Goal: Task Accomplishment & Management: Manage account settings

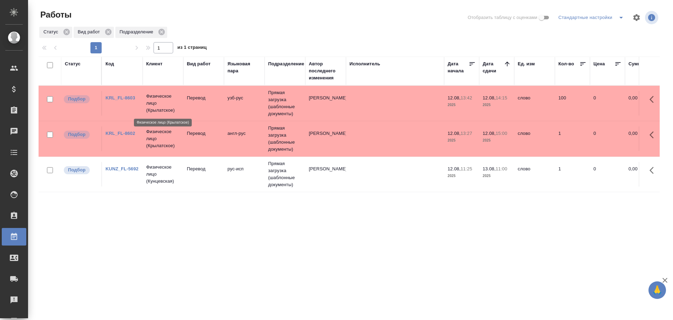
click at [154, 101] on p "Физическое лицо (Крылатское)" at bounding box center [163, 103] width 34 height 21
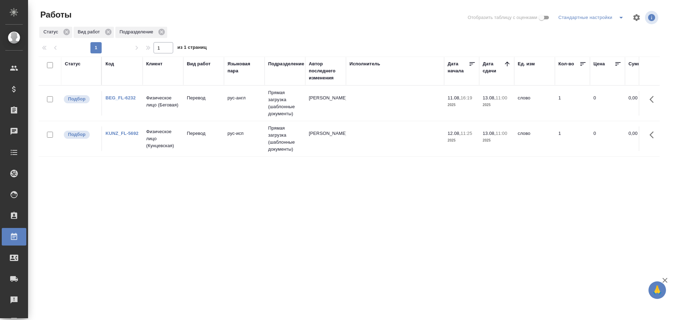
click at [182, 109] on td "Физическое лицо (Беговая)" at bounding box center [163, 103] width 41 height 25
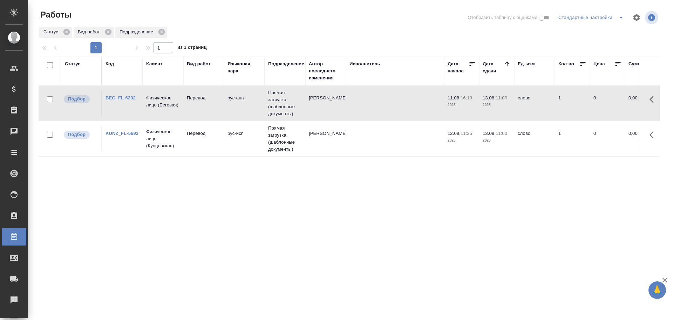
click at [182, 109] on td "Физическое лицо (Беговая)" at bounding box center [163, 103] width 41 height 25
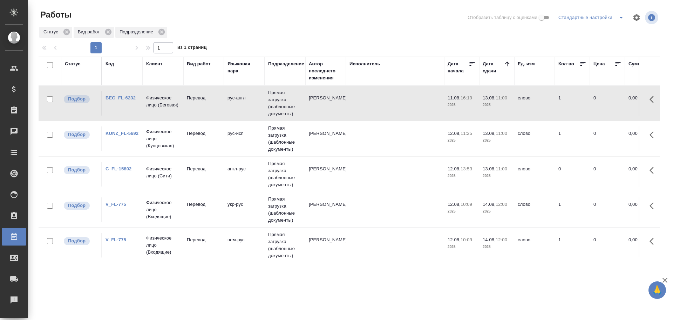
click at [182, 115] on td "Физическое лицо (Сити)" at bounding box center [163, 103] width 41 height 25
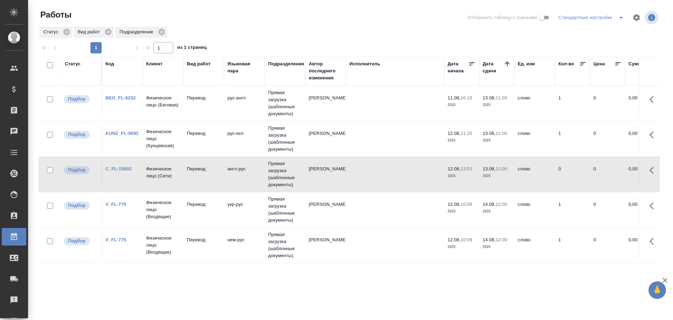
click at [182, 115] on td "Физическое лицо (Сити)" at bounding box center [163, 103] width 41 height 25
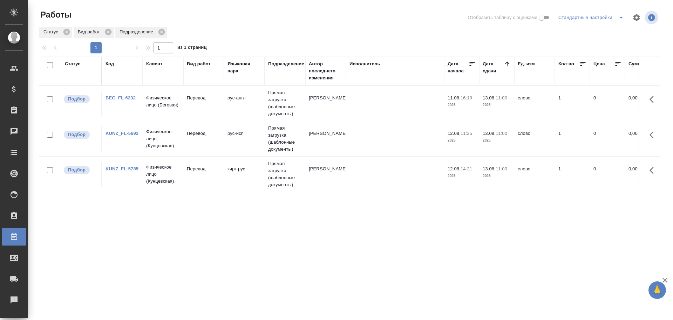
click at [250, 115] on td "кирг-рус" at bounding box center [244, 103] width 41 height 25
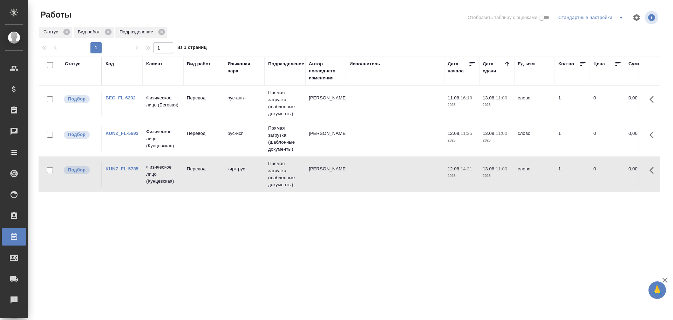
click at [250, 115] on td "кирг-рус" at bounding box center [244, 103] width 41 height 25
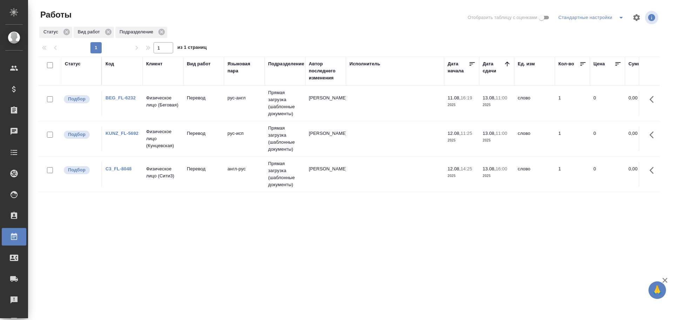
click at [187, 115] on td "Перевод" at bounding box center [203, 103] width 41 height 25
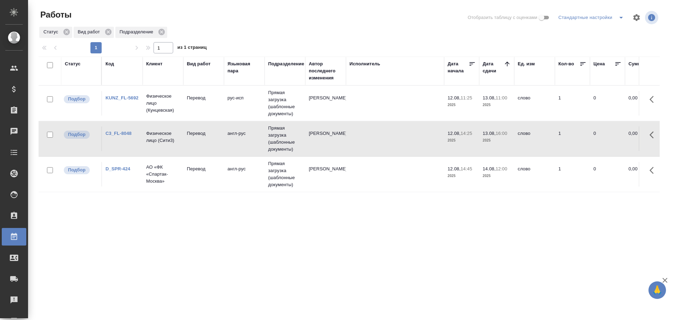
click at [167, 117] on td "АО «ФК «Спартак-Москва»" at bounding box center [163, 103] width 41 height 28
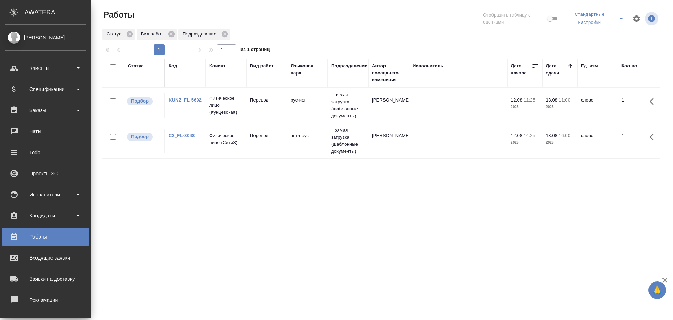
click at [256, 118] on td "Перевод" at bounding box center [267, 105] width 41 height 25
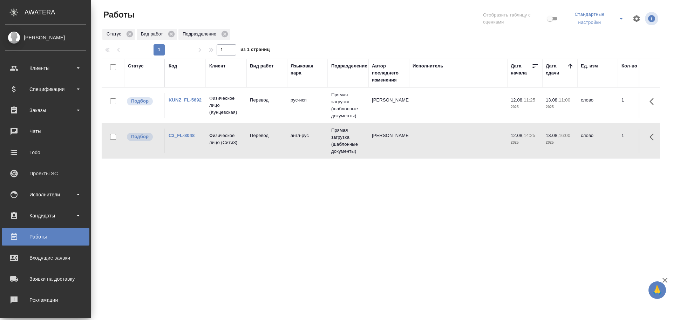
click at [256, 118] on td "Перевод" at bounding box center [267, 105] width 41 height 25
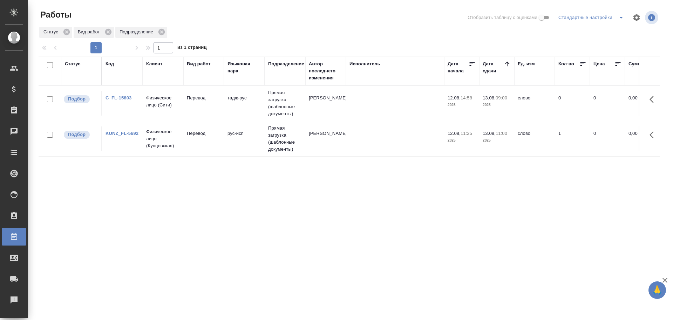
click at [148, 109] on td "Физическое лицо (Сити)" at bounding box center [163, 103] width 41 height 25
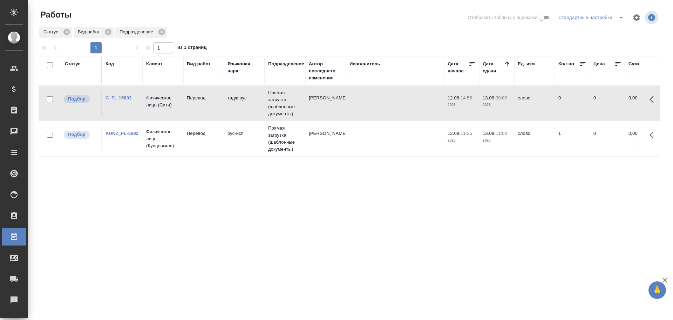
click at [148, 109] on td "Физическое лицо (Сити)" at bounding box center [163, 103] width 41 height 25
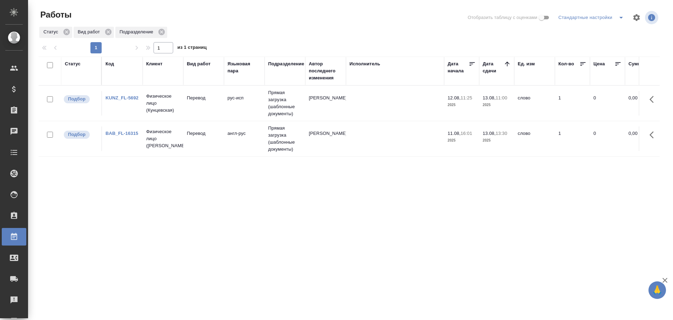
click at [194, 115] on td "Перевод" at bounding box center [203, 103] width 41 height 25
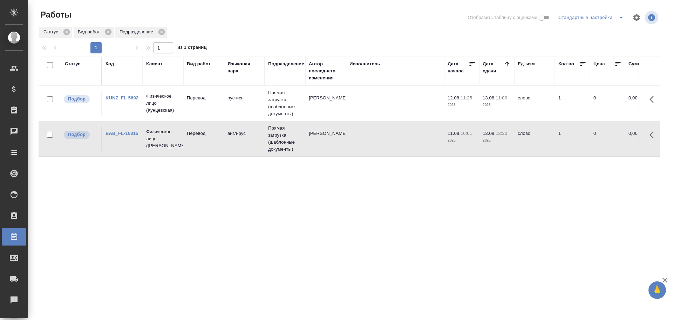
click at [194, 115] on td "Перевод" at bounding box center [203, 103] width 41 height 25
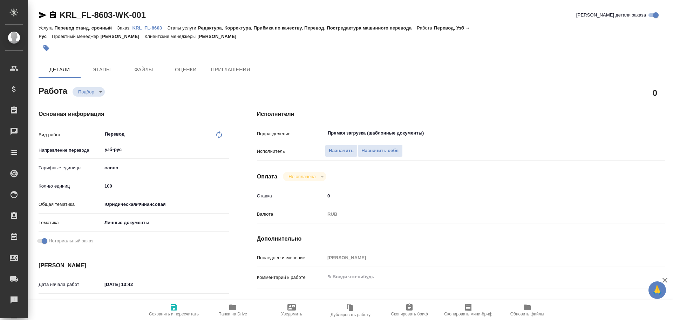
type textarea "x"
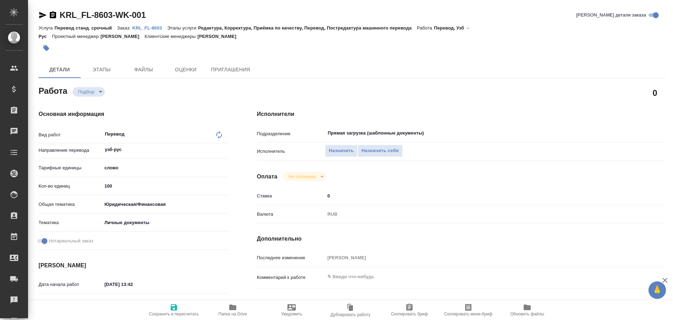
type textarea "x"
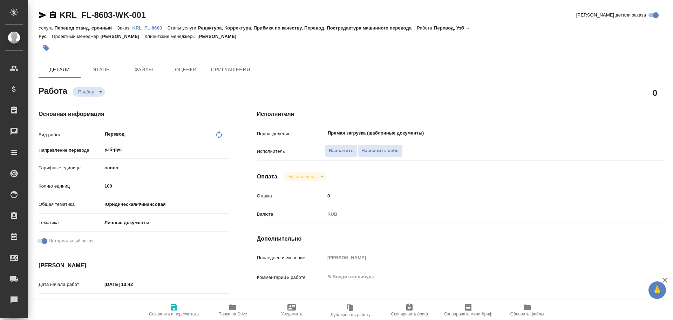
type textarea "x"
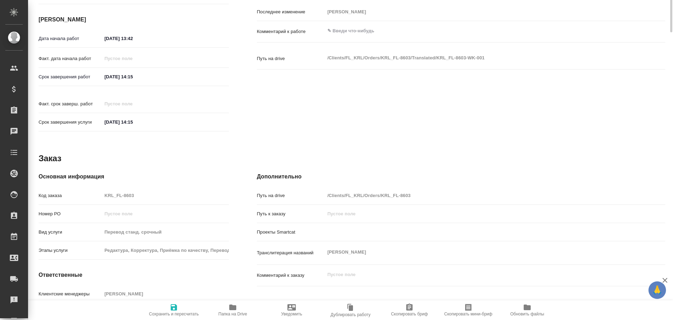
type textarea "x"
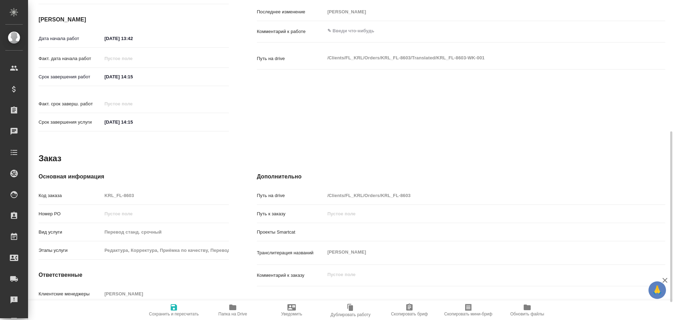
scroll to position [279, 0]
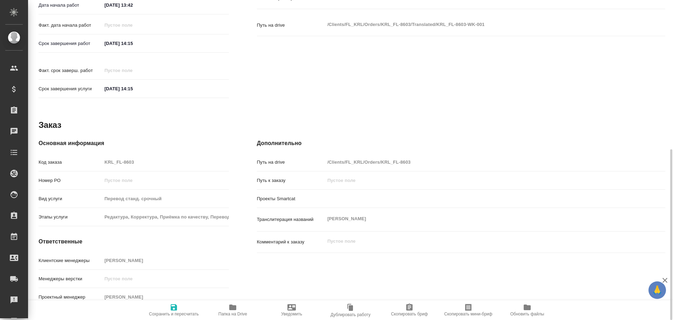
type textarea "x"
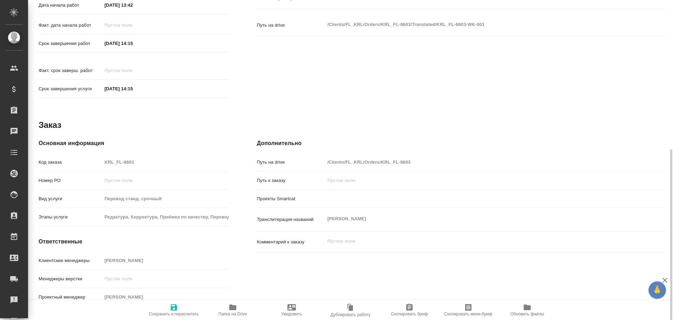
type textarea "x"
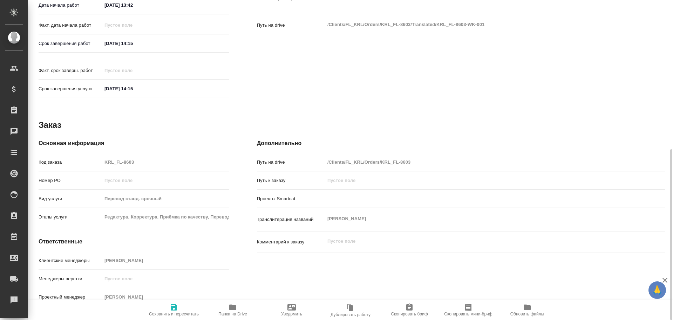
click at [237, 309] on icon "button" at bounding box center [233, 307] width 8 height 8
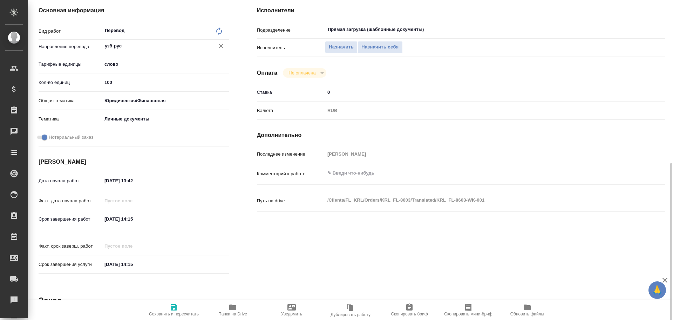
scroll to position [68, 0]
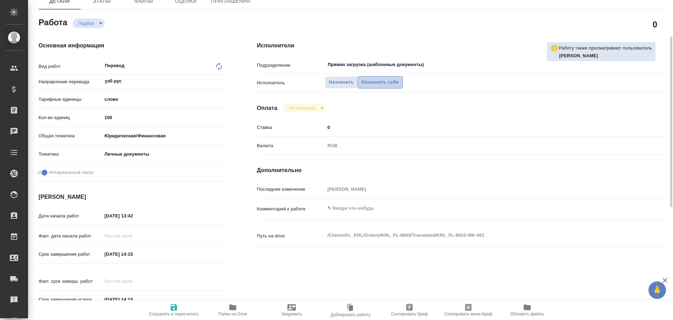
click at [382, 82] on span "Назначить себя" at bounding box center [380, 82] width 37 height 8
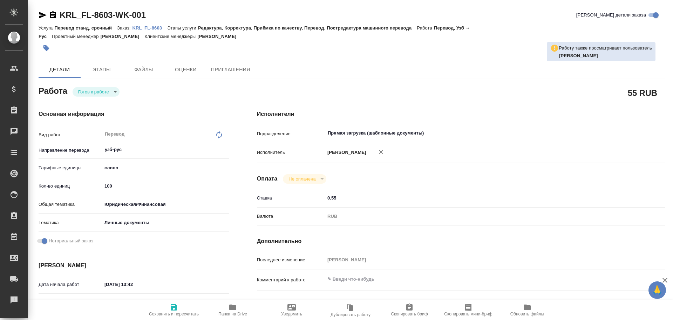
type textarea "x"
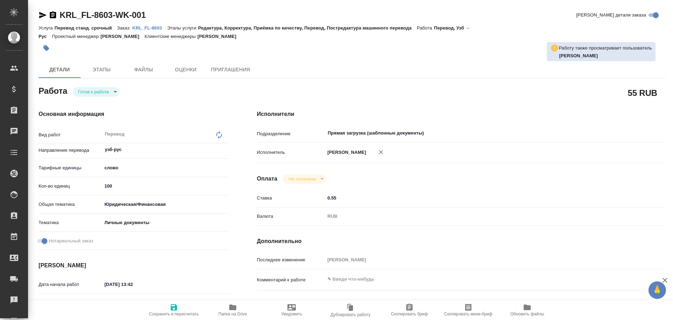
type textarea "x"
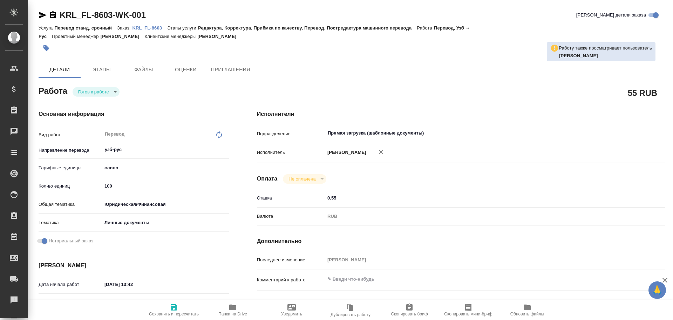
type textarea "x"
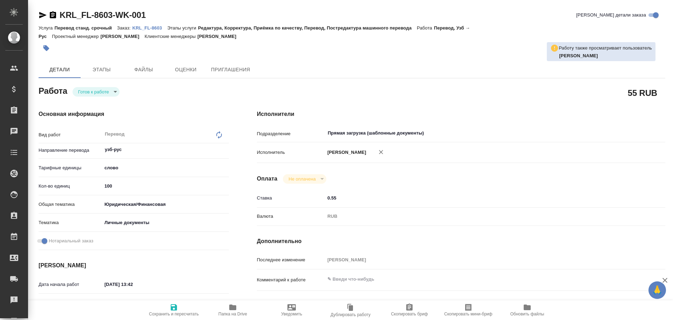
type textarea "x"
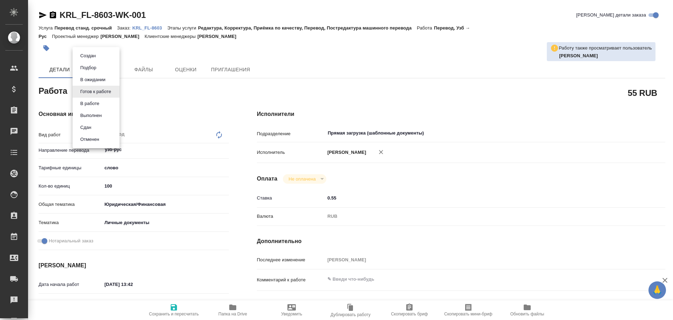
click at [110, 95] on body "🙏 .cls-1 fill:#fff; AWATERA Gusev Alexandr Клиенты Спецификации Заказы Чаты Tod…" at bounding box center [336, 160] width 673 height 320
type textarea "x"
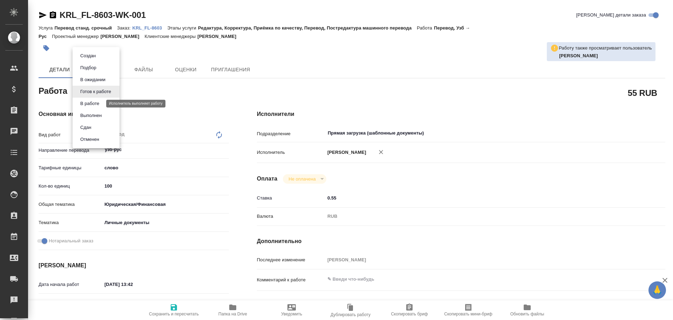
type textarea "x"
click at [99, 103] on button "В работе" at bounding box center [89, 104] width 23 height 8
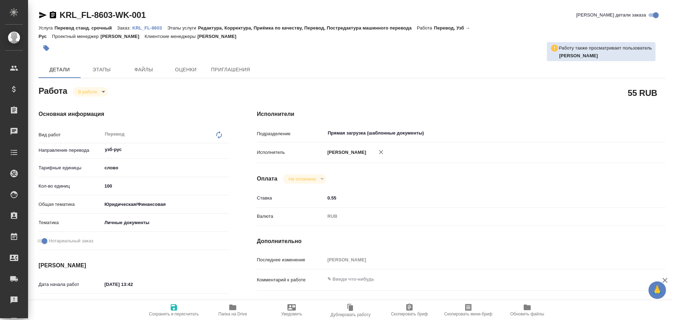
type textarea "x"
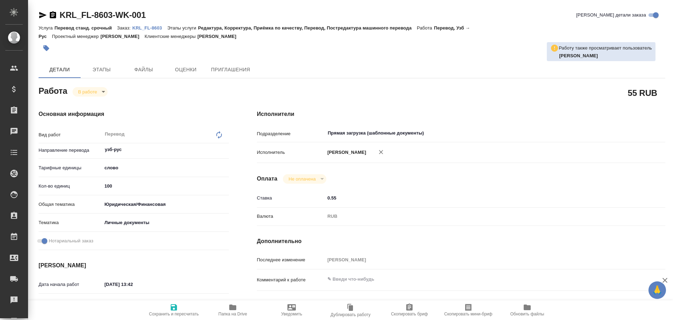
type textarea "x"
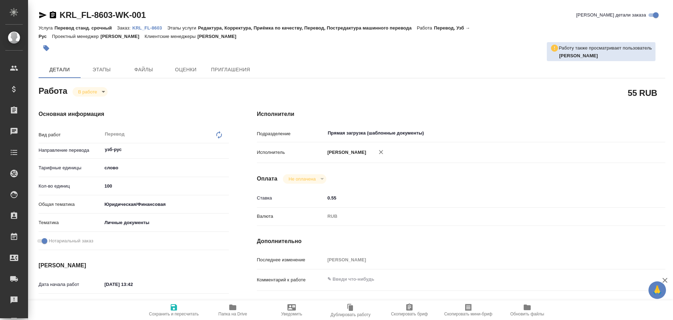
type textarea "x"
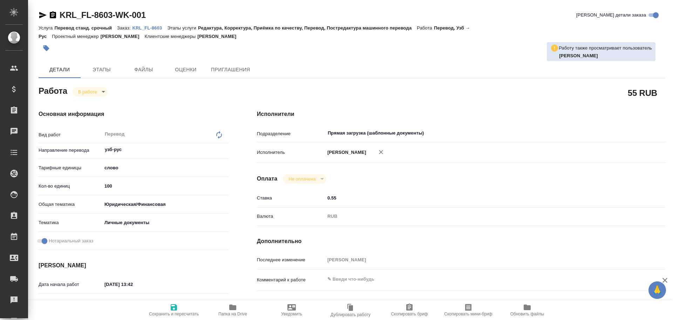
type textarea "x"
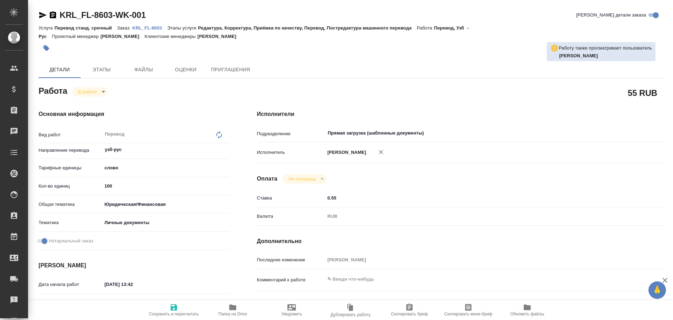
type textarea "x"
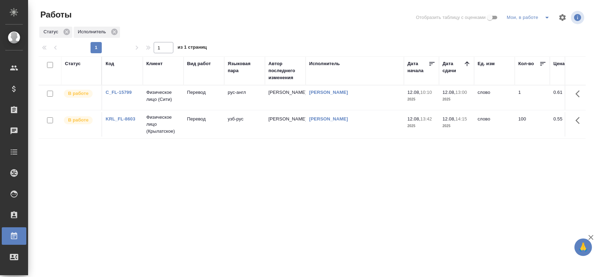
click at [125, 93] on link "C_FL-15799" at bounding box center [119, 92] width 26 height 5
click at [207, 98] on td "Перевод" at bounding box center [203, 98] width 41 height 25
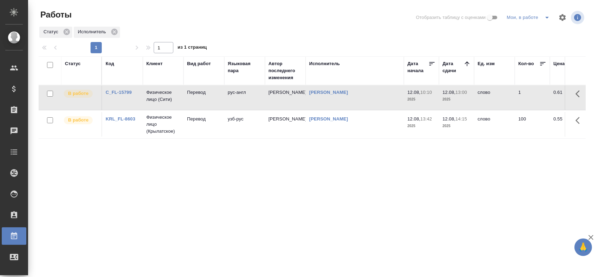
click at [207, 98] on td "Перевод" at bounding box center [203, 98] width 41 height 25
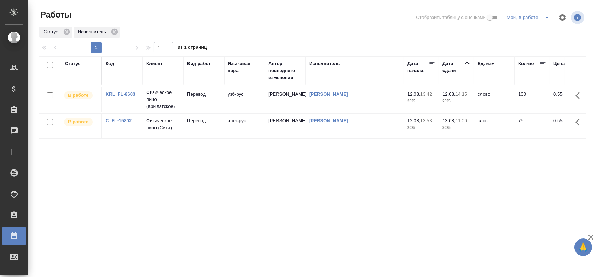
click at [220, 103] on td "Перевод" at bounding box center [203, 99] width 41 height 25
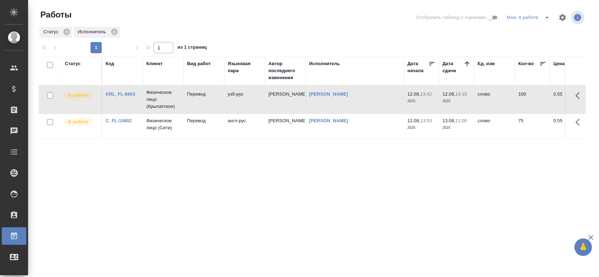
click at [220, 103] on td "Перевод" at bounding box center [203, 99] width 41 height 25
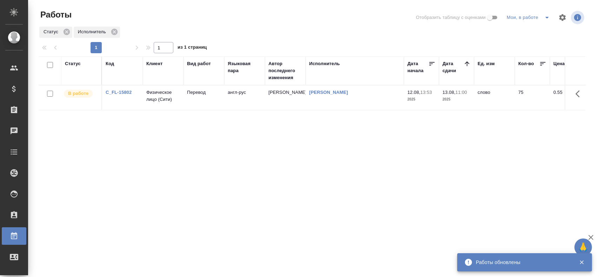
click at [153, 103] on td "Физическое лицо (Сити)" at bounding box center [163, 98] width 41 height 25
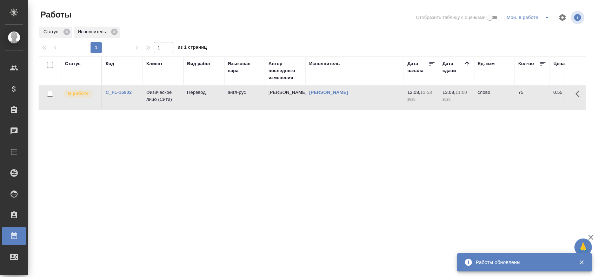
click at [153, 103] on td "Физическое лицо (Сити)" at bounding box center [163, 98] width 41 height 25
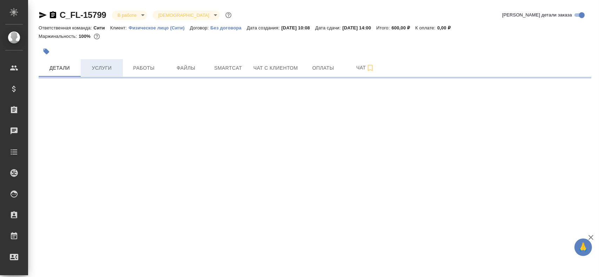
select select "RU"
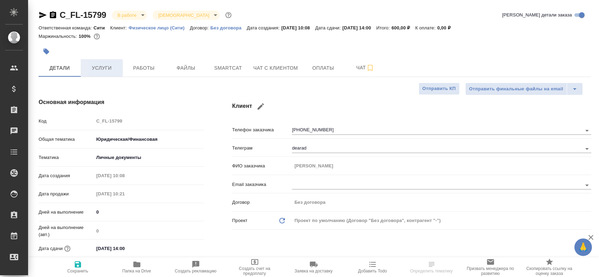
type textarea "x"
click at [133, 69] on span "Работы" at bounding box center [144, 68] width 34 height 9
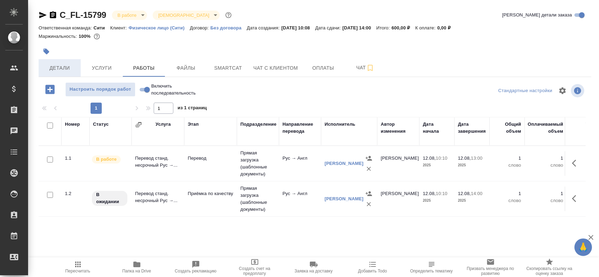
click at [60, 66] on span "Детали" at bounding box center [60, 68] width 34 height 9
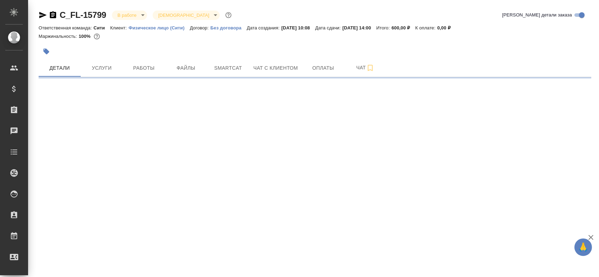
select select "RU"
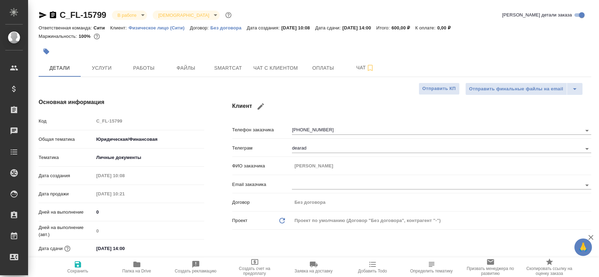
type textarea "x"
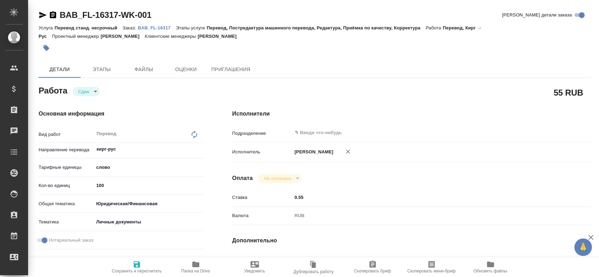
scroll to position [286, 0]
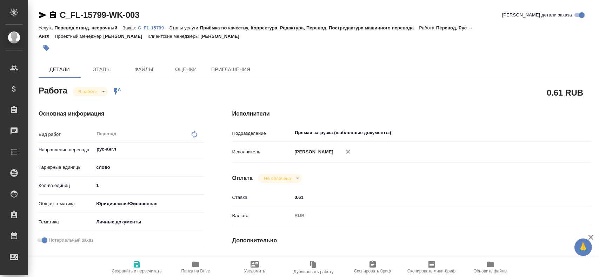
type textarea "x"
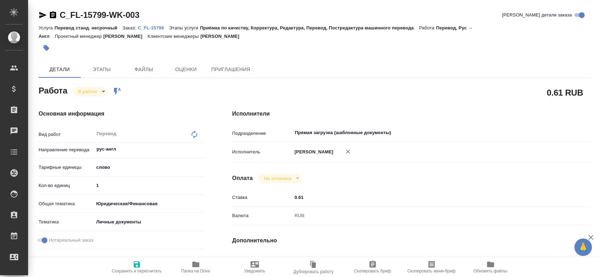
type textarea "x"
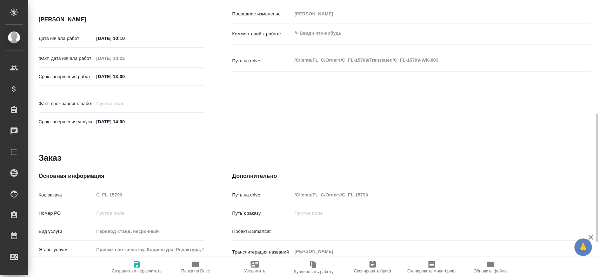
type textarea "x"
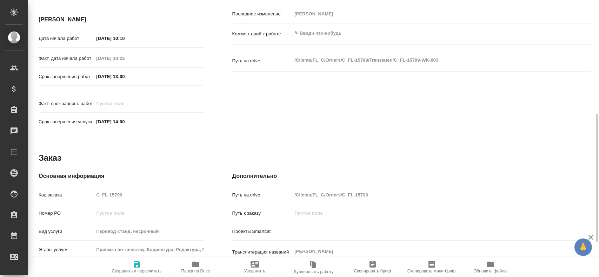
scroll to position [281, 0]
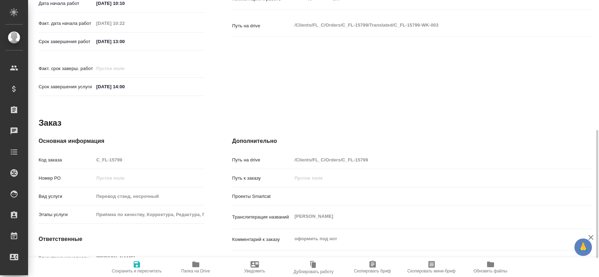
type textarea "x"
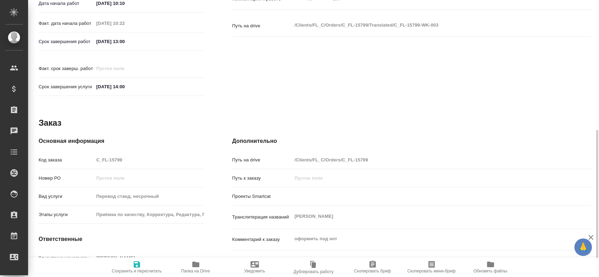
scroll to position [321, 0]
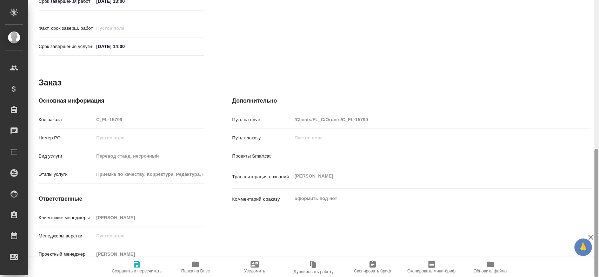
type textarea "x"
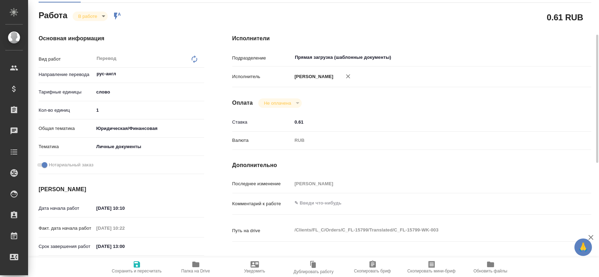
scroll to position [0, 0]
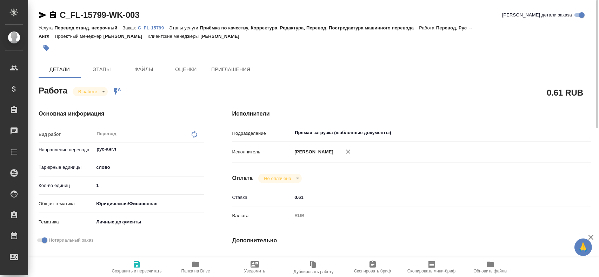
click at [43, 15] on icon "button" at bounding box center [42, 15] width 7 height 6
click at [202, 267] on span "Папка на Drive" at bounding box center [195, 267] width 51 height 13
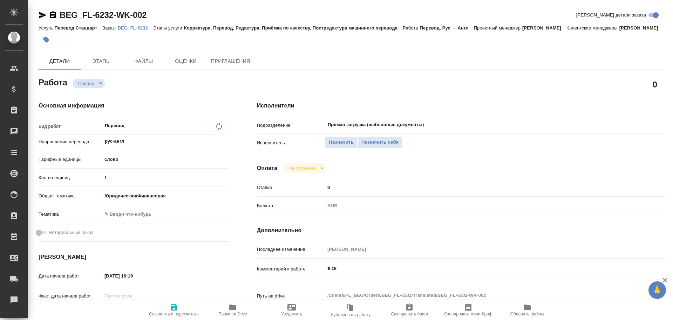
type textarea "x"
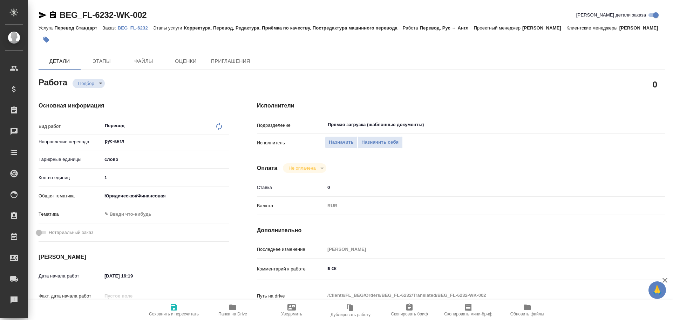
type textarea "x"
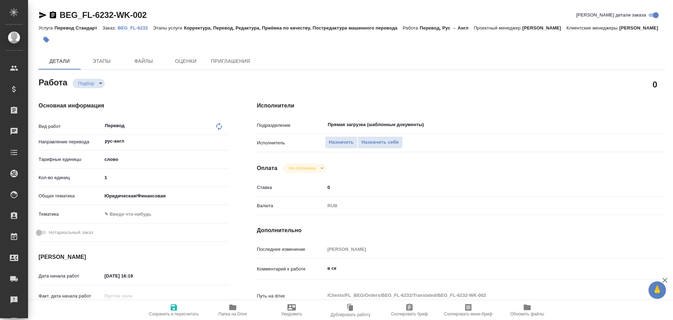
type textarea "x"
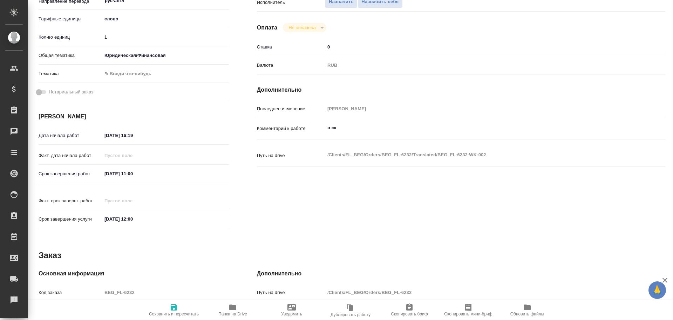
scroll to position [279, 0]
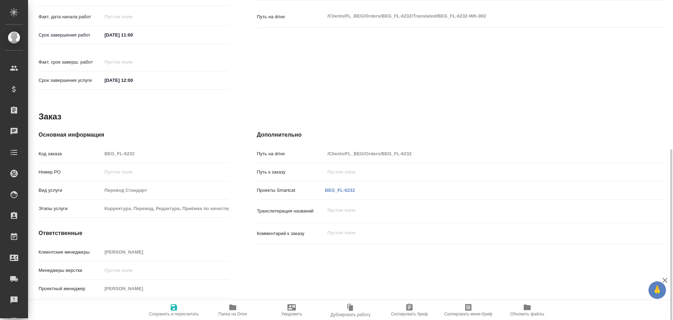
type textarea "x"
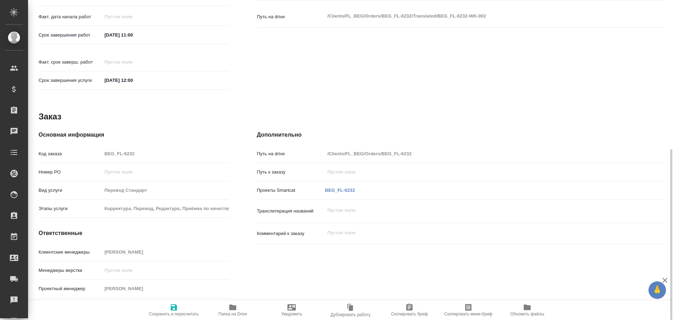
type textarea "x"
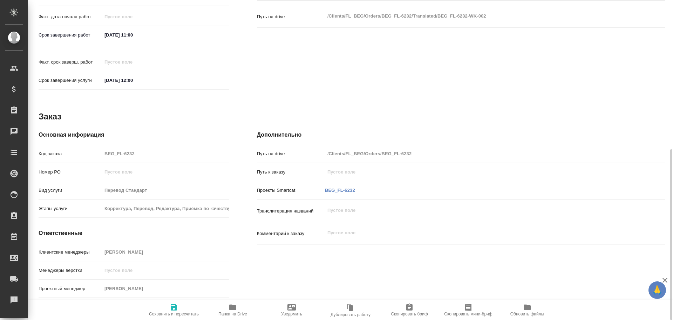
click at [229, 308] on icon "button" at bounding box center [233, 307] width 8 height 8
type textarea "x"
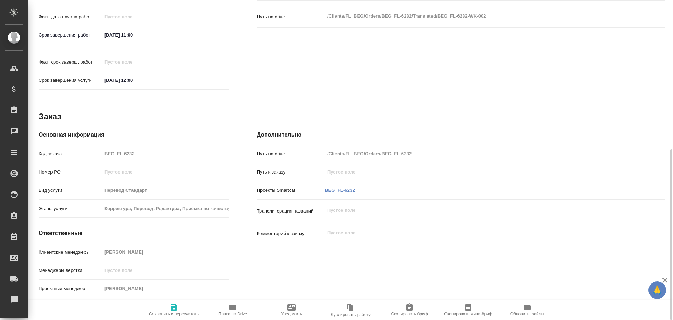
type textarea "x"
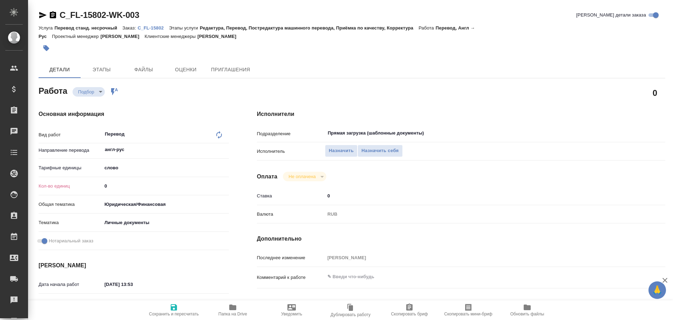
type textarea "x"
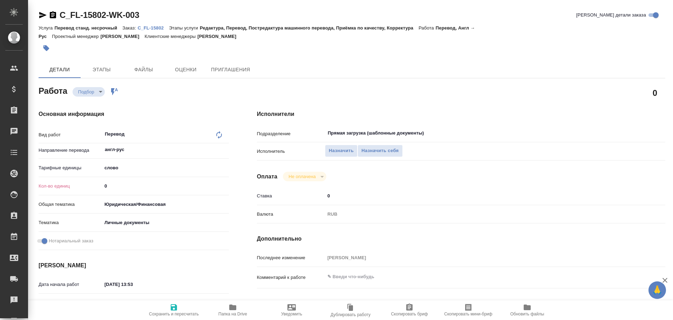
type textarea "x"
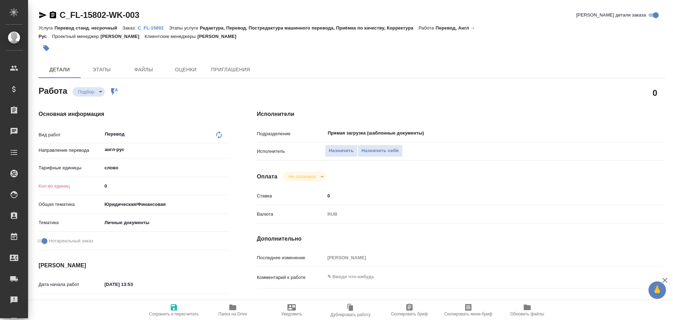
type textarea "x"
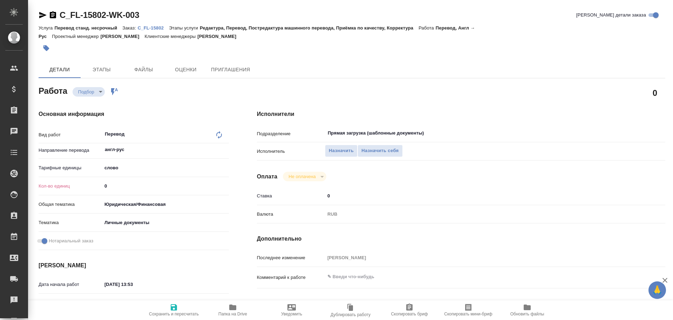
type textarea "x"
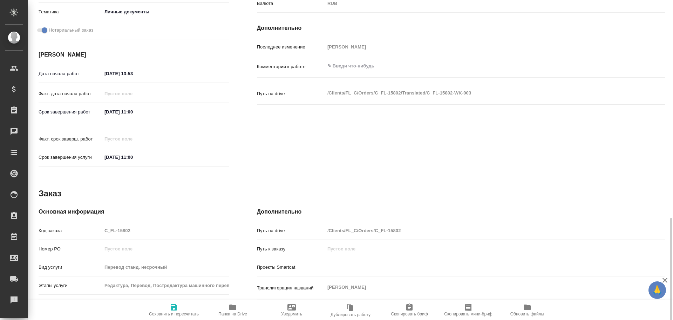
scroll to position [279, 0]
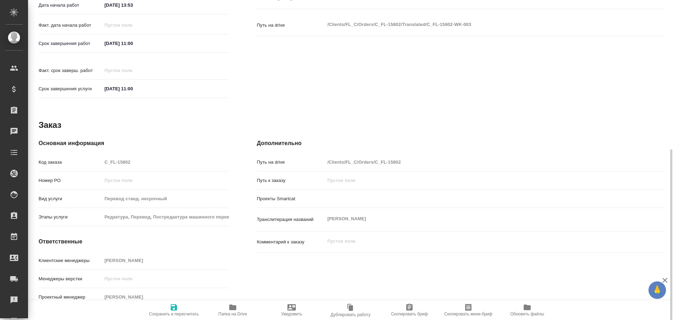
type textarea "x"
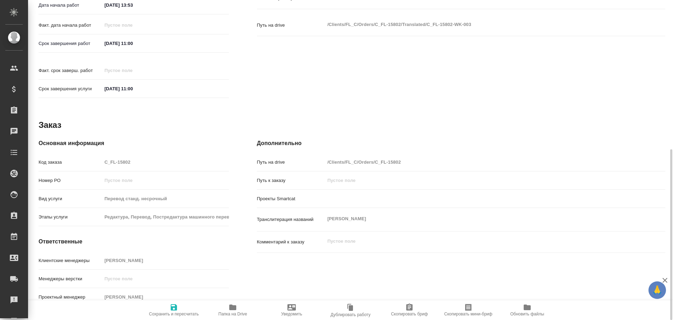
type textarea "x"
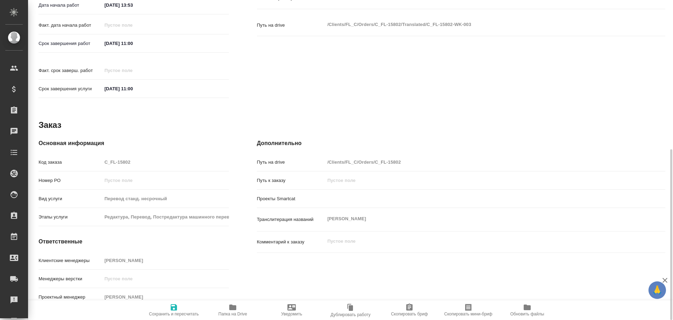
click at [229, 309] on icon "button" at bounding box center [233, 307] width 8 height 8
type textarea "x"
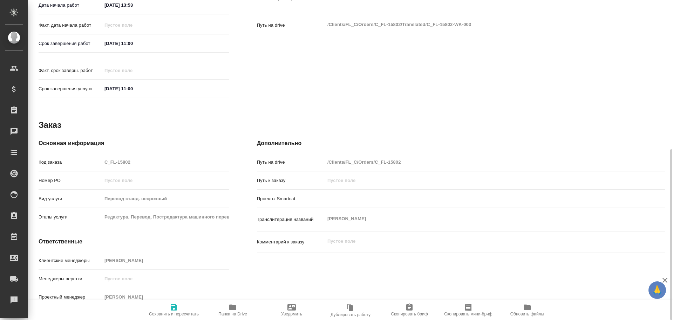
type textarea "x"
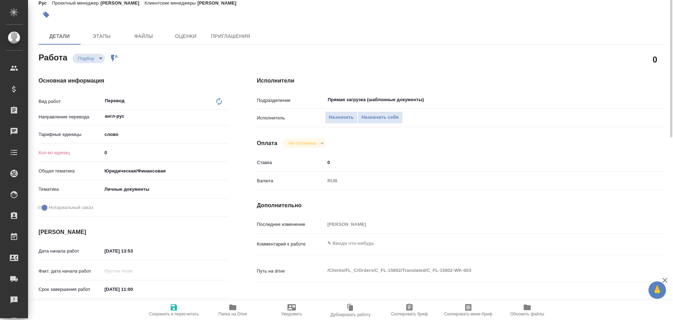
scroll to position [0, 0]
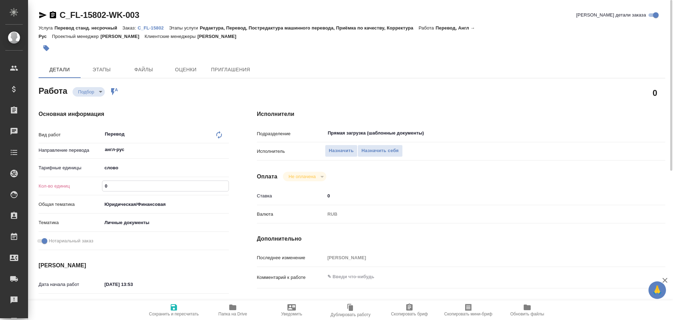
drag, startPoint x: 108, startPoint y: 186, endPoint x: 75, endPoint y: 185, distance: 33.0
click at [76, 186] on div "Кол-во единиц 0" at bounding box center [134, 186] width 190 height 12
type textarea "x"
type input "7"
type textarea "x"
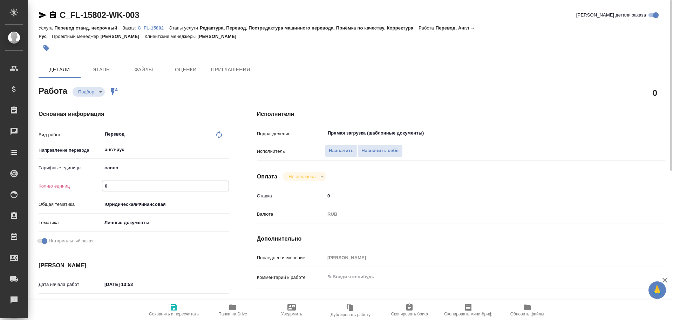
type textarea "x"
type input "75"
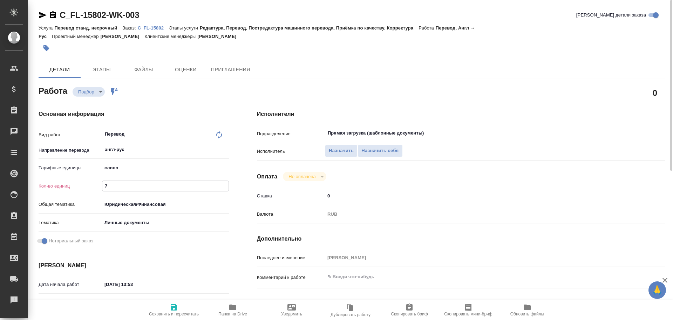
type textarea "x"
type input "75"
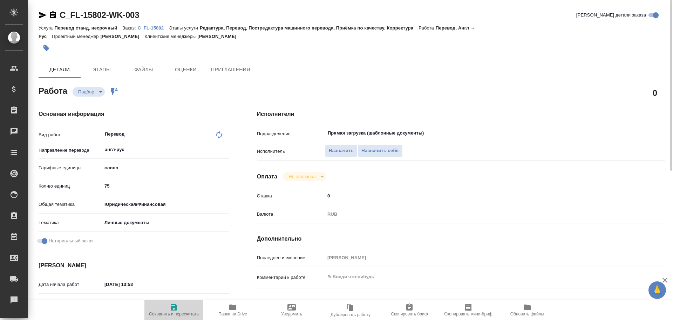
click at [176, 308] on icon "button" at bounding box center [174, 307] width 6 height 6
type textarea "x"
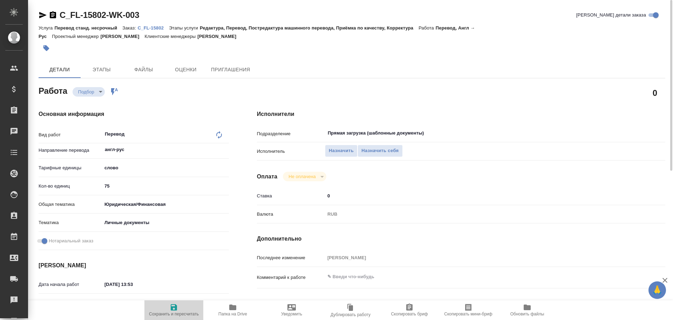
type textarea "x"
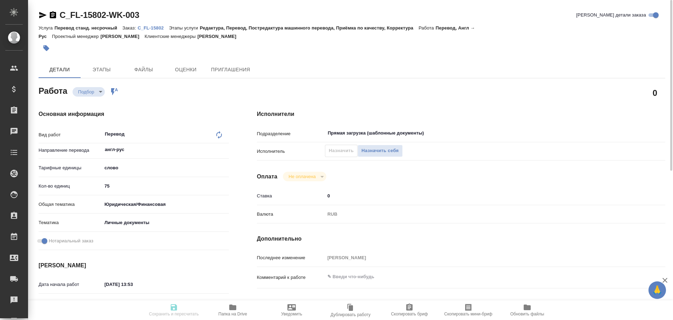
type textarea "x"
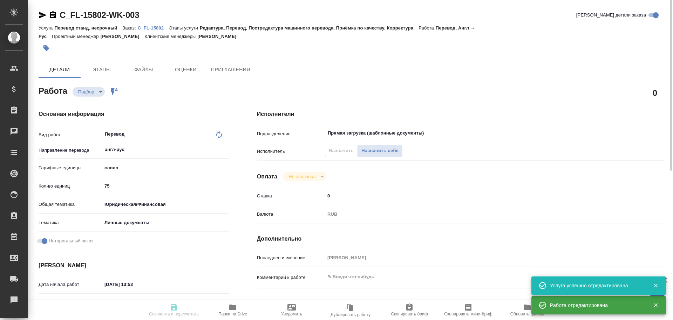
type input "recruiting"
type textarea "Перевод"
type textarea "x"
type input "англ-рус"
type input "5a8b1489cc6b4906c91bfd90"
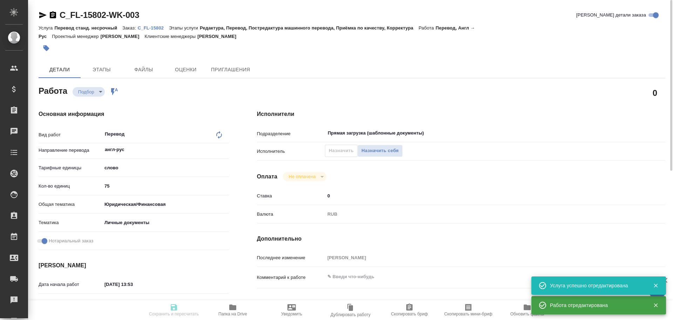
type input "75"
type input "yr-fn"
type input "5a8b8b956a9677013d343cfe"
checkbox input "true"
type input "[DATE] 13:53"
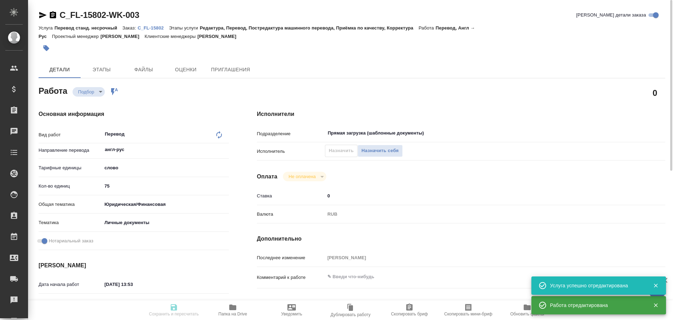
type input "[DATE] 11:00"
type input "Прямая загрузка (шаблонные документы)"
type input "notPayed"
type input "0"
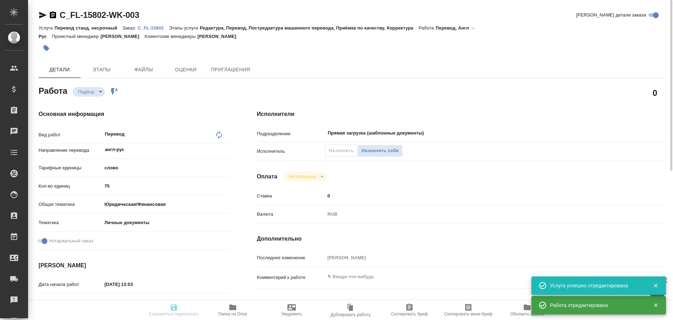
type input "RUB"
type input "[PERSON_NAME]"
type textarea "x"
type textarea "/Clients/FL_C/Orders/C_FL-15802/Translated/C_FL-15802-WK-003"
type textarea "x"
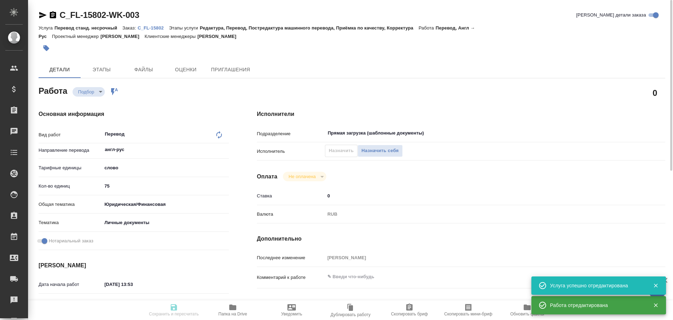
type input "C_FL-15802"
type input "Перевод станд. несрочный"
type input "Редактура, Перевод, Постредактура машинного перевода, Приёмка по качеству, Корр…"
type input "Димитриева Юлия"
type input "/Clients/FL_C/Orders/C_FL-15802"
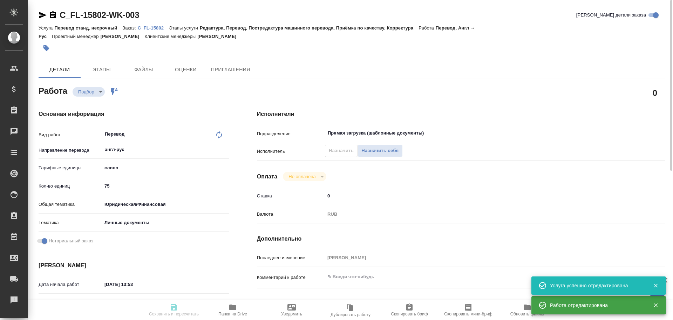
type textarea "Шомирзаев Ойбек Абдумуминович"
type textarea "x"
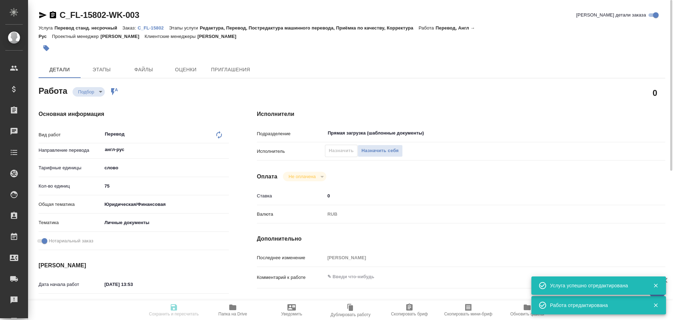
type textarea "x"
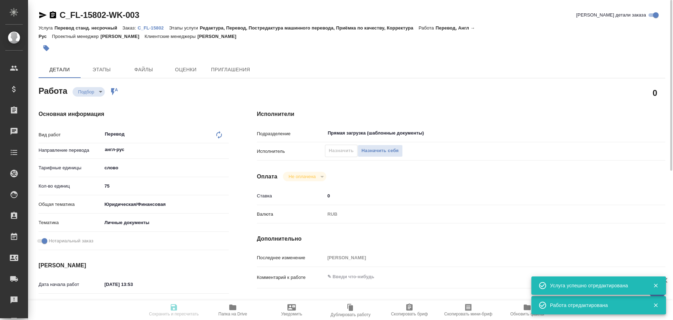
type textarea "x"
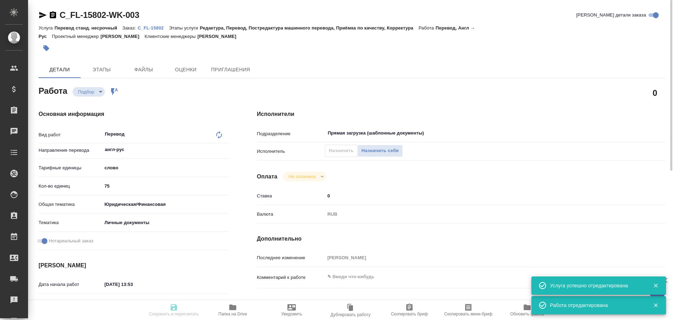
type textarea "x"
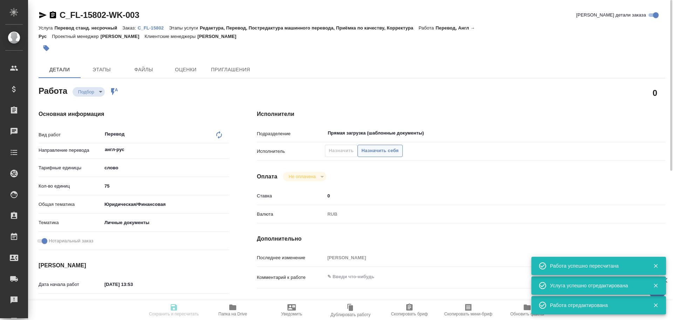
type input "recruiting"
type textarea "Перевод"
type textarea "x"
type input "англ-рус"
type input "5a8b1489cc6b4906c91bfd90"
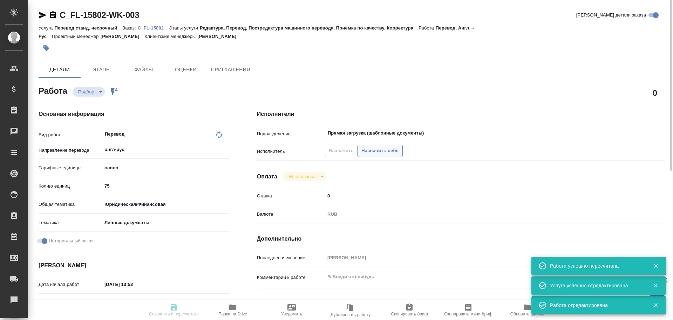
type input "75"
type input "yr-fn"
type input "5a8b8b956a9677013d343cfe"
checkbox input "true"
type input "[DATE] 13:53"
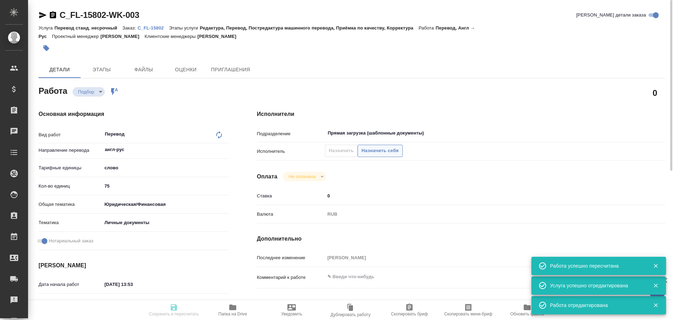
type input "[DATE] 11:00"
type input "Прямая загрузка (шаблонные документы)"
type input "notPayed"
type input "0"
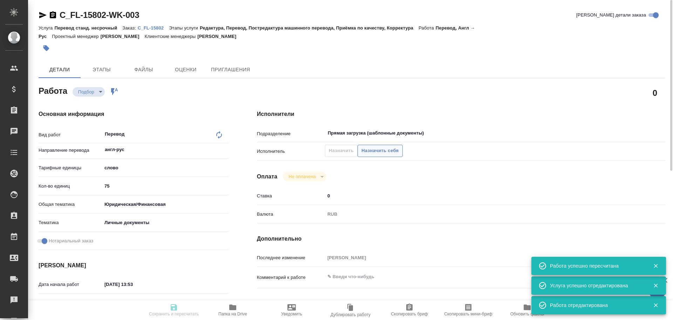
type input "RUB"
type input "[PERSON_NAME]"
type textarea "x"
type textarea "/Clients/FL_C/Orders/C_FL-15802/Translated/C_FL-15802-WK-003"
type textarea "x"
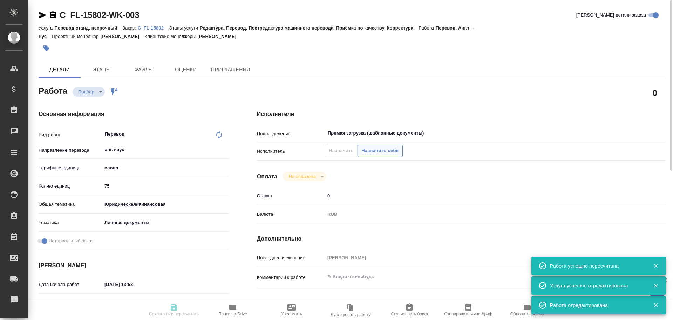
type input "C_FL-15802"
type input "Перевод станд. несрочный"
type input "Редактура, Перевод, Постредактура машинного перевода, Приёмка по качеству, Корр…"
type input "Димитриева Юлия"
type input "/Clients/FL_C/Orders/C_FL-15802"
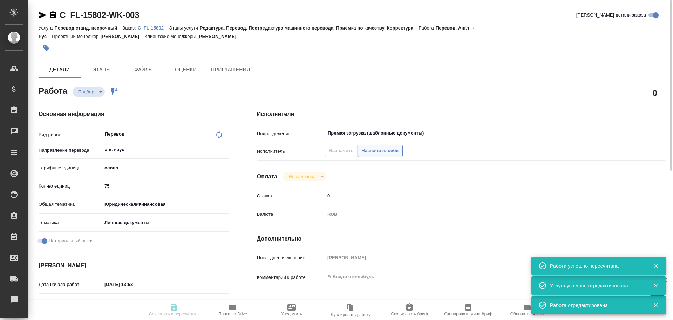
type textarea "Шомирзаев Ойбек Абдумуминович"
type textarea "x"
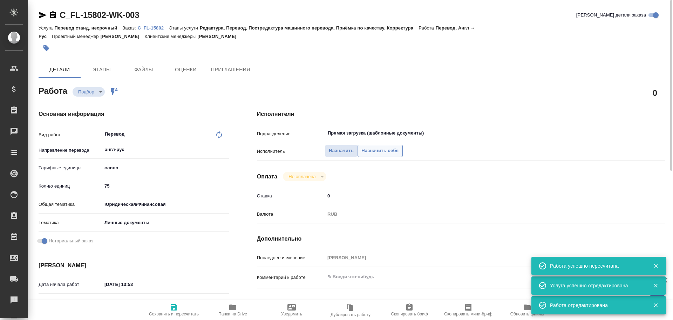
type textarea "x"
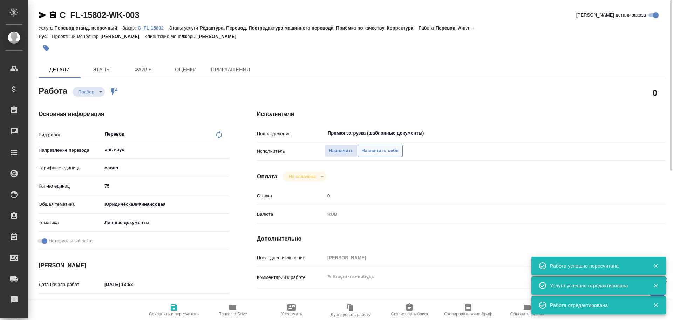
type textarea "x"
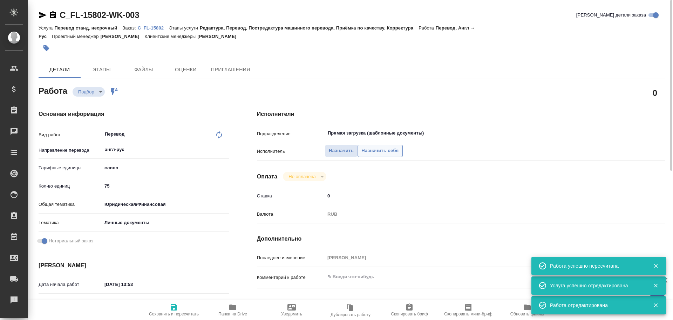
type textarea "x"
click at [378, 149] on span "Назначить себя" at bounding box center [380, 151] width 37 height 8
type textarea "x"
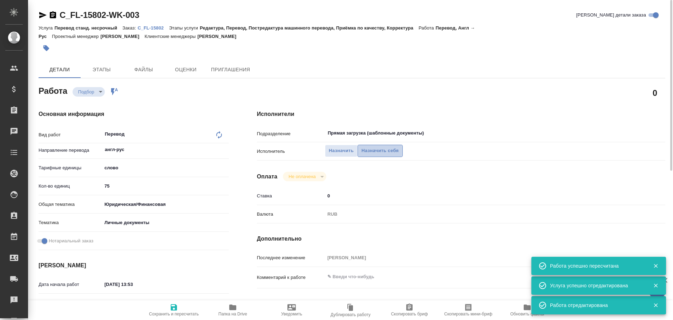
type textarea "x"
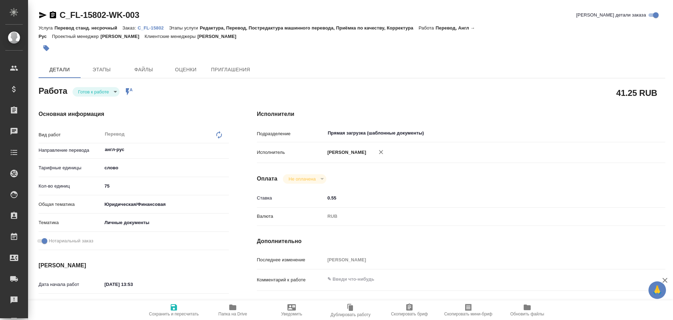
type textarea "x"
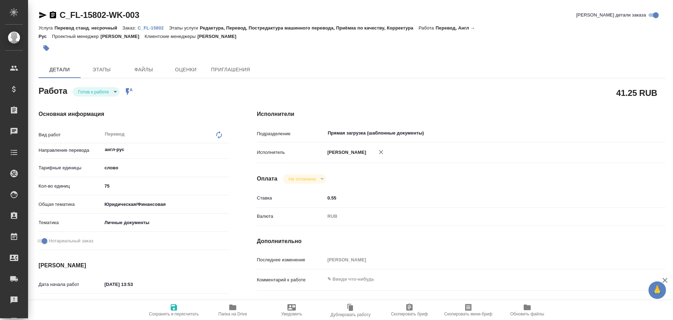
type textarea "x"
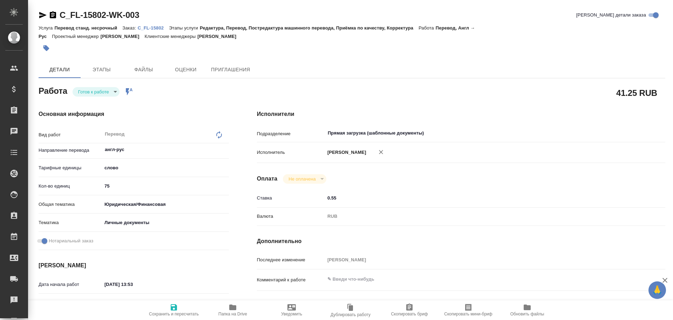
type textarea "x"
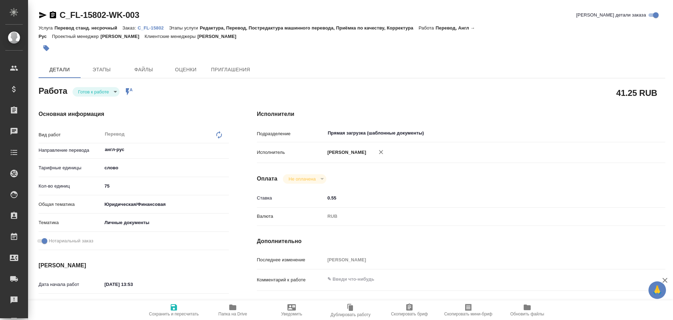
type textarea "x"
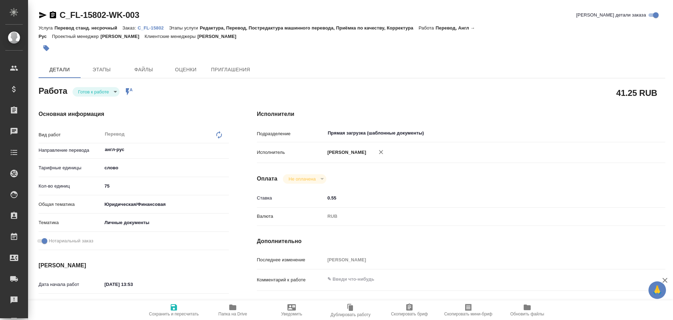
click at [91, 93] on body "🙏 .cls-1 fill:#fff; AWATERA Gusev Alexandr Клиенты Спецификации Заказы Чаты Tod…" at bounding box center [336, 160] width 673 height 320
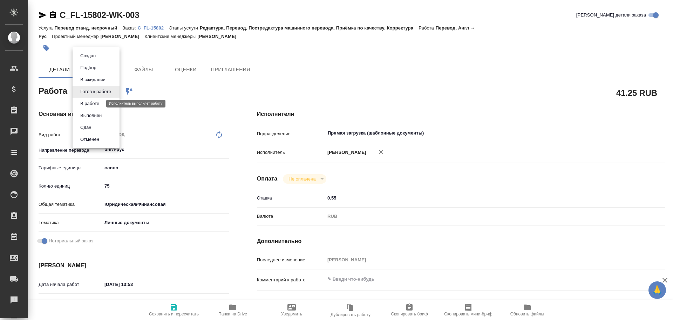
click at [90, 106] on button "В работе" at bounding box center [89, 104] width 23 height 8
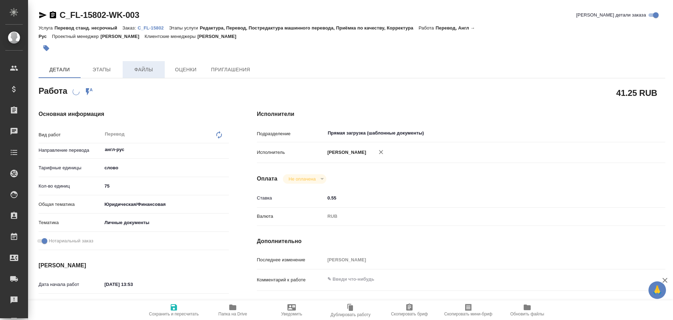
type textarea "x"
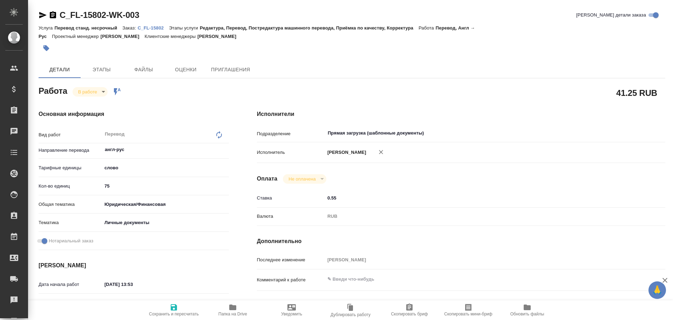
type textarea "x"
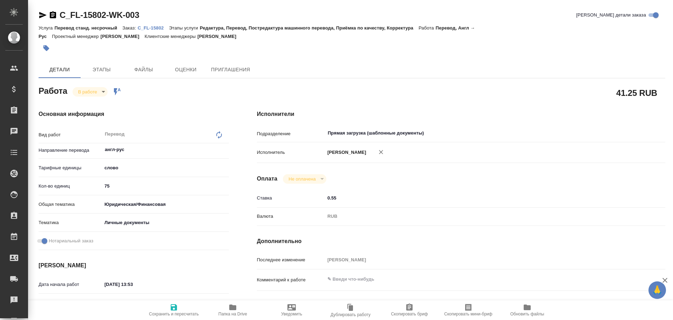
type textarea "x"
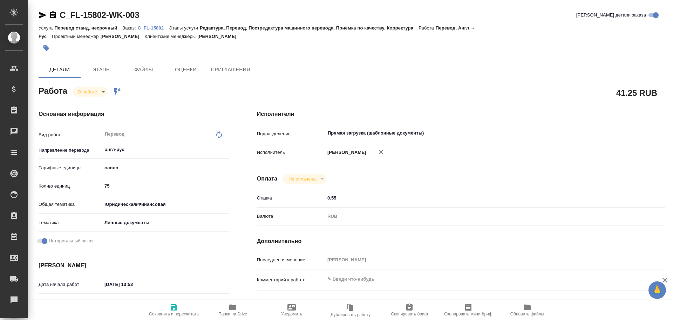
type textarea "x"
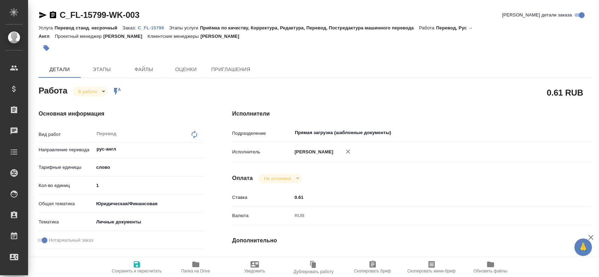
type textarea "x"
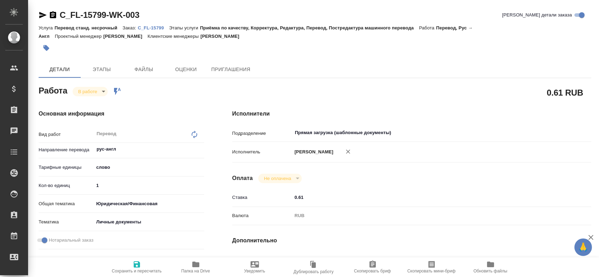
type textarea "x"
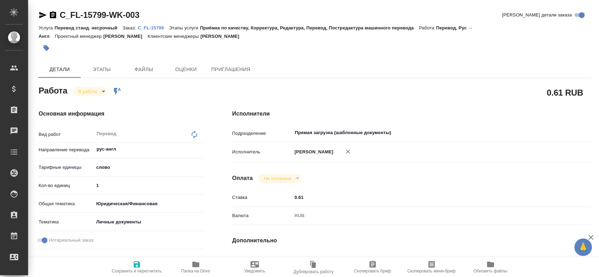
type textarea "x"
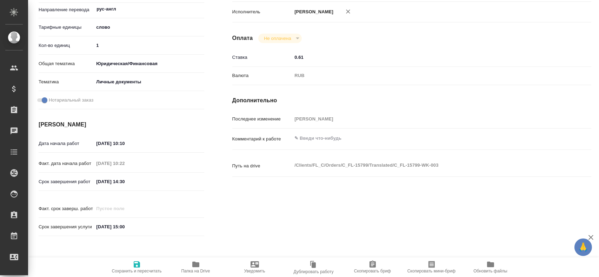
type textarea "x"
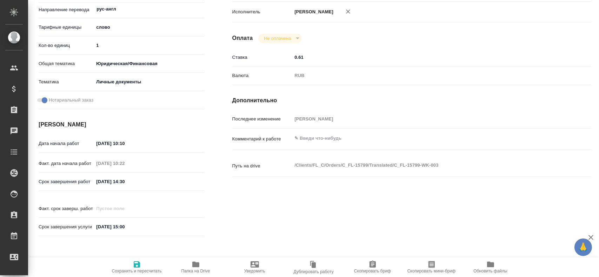
scroll to position [246, 0]
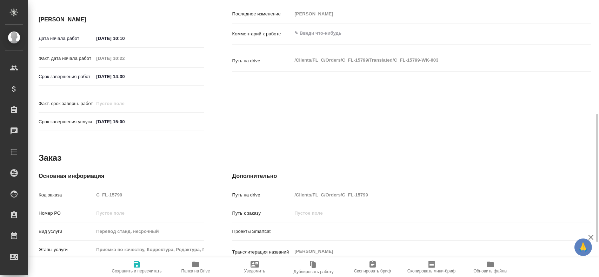
type textarea "x"
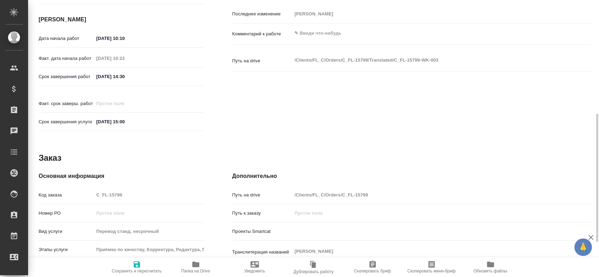
scroll to position [175, 0]
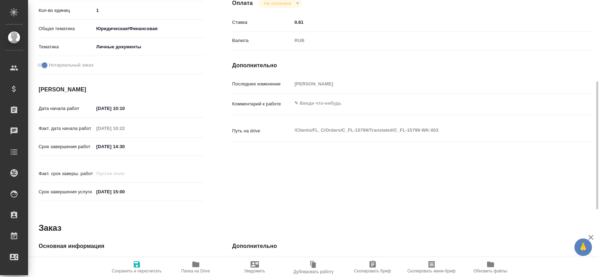
type textarea "x"
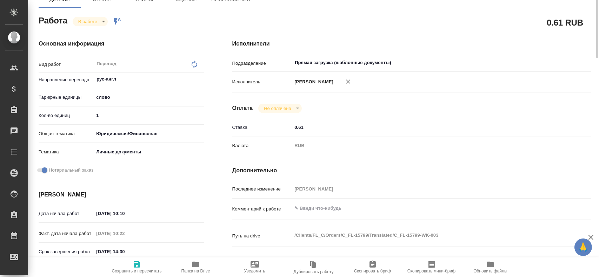
scroll to position [0, 0]
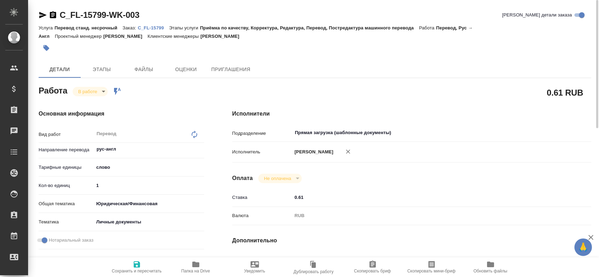
click at [105, 188] on input "1" at bounding box center [149, 186] width 110 height 10
type textarea "x"
type input "13"
type textarea "x"
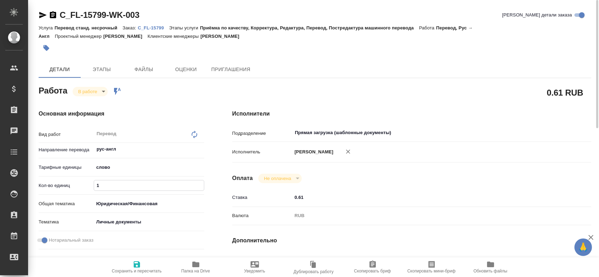
type textarea "x"
type input "130"
type textarea "x"
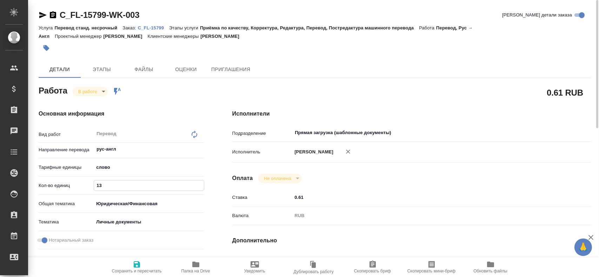
type textarea "x"
type input "130"
click at [142, 268] on span "Сохранить и пересчитать" at bounding box center [137, 267] width 51 height 13
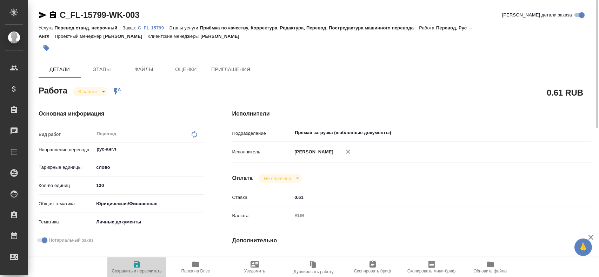
type textarea "x"
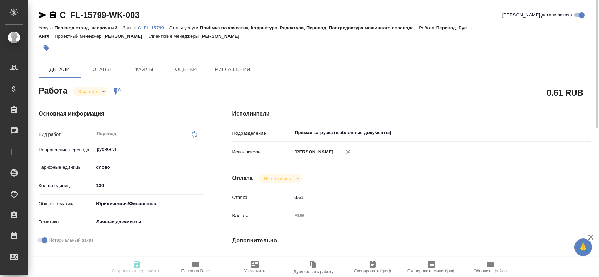
type textarea "x"
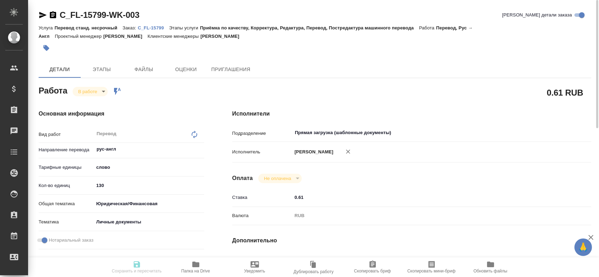
type input "inProgress"
type textarea "Перевод"
type textarea "x"
type input "рус-англ"
type input "5a8b1489cc6b4906c91bfd90"
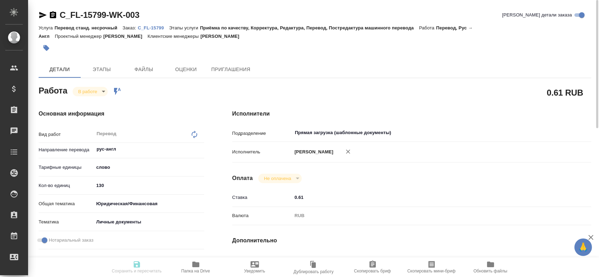
type input "130"
type input "yr-fn"
type input "5a8b8b956a9677013d343cfe"
checkbox input "true"
type input "12.08.2025 10:10"
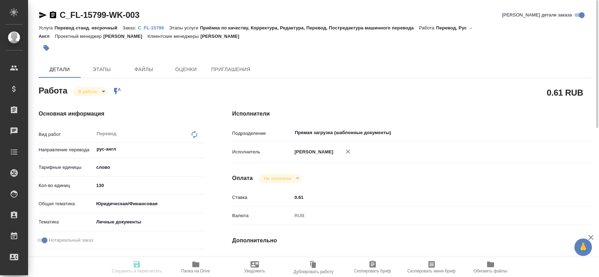
type input "12.08.2025 10:22"
type input "12.08.2025 14:30"
type input "12.08.2025 15:00"
type input "Прямая загрузка (шаблонные документы)"
type input "notPayed"
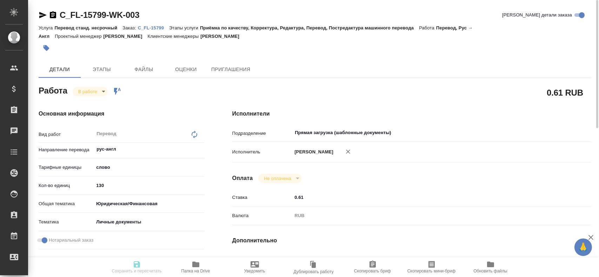
type input "0.61"
type input "RUB"
type input "[PERSON_NAME]"
type textarea "x"
type textarea "/Clients/FL_C/Orders/C_FL-15799/Translated/C_FL-15799-WK-003"
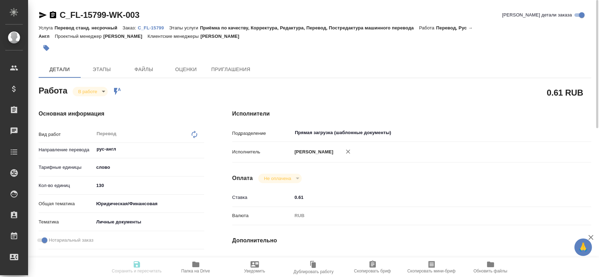
type textarea "x"
type input "C_FL-15799"
type input "Перевод станд. несрочный"
type input "Приёмка по качеству, Корректура, Редактура, Перевод, Постредактура машинного пе…"
type input "[PERSON_NAME]"
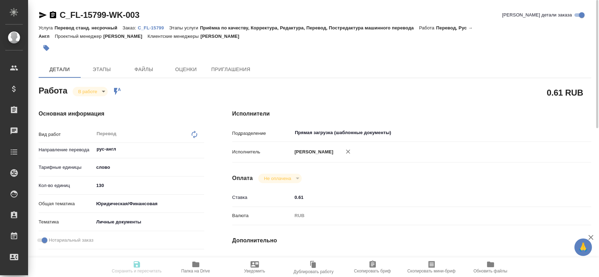
type input "/Clients/FL_C/Orders/C_FL-15799"
type textarea "Poliakova Alena"
type textarea "x"
type textarea "оформить под нот"
type textarea "x"
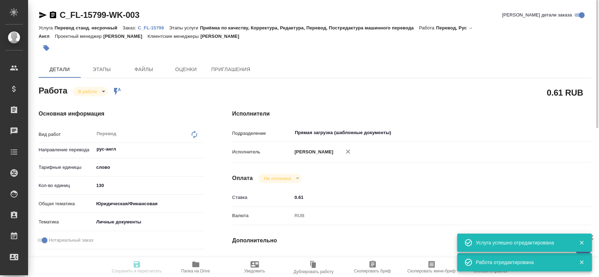
type textarea "x"
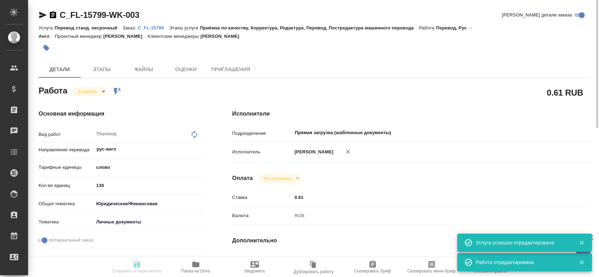
type textarea "x"
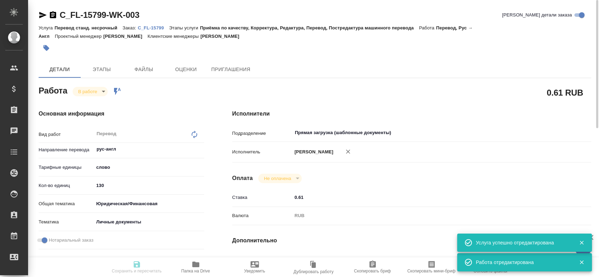
type textarea "x"
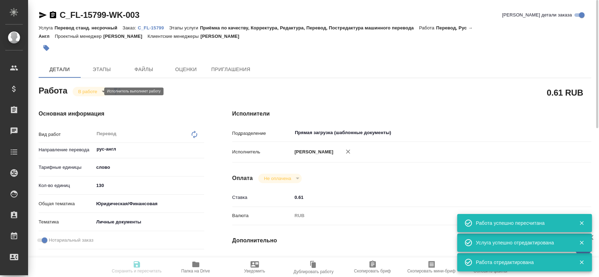
type input "inProgress"
type textarea "Перевод"
type textarea "x"
type input "рус-англ"
type input "5a8b1489cc6b4906c91bfd90"
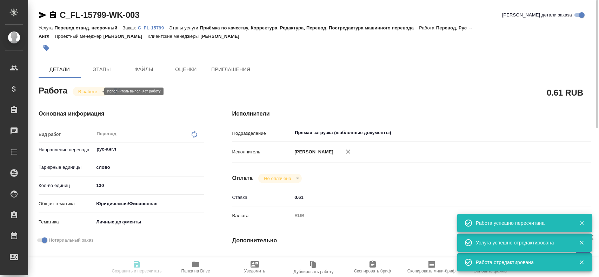
type input "130"
type input "yr-fn"
type input "5a8b8b956a9677013d343cfe"
checkbox input "true"
type input "12.08.2025 10:10"
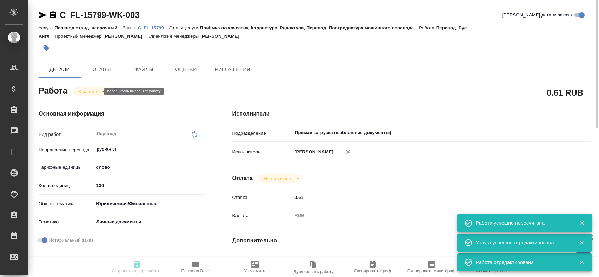
type input "12.08.2025 10:22"
type input "12.08.2025 14:30"
type input "12.08.2025 15:00"
type input "Прямая загрузка (шаблонные документы)"
type input "notPayed"
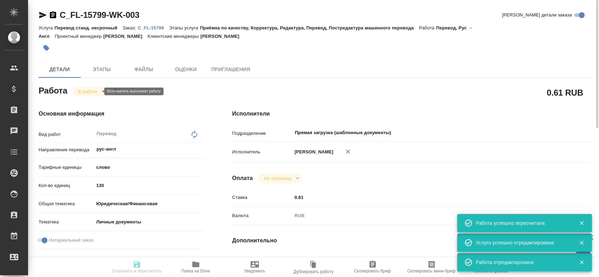
type input "0.61"
type input "RUB"
type input "[PERSON_NAME]"
type textarea "x"
type textarea "/Clients/FL_C/Orders/C_FL-15799/Translated/C_FL-15799-WK-003"
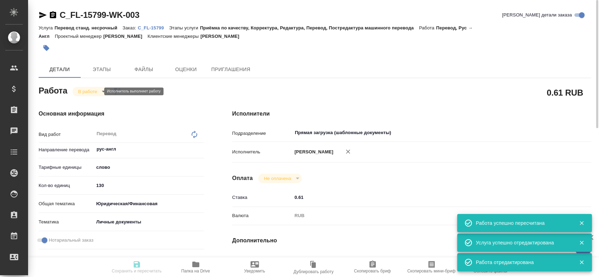
type textarea "x"
type input "C_FL-15799"
type input "Перевод станд. несрочный"
type input "Приёмка по качеству, Корректура, Редактура, Перевод, Постредактура машинного пе…"
type input "[PERSON_NAME]"
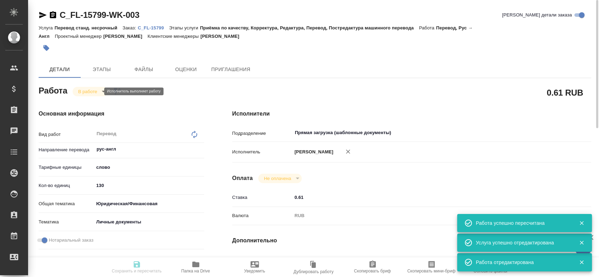
type input "/Clients/FL_C/Orders/C_FL-15799"
type textarea "Poliakova Alena"
type textarea "x"
type textarea "оформить под нот"
type textarea "x"
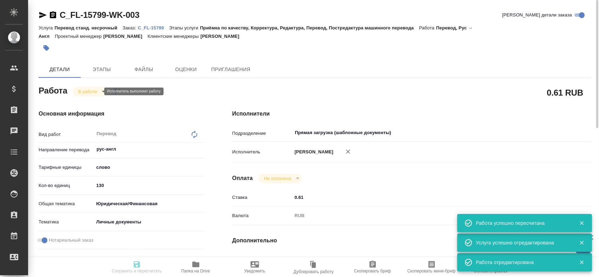
type textarea "x"
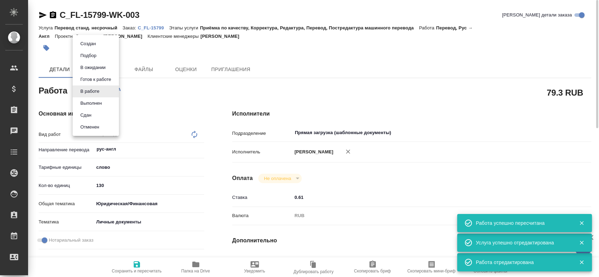
click at [95, 90] on body "🙏 .cls-1 fill:#fff; AWATERA Gusev Alexandr Клиенты Спецификации Заказы 0 Чаты T…" at bounding box center [299, 138] width 599 height 277
type textarea "x"
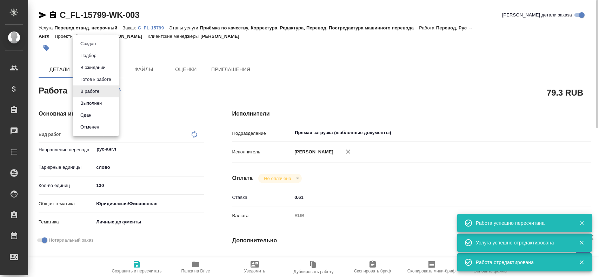
type textarea "x"
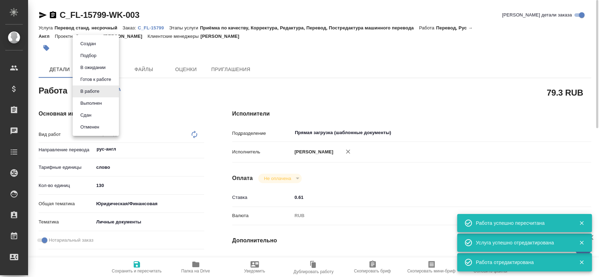
type textarea "x"
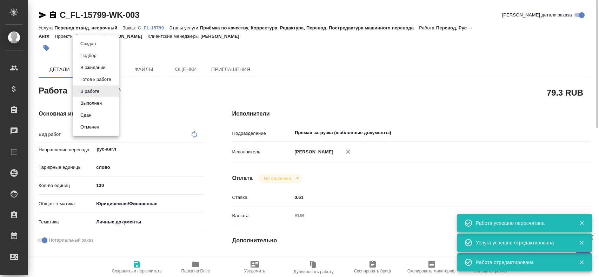
type textarea "x"
click at [91, 114] on button "Сдан" at bounding box center [85, 116] width 15 height 8
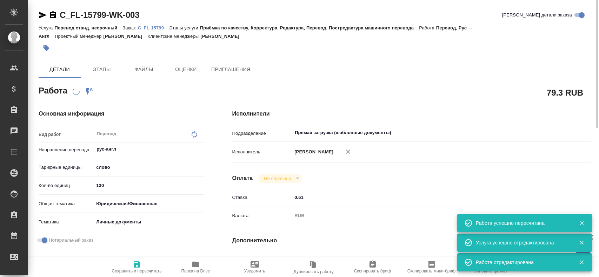
type textarea "x"
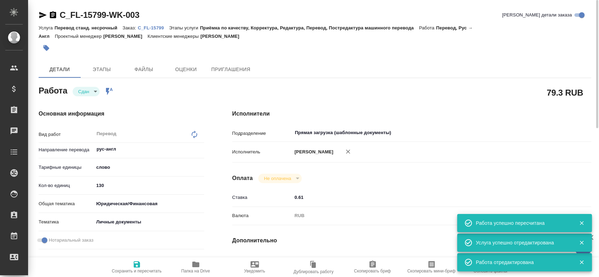
type textarea "x"
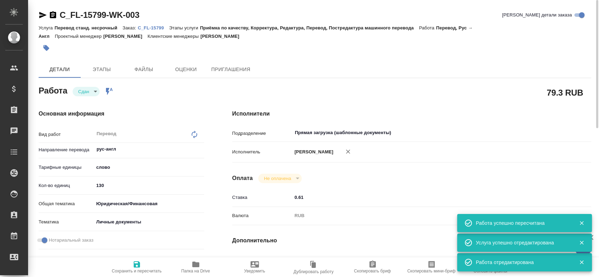
type textarea "x"
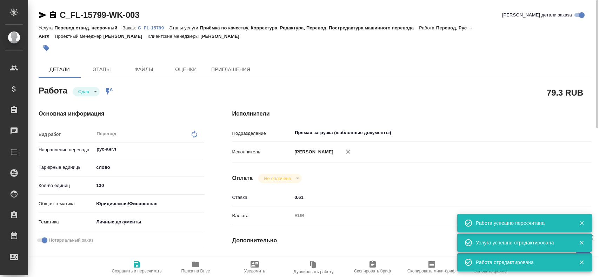
type textarea "x"
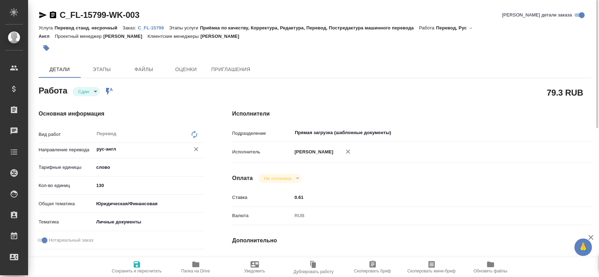
type textarea "x"
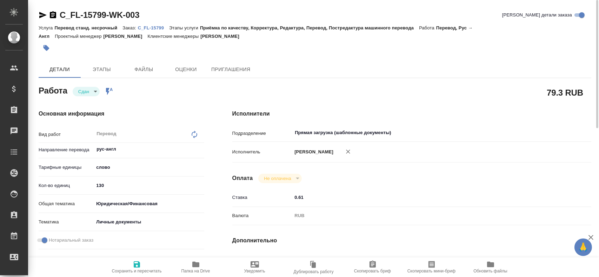
scroll to position [210, 0]
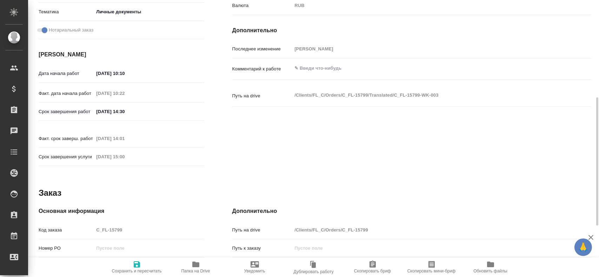
click at [80, 224] on div "Код заказа C_FL-15799" at bounding box center [122, 230] width 166 height 12
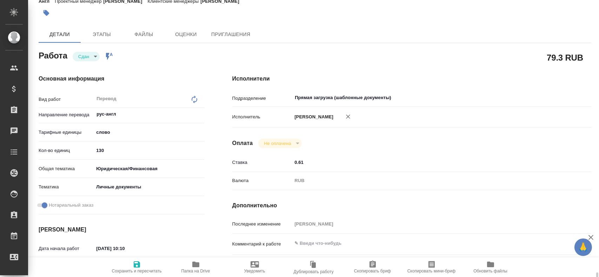
scroll to position [0, 0]
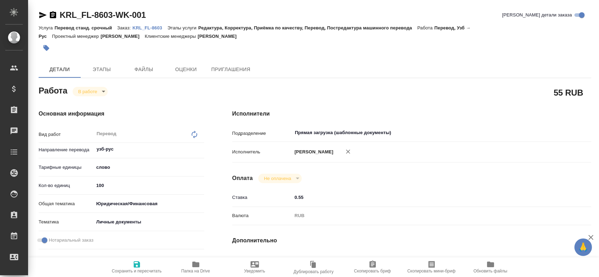
type textarea "x"
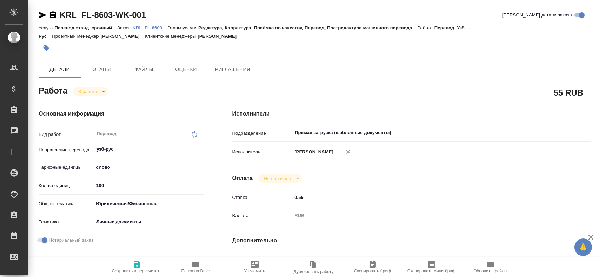
type textarea "x"
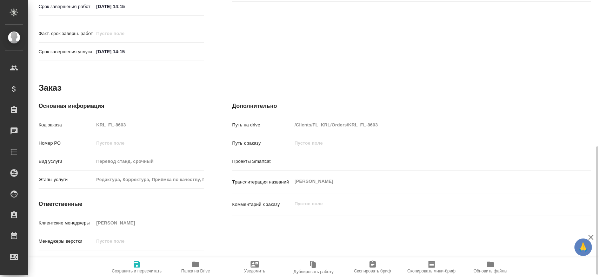
type textarea "x"
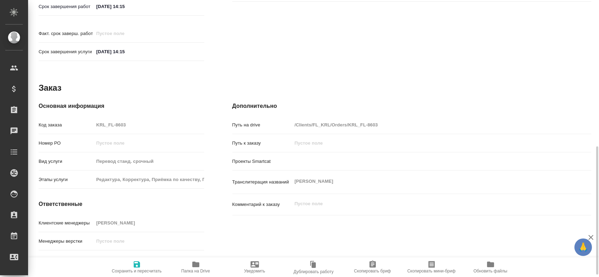
scroll to position [321, 0]
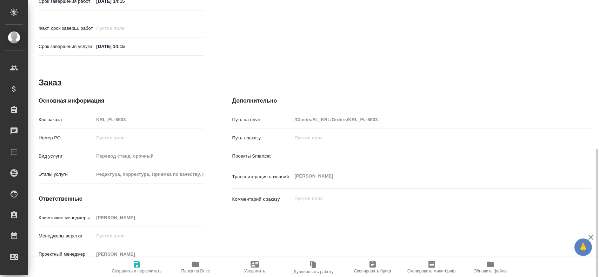
type textarea "x"
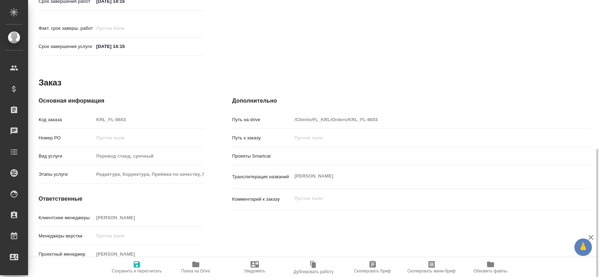
click at [194, 264] on icon "button" at bounding box center [195, 265] width 7 height 6
type textarea "x"
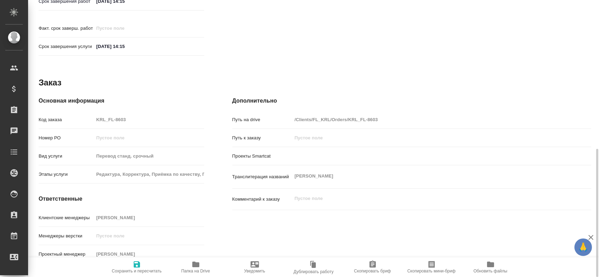
type textarea "x"
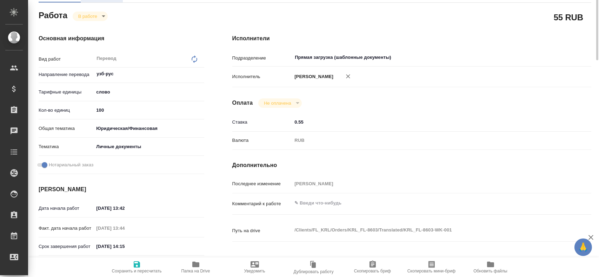
scroll to position [0, 0]
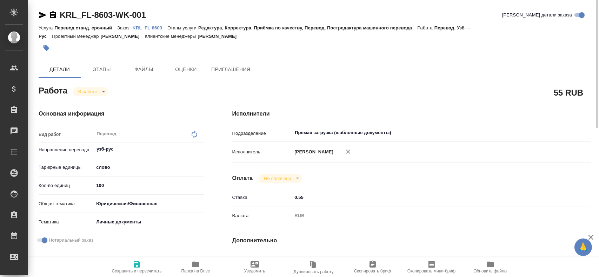
click at [84, 92] on body "🙏 .cls-1 fill:#fff; AWATERA Gusev Alexandr Клиенты Спецификации Заказы 0 Чаты T…" at bounding box center [299, 138] width 599 height 277
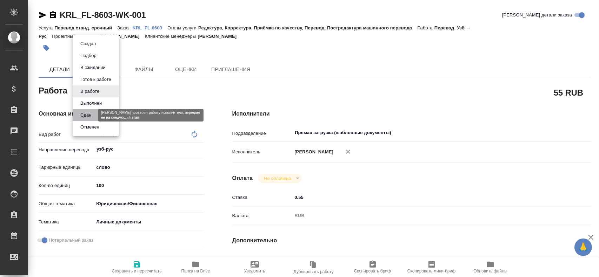
click at [85, 116] on button "Сдан" at bounding box center [85, 116] width 15 height 8
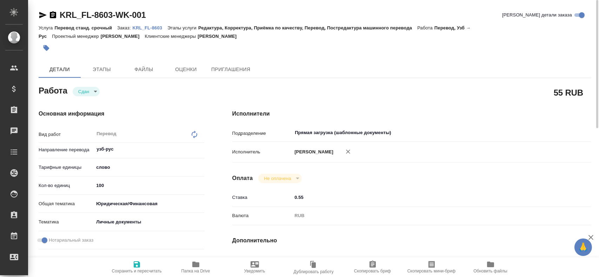
type textarea "x"
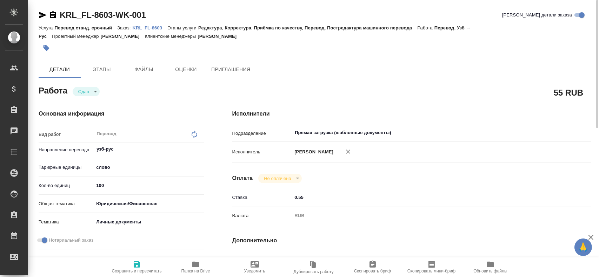
type textarea "x"
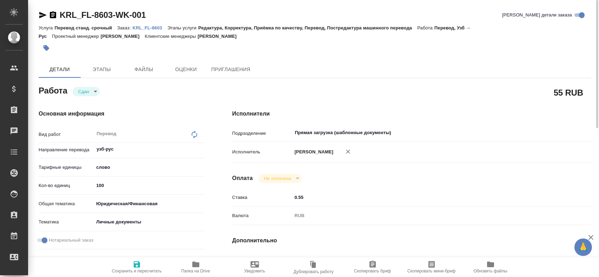
type textarea "x"
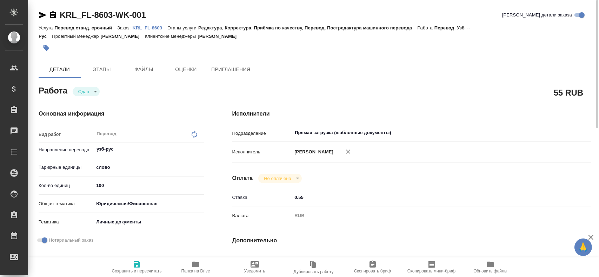
type textarea "x"
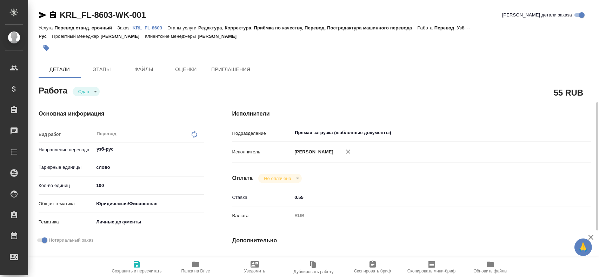
scroll to position [246, 0]
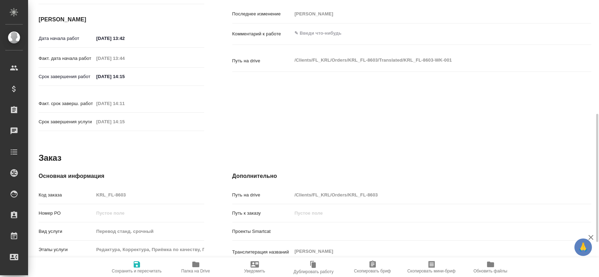
click at [66, 189] on div "Код заказа KRL_FL-8603" at bounding box center [122, 195] width 166 height 12
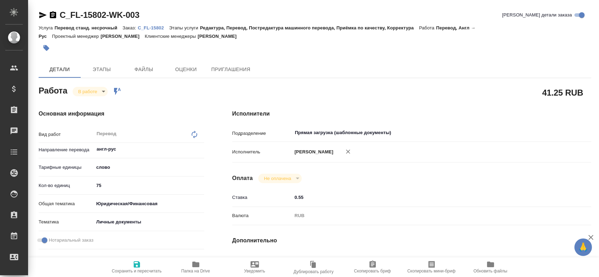
type textarea "x"
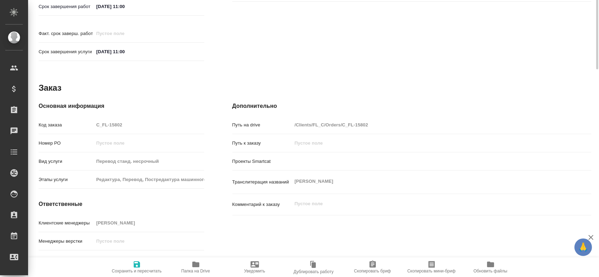
scroll to position [321, 0]
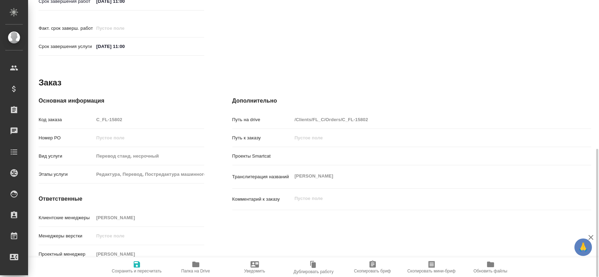
type textarea "x"
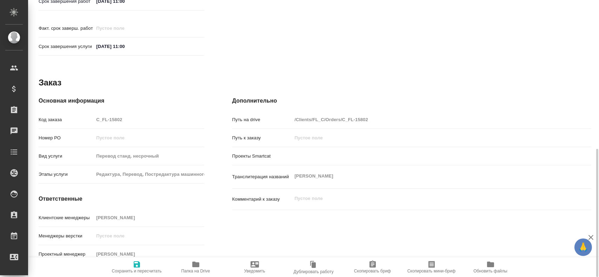
type textarea "x"
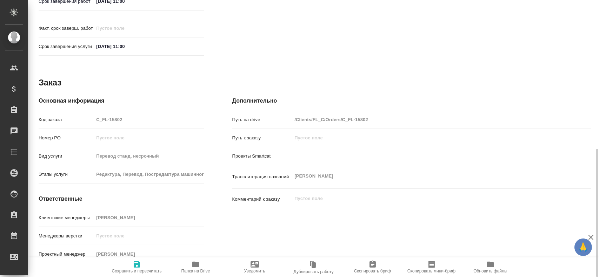
click at [202, 268] on span "Папка на Drive" at bounding box center [195, 267] width 51 height 13
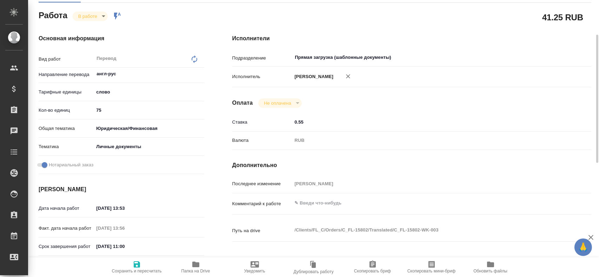
scroll to position [40, 0]
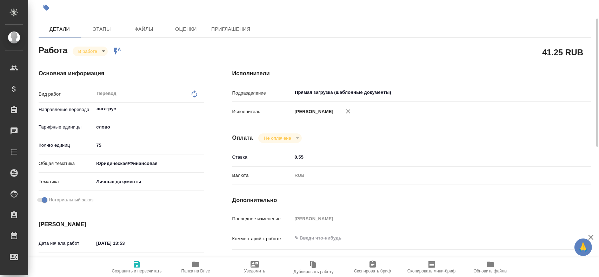
click at [86, 52] on body "🙏 .cls-1 fill:#fff; AWATERA Gusev Alexandr Клиенты Спецификации Заказы 0 Чаты T…" at bounding box center [299, 138] width 599 height 277
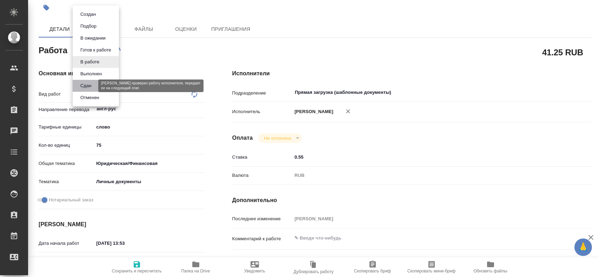
click at [83, 88] on button "Сдан" at bounding box center [85, 86] width 15 height 8
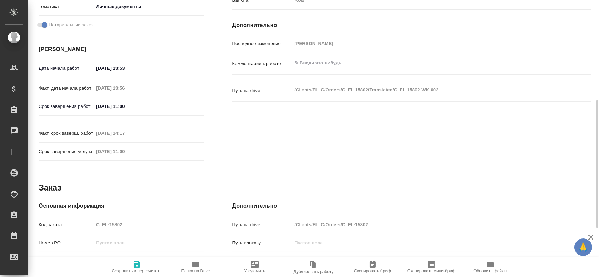
type textarea "x"
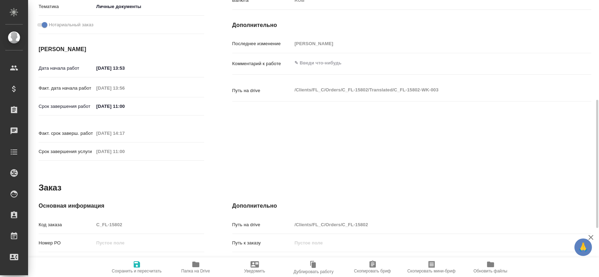
scroll to position [286, 0]
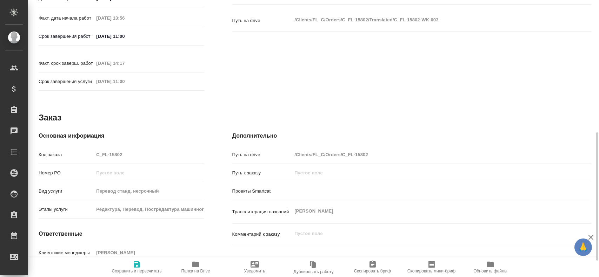
type textarea "x"
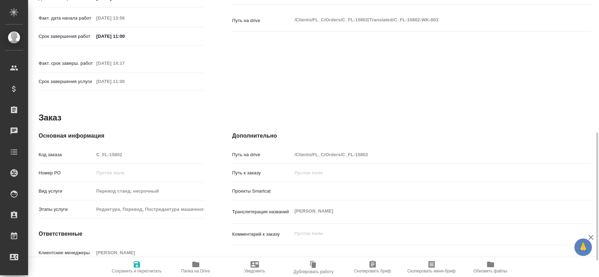
click at [88, 149] on div "Код заказа C_FL-15802" at bounding box center [122, 155] width 166 height 12
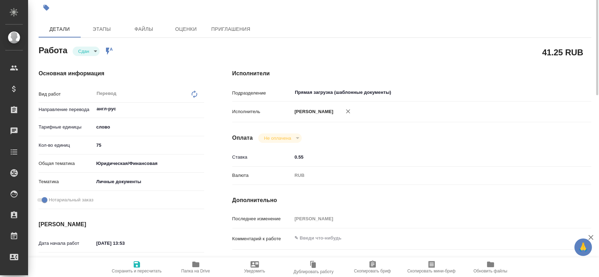
scroll to position [5, 0]
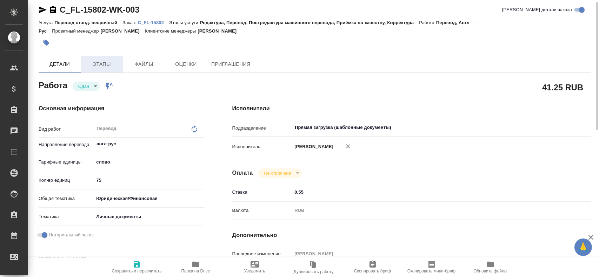
click at [114, 60] on span "Этапы" at bounding box center [102, 64] width 34 height 9
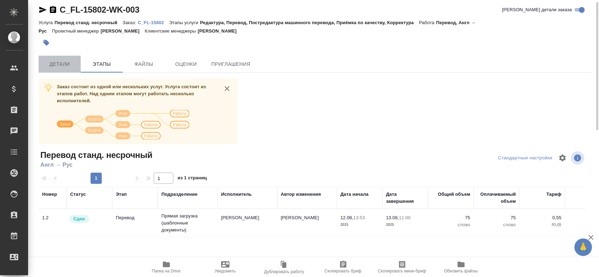
click at [78, 58] on button "Детали" at bounding box center [60, 64] width 42 height 17
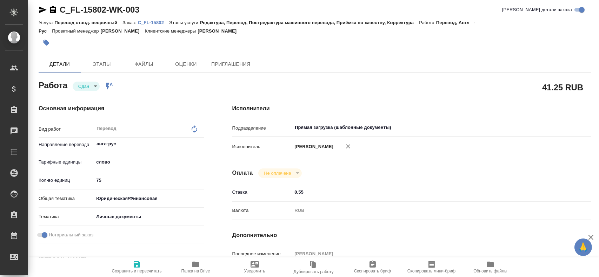
type textarea "x"
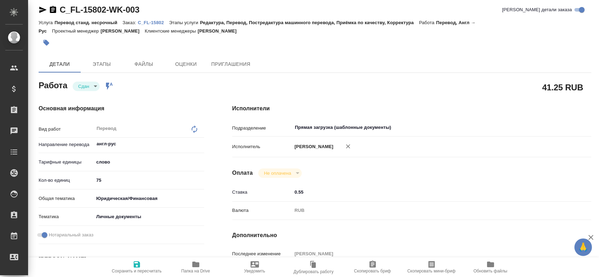
type textarea "x"
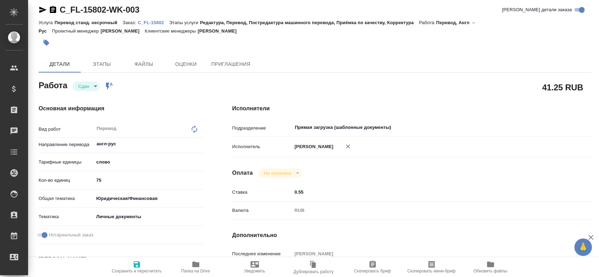
type textarea "x"
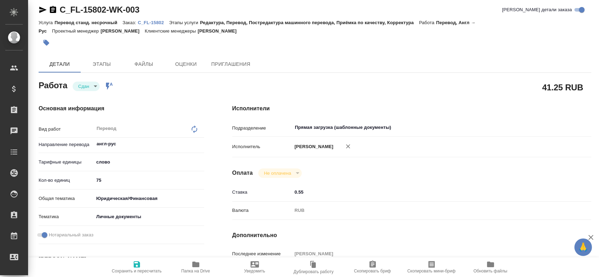
type textarea "x"
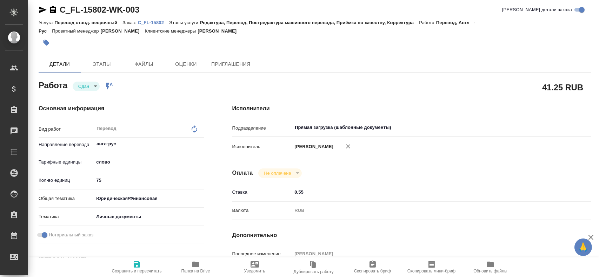
type textarea "x"
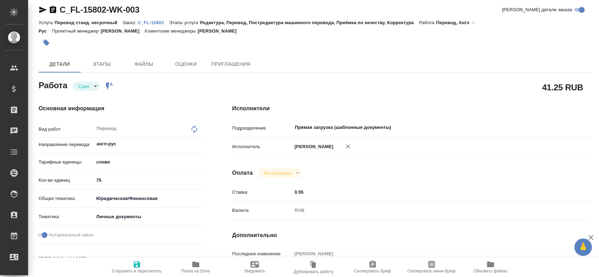
type textarea "x"
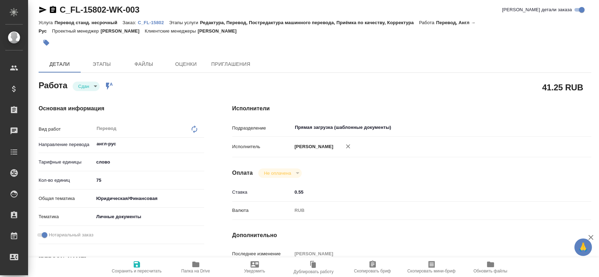
type textarea "x"
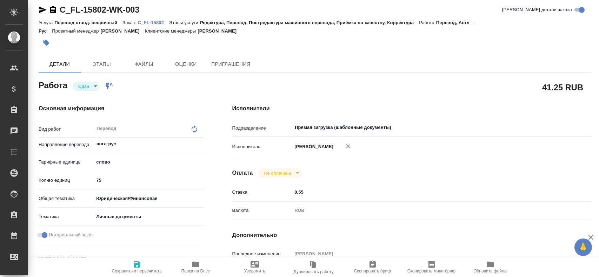
type textarea "x"
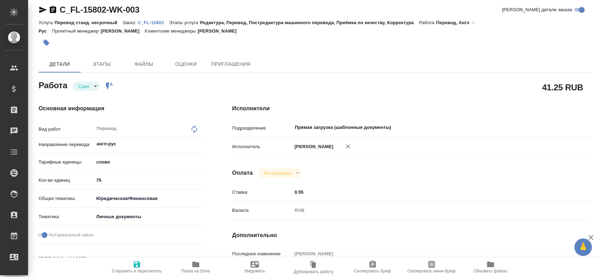
type textarea "x"
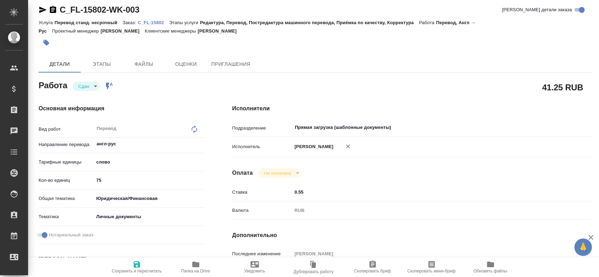
type textarea "x"
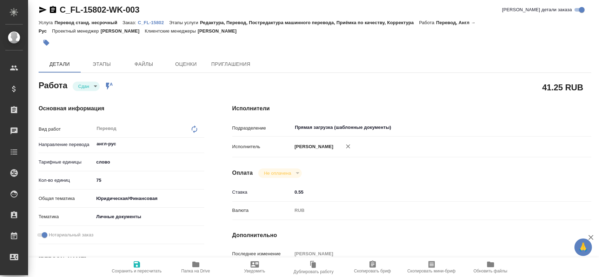
type textarea "x"
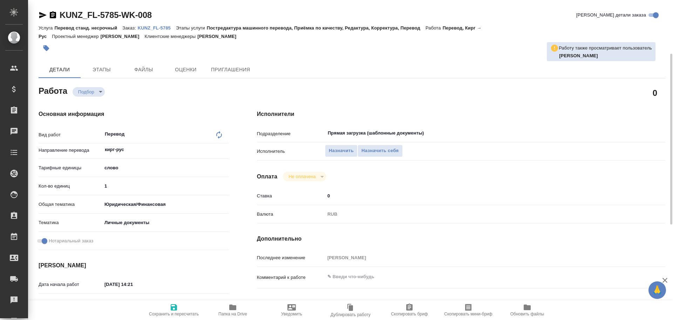
type textarea "x"
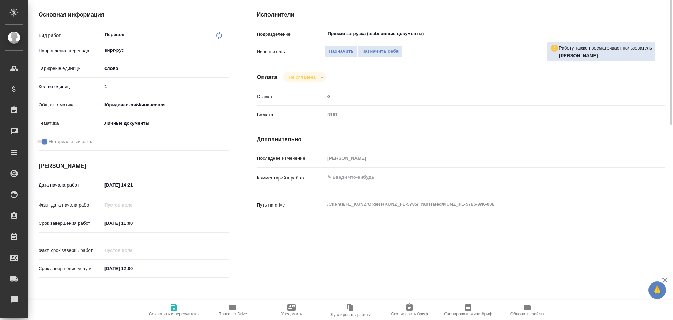
type textarea "x"
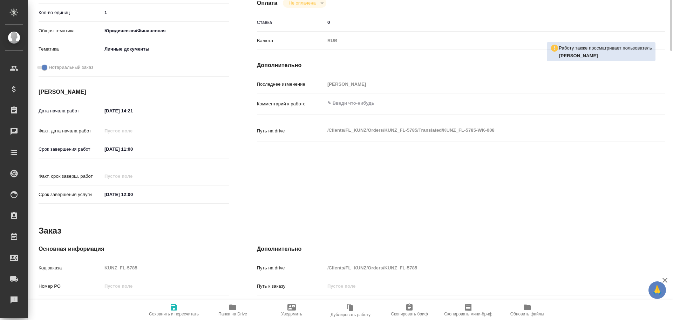
type textarea "x"
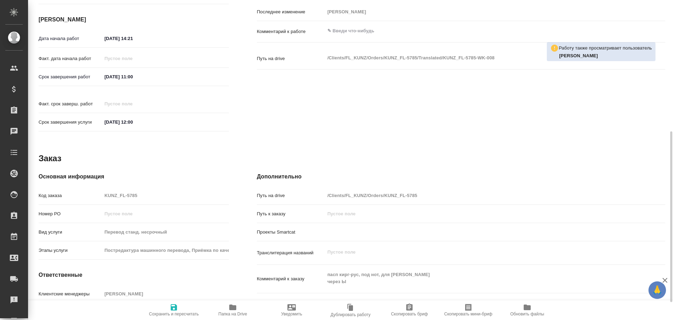
type textarea "x"
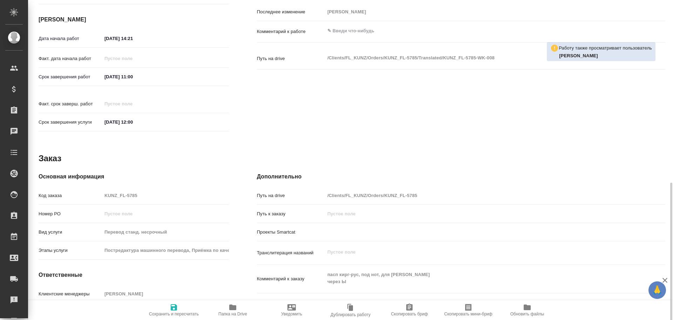
scroll to position [279, 0]
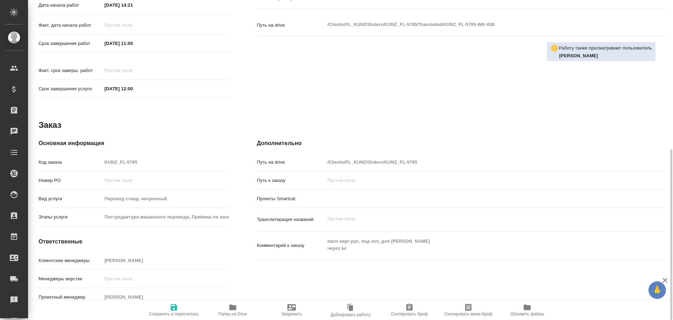
type textarea "x"
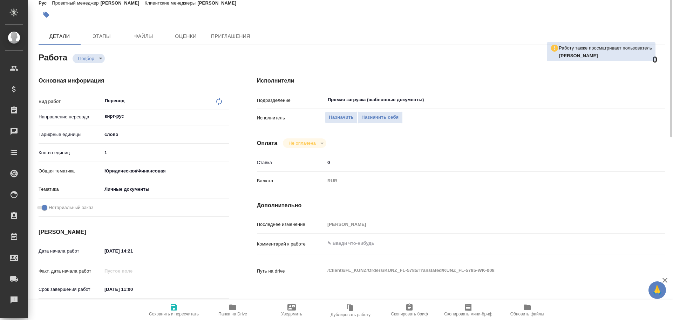
scroll to position [0, 0]
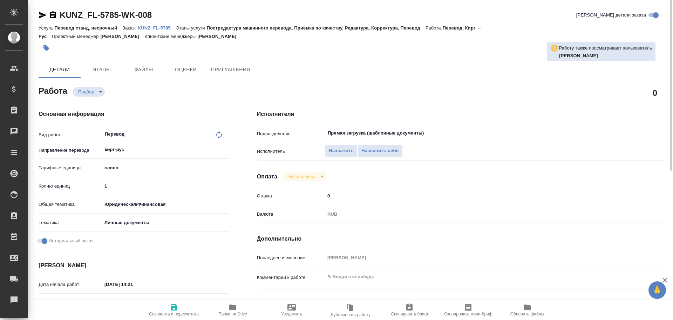
type textarea "x"
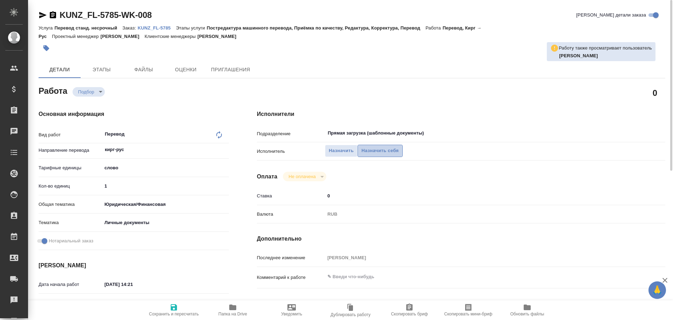
click at [388, 150] on span "Назначить себя" at bounding box center [380, 151] width 37 height 8
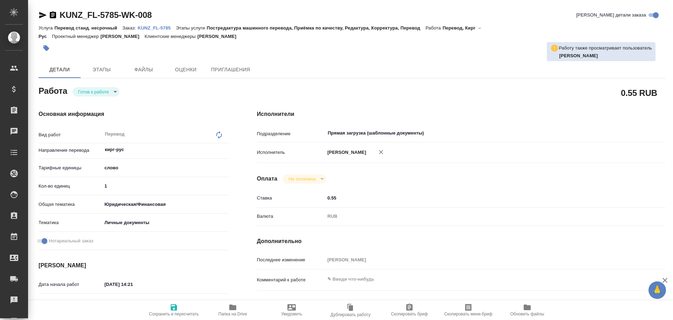
type textarea "x"
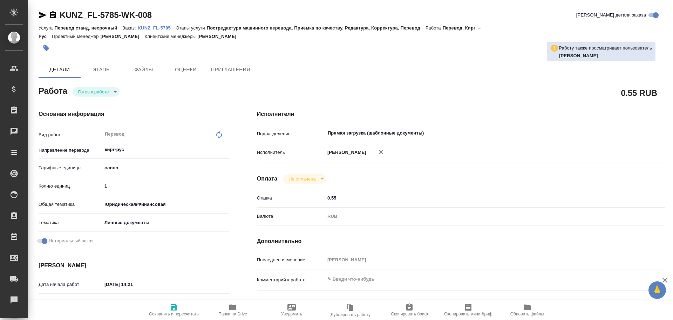
type textarea "x"
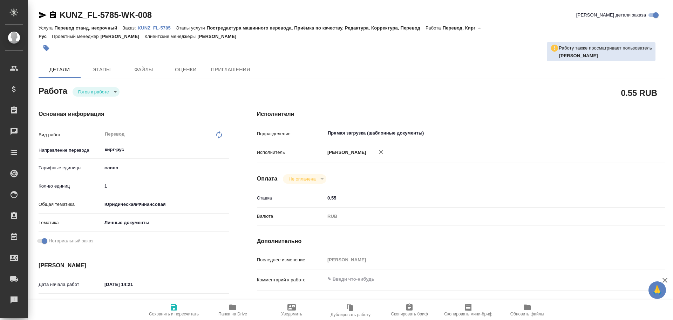
type textarea "x"
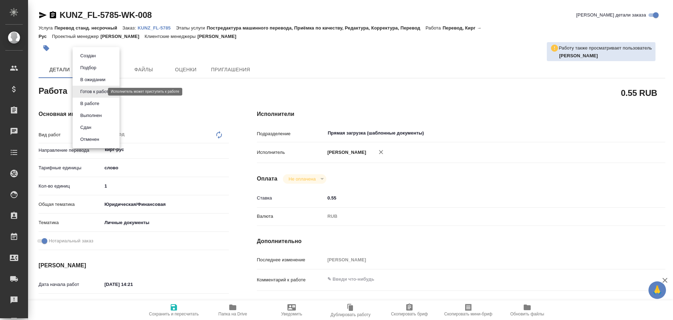
type textarea "x"
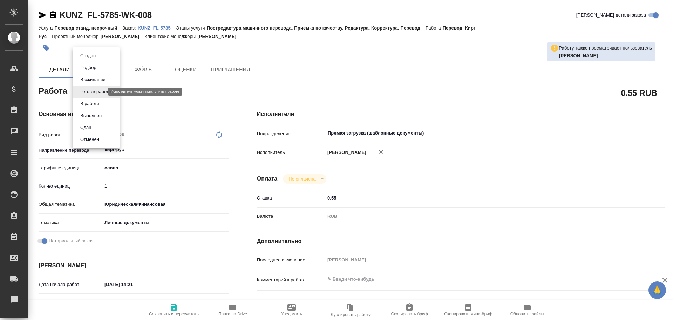
click at [92, 92] on body "🙏 .cls-1 fill:#fff; AWATERA [PERSON_NAME] Спецификации Заказы Чаты Todo Проекты…" at bounding box center [336, 160] width 673 height 320
click at [89, 102] on button "В работе" at bounding box center [89, 104] width 23 height 8
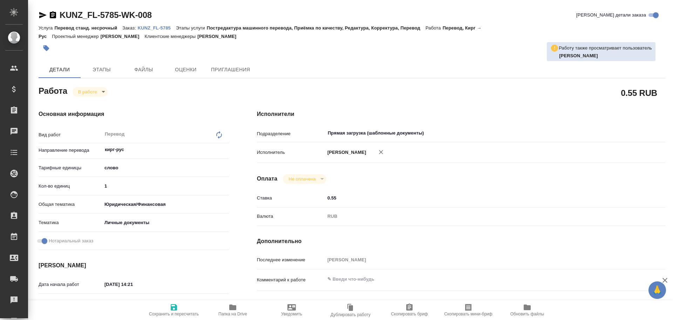
type textarea "x"
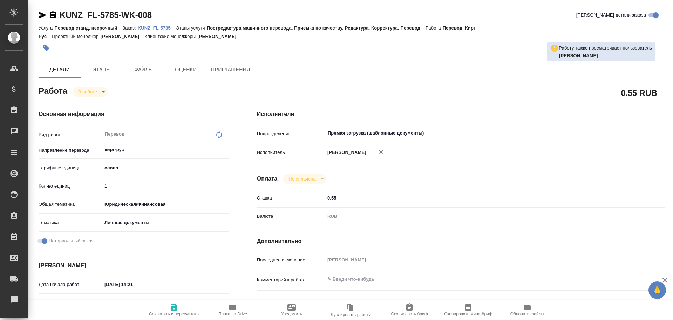
type textarea "x"
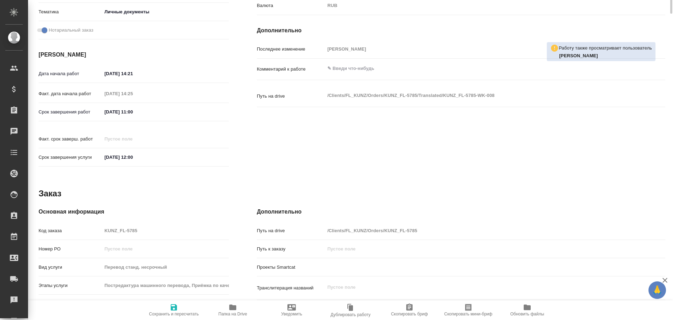
scroll to position [279, 0]
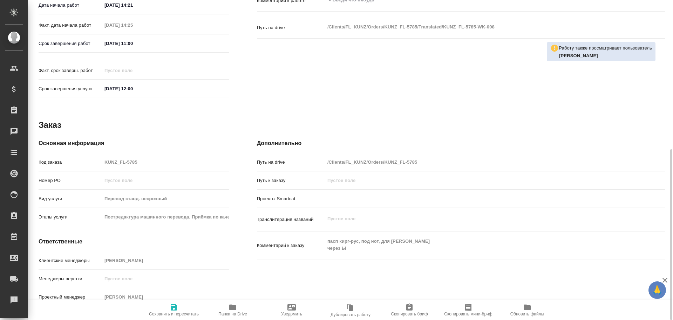
type textarea "x"
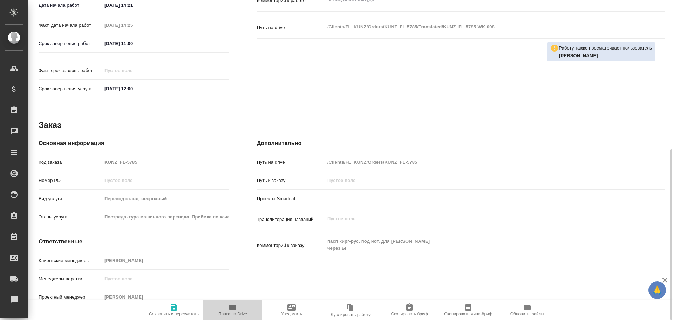
click at [231, 306] on icon "button" at bounding box center [232, 307] width 7 height 6
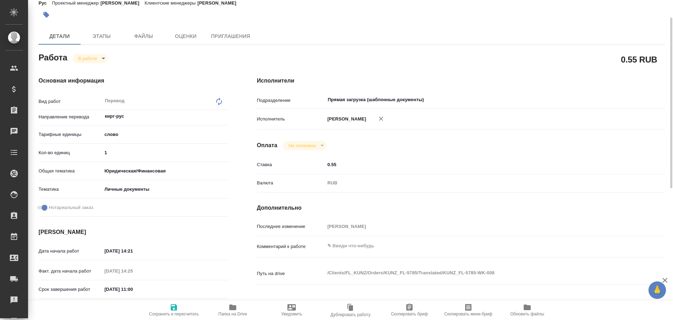
scroll to position [0, 0]
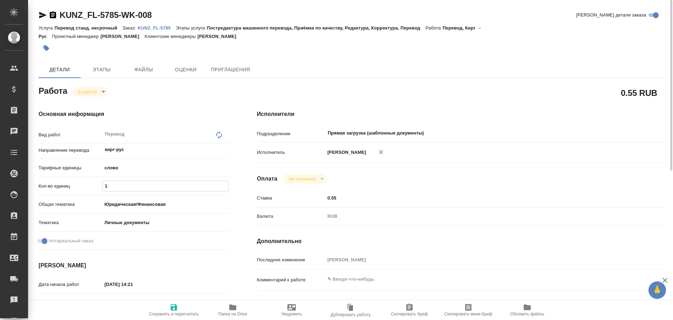
drag, startPoint x: 115, startPoint y: 186, endPoint x: 56, endPoint y: 182, distance: 59.0
click at [56, 182] on div "Кол-во единиц 1" at bounding box center [134, 186] width 190 height 12
type textarea "x"
type input "10"
type textarea "x"
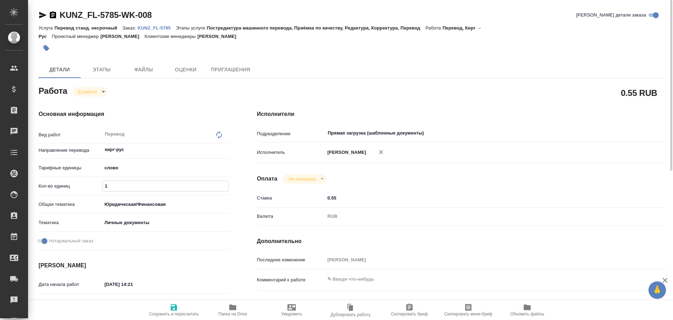
type textarea "x"
type input "100"
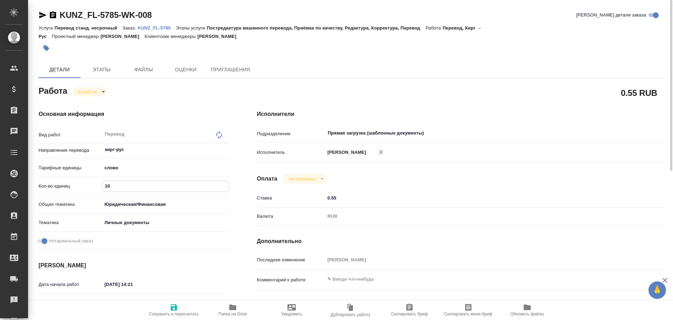
type textarea "x"
type input "100"
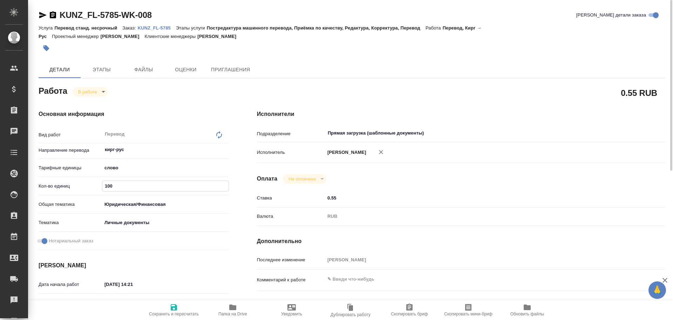
click at [174, 309] on icon "button" at bounding box center [174, 307] width 8 height 8
type textarea "x"
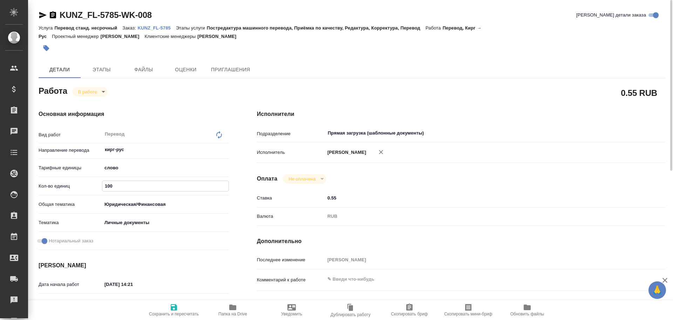
type textarea "x"
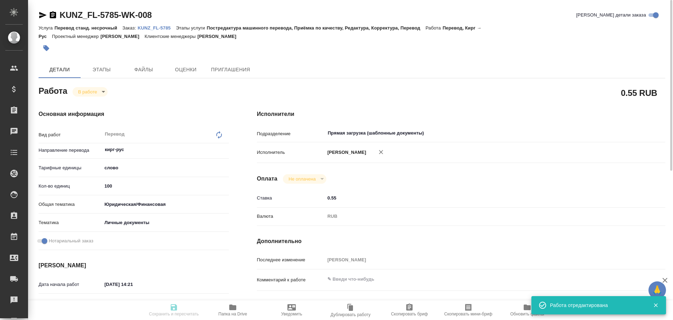
type textarea "x"
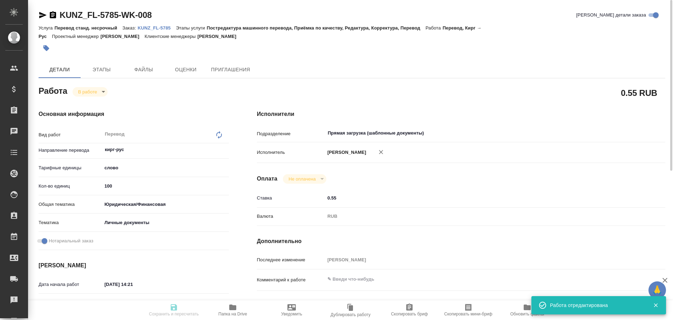
type input "inProgress"
type textarea "Перевод"
type textarea "x"
type input "кирг-рус"
type input "5a8b1489cc6b4906c91bfd90"
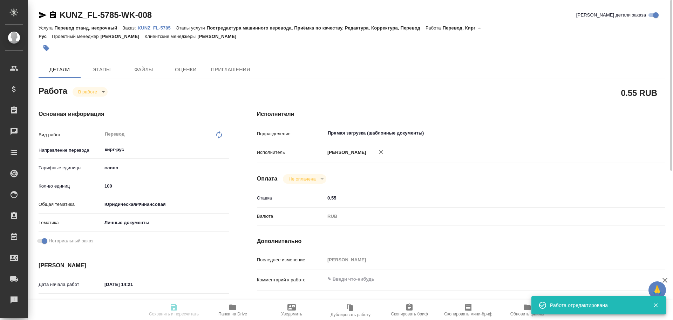
type input "100"
type input "yr-fn"
type input "5a8b8b956a9677013d343cfe"
checkbox input "true"
type input "12.08.2025 14:21"
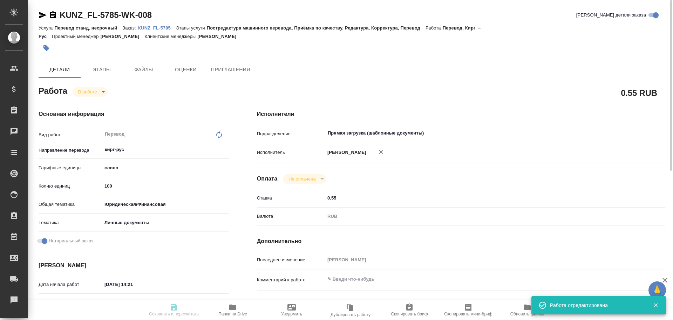
type input "[DATE] 14:25"
type input "13.08.2025 11:00"
type input "13.08.2025 12:00"
type input "Прямая загрузка (шаблонные документы)"
type input "notPayed"
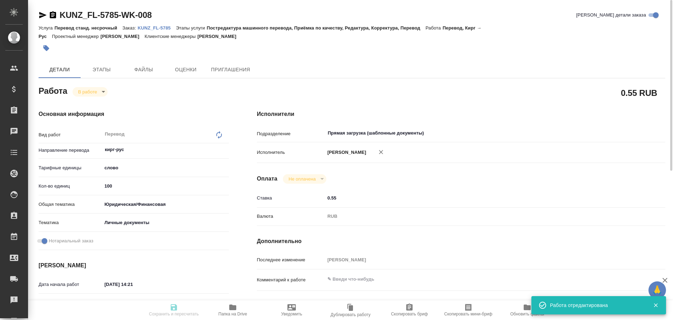
type input "0.55"
type input "RUB"
type input "Гусев Александр"
type textarea "x"
type textarea "/Clients/FL_KUNZ/Orders/KUNZ_FL-5785/Translated/KUNZ_FL-5785-WK-008"
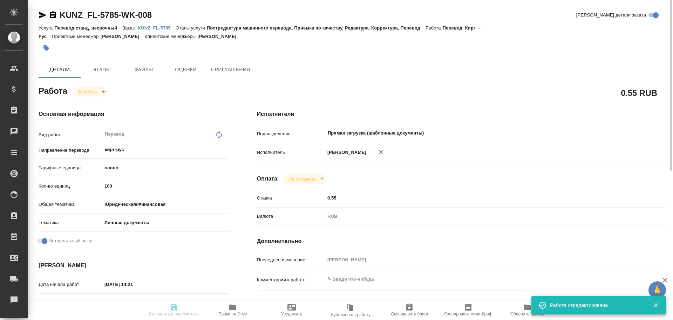
type textarea "x"
type input "KUNZ_FL-5785"
type input "Перевод станд. несрочный"
type input "Постредактура машинного перевода, Приёмка по качеству, Редактура, Корректура, П…"
type input "Веселова Юлия"
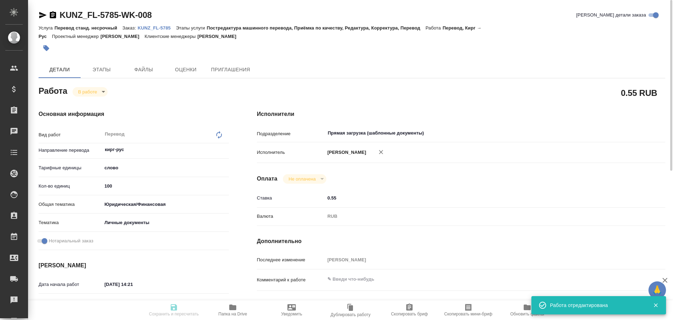
type input "/Clients/FL_KUNZ/Orders/KUNZ_FL-5785"
type textarea "x"
type textarea "пасп кирг-рус, под нот, для сахарово через Ы"
type textarea "x"
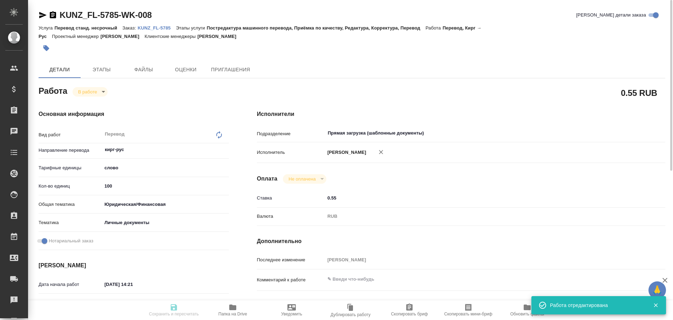
type textarea "x"
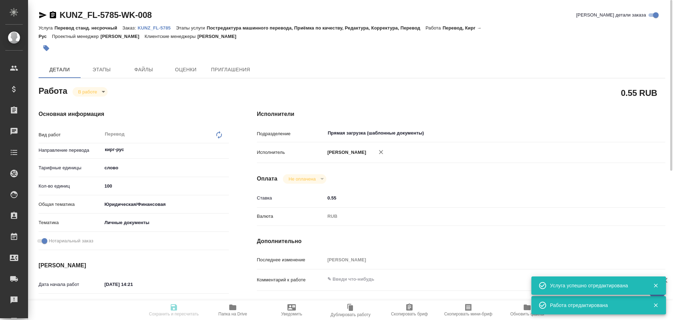
type textarea "x"
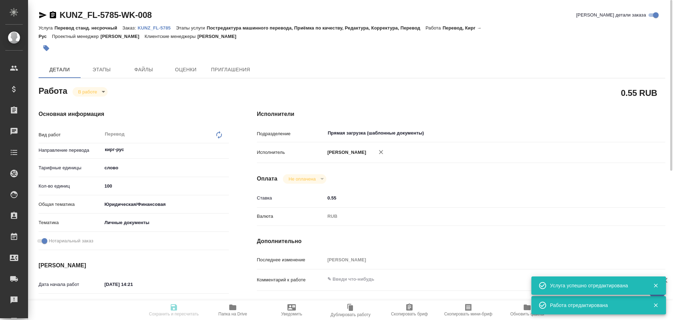
type textarea "x"
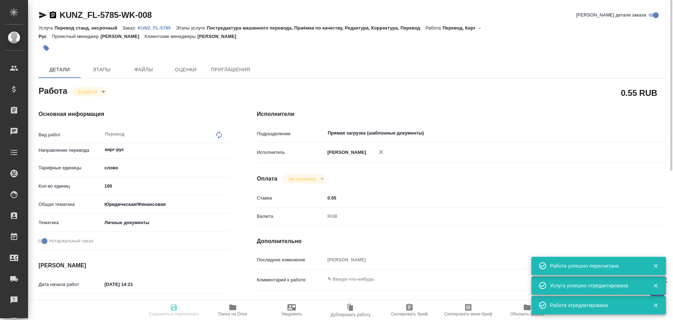
type input "inProgress"
type textarea "Перевод"
type textarea "x"
type input "кирг-рус"
type input "5a8b1489cc6b4906c91bfd90"
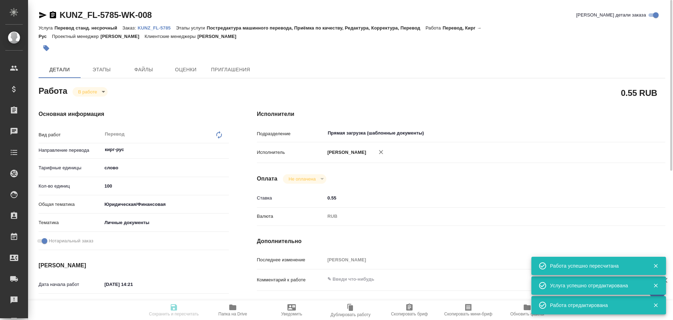
type input "100"
type input "yr-fn"
type input "5a8b8b956a9677013d343cfe"
checkbox input "true"
type input "12.08.2025 14:21"
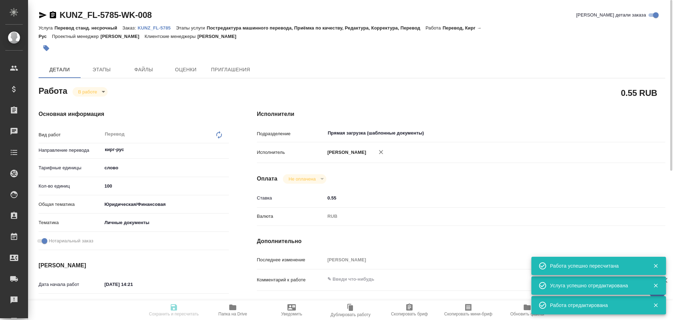
type input "12.08.2025 14:25"
type input "13.08.2025 11:00"
type input "13.08.2025 12:00"
type input "Прямая загрузка (шаблонные документы)"
type input "notPayed"
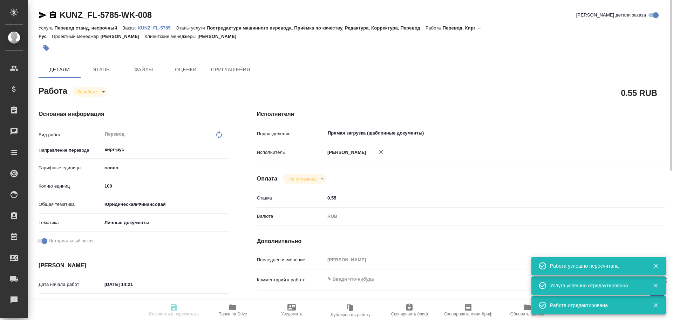
type input "0.55"
type input "RUB"
type input "Гусев Александр"
type textarea "x"
type textarea "/Clients/FL_KUNZ/Orders/KUNZ_FL-5785/Translated/KUNZ_FL-5785-WK-008"
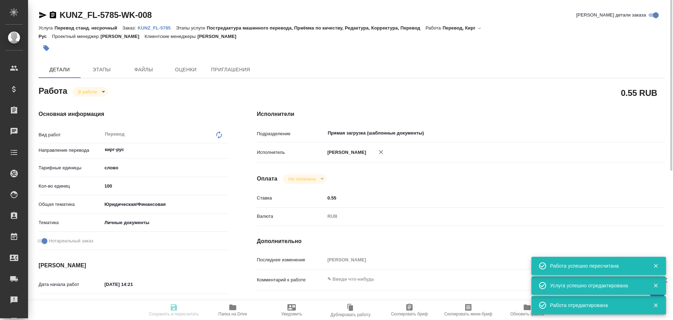
type textarea "x"
type input "KUNZ_FL-5785"
type input "Перевод станд. несрочный"
type input "Постредактура машинного перевода, Приёмка по качеству, Редактура, Корректура, П…"
type input "Веселова Юлия"
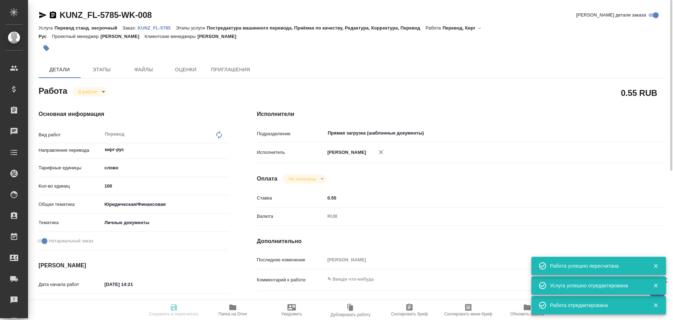
type input "/Clients/FL_KUNZ/Orders/KUNZ_FL-5785"
type textarea "x"
type textarea "пасп кирг-рус, под нот, для сахарово через Ы"
type textarea "x"
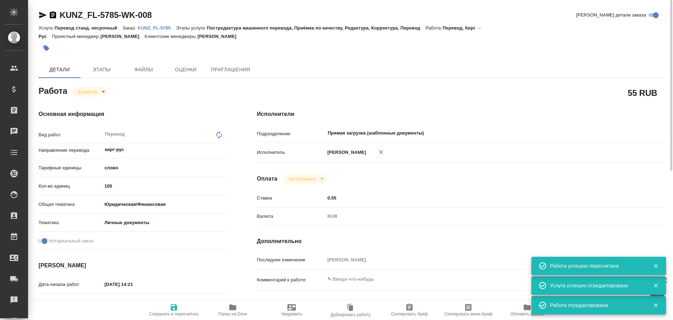
type textarea "x"
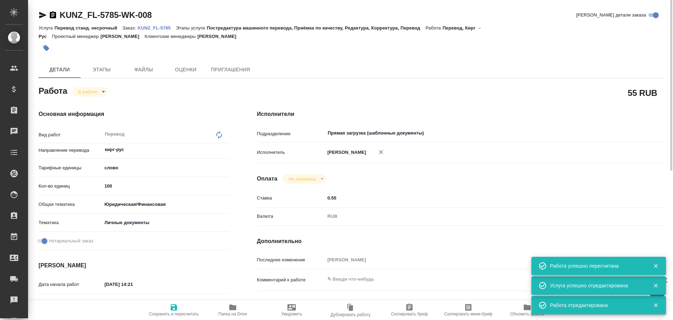
type textarea "x"
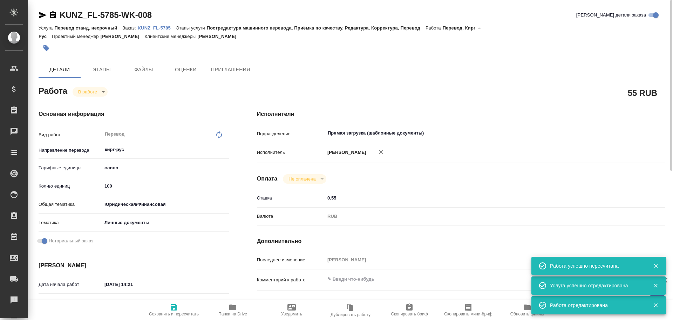
type textarea "x"
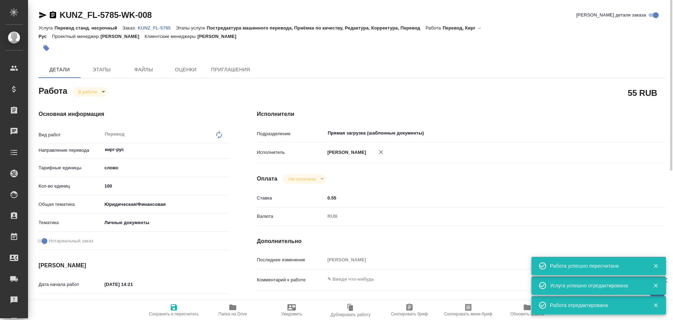
type textarea "x"
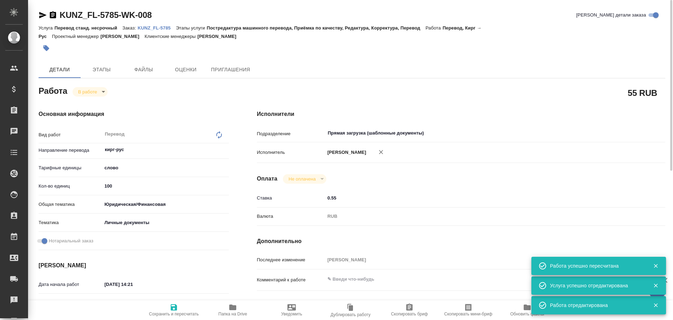
type textarea "x"
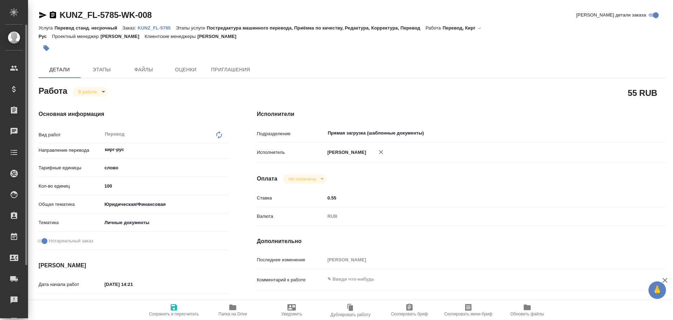
type textarea "x"
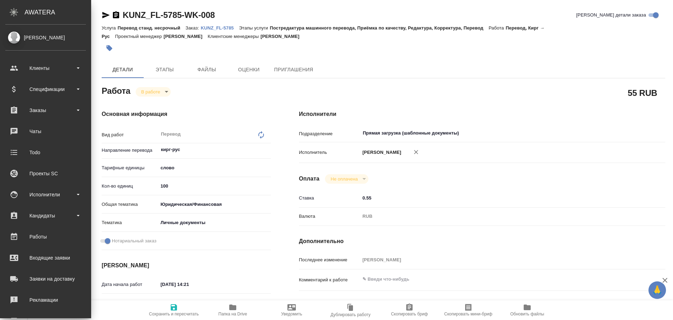
type textarea "x"
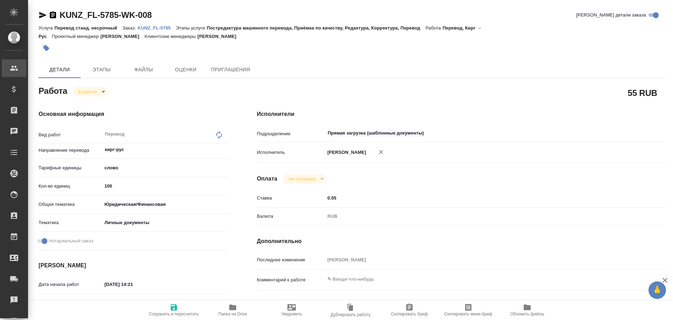
type textarea "x"
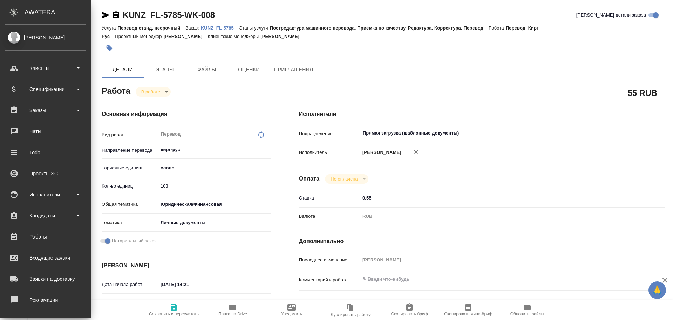
type textarea "x"
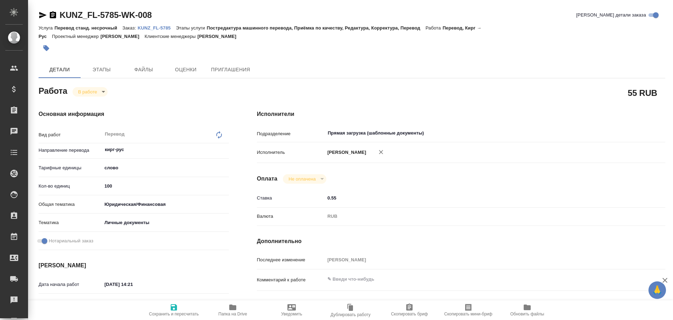
click at [149, 27] on p "KUNZ_FL-5785" at bounding box center [157, 27] width 38 height 5
type textarea "x"
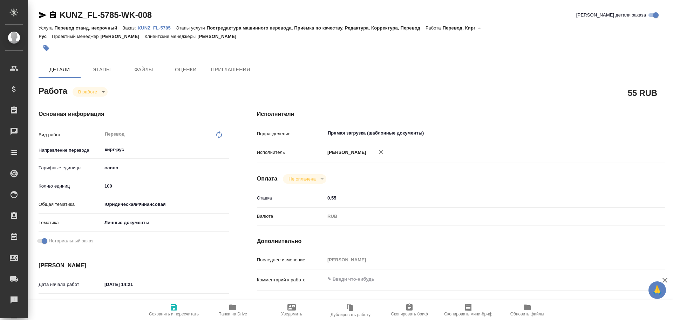
type textarea "x"
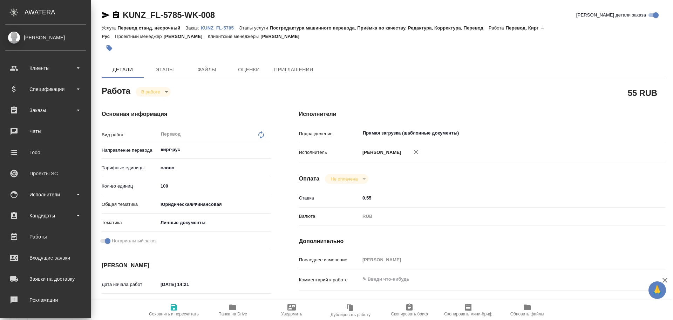
type textarea "x"
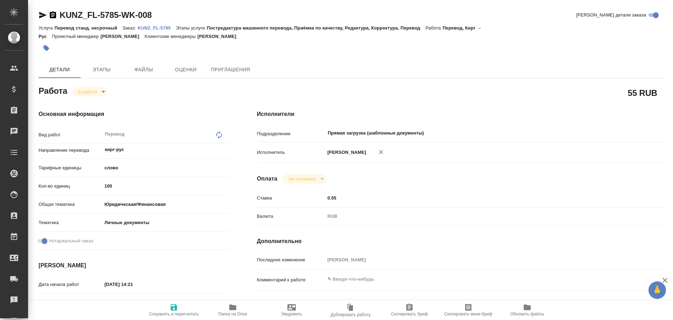
type textarea "x"
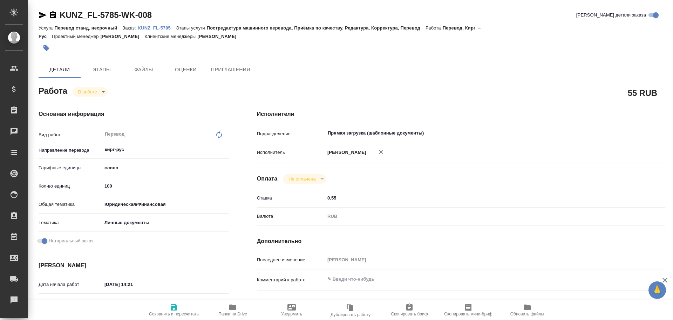
type textarea "x"
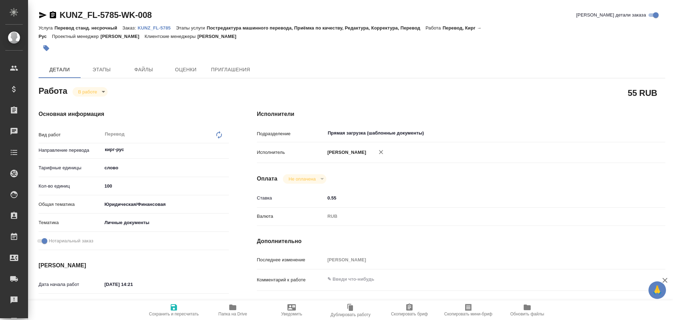
type textarea "x"
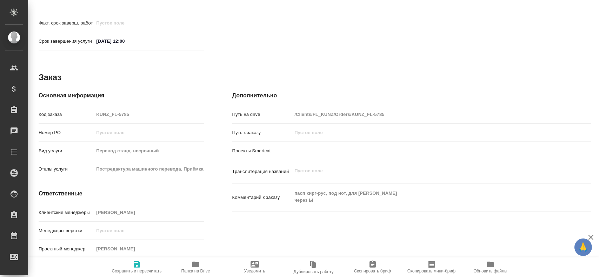
scroll to position [342, 0]
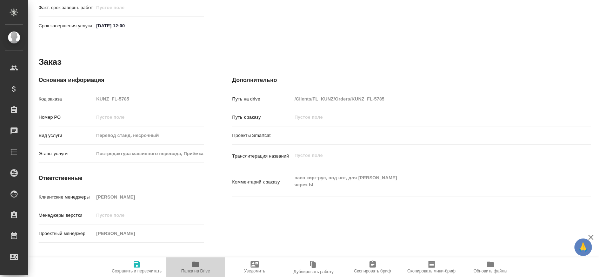
click at [197, 265] on icon "button" at bounding box center [195, 265] width 7 height 6
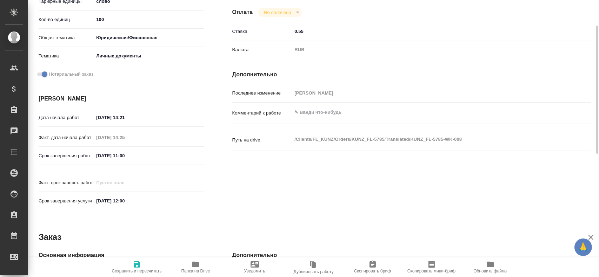
scroll to position [26, 0]
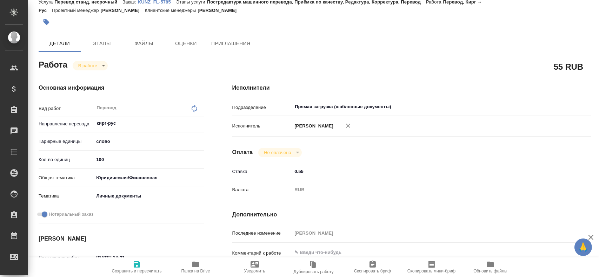
click at [87, 67] on body "🙏 .cls-1 fill:#fff; AWATERA Gusev Alexandr Клиенты Спецификации Заказы 0 Чаты T…" at bounding box center [299, 138] width 599 height 277
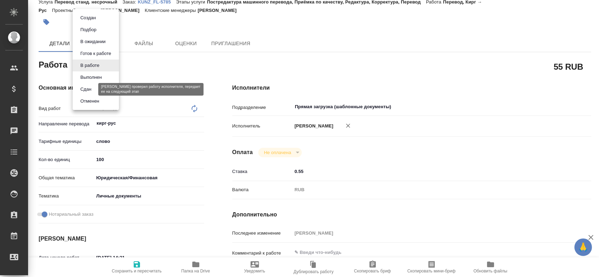
click at [82, 91] on button "Сдан" at bounding box center [85, 90] width 15 height 8
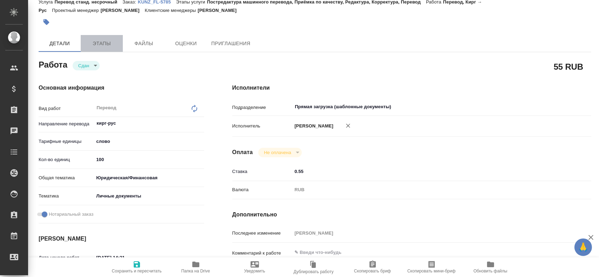
click at [90, 42] on span "Этапы" at bounding box center [102, 43] width 34 height 9
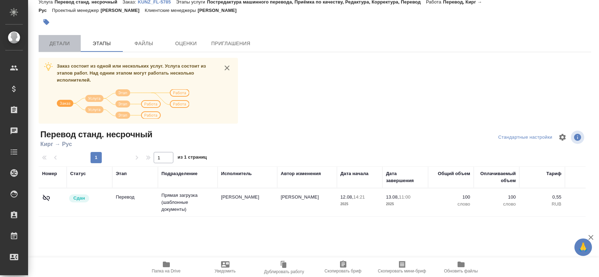
click at [60, 43] on span "Детали" at bounding box center [60, 43] width 34 height 9
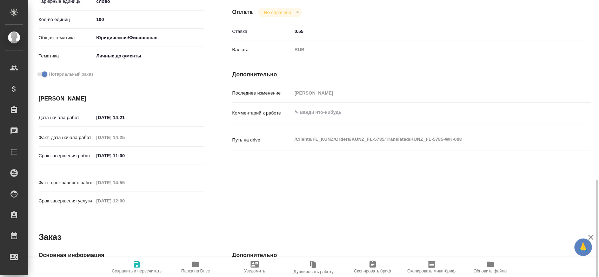
scroll to position [272, 0]
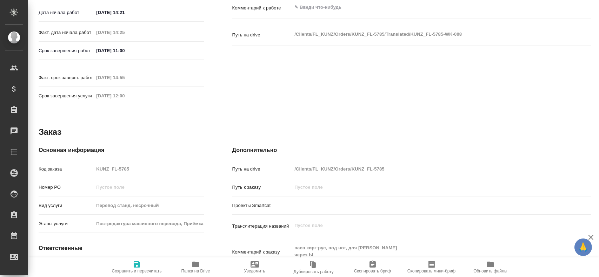
click at [88, 163] on div "Код заказа KUNZ_FL-5785" at bounding box center [122, 169] width 166 height 12
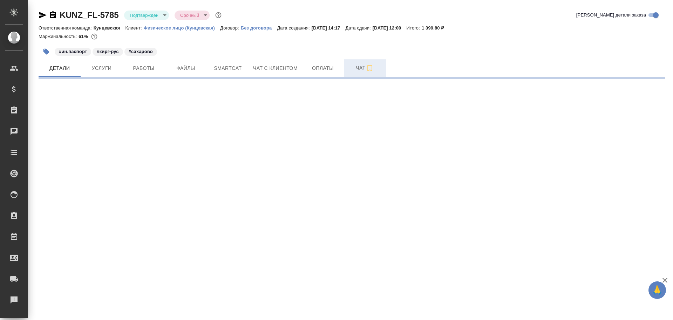
select select "RU"
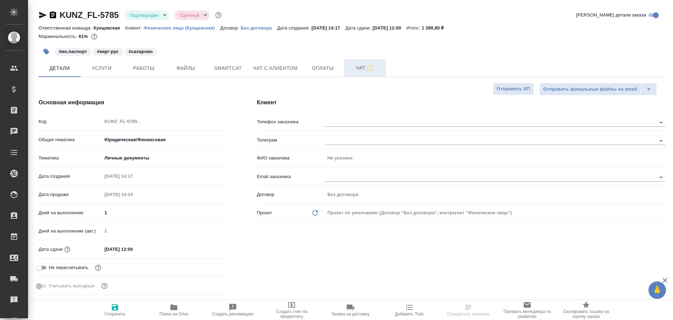
type textarea "x"
click at [350, 71] on span "Чат" at bounding box center [365, 67] width 34 height 9
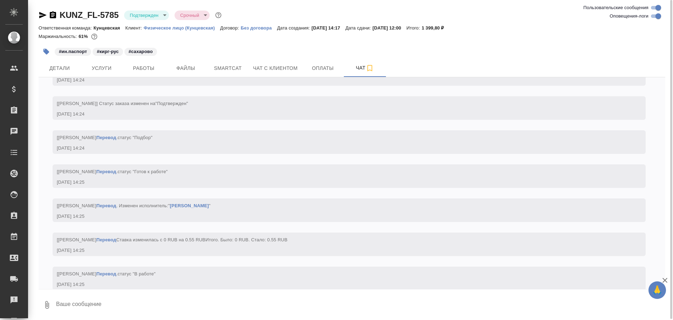
scroll to position [777, 0]
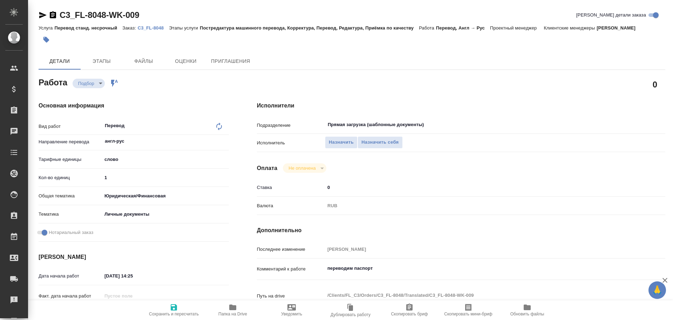
type textarea "x"
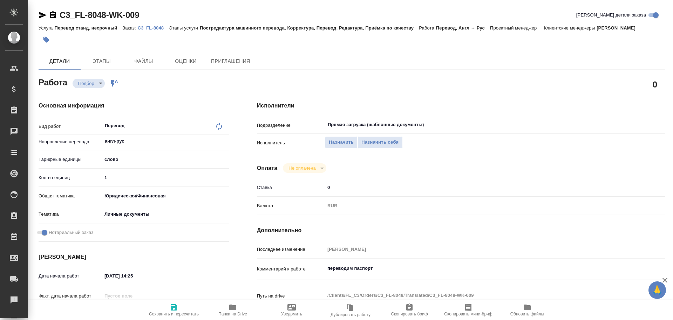
type textarea "x"
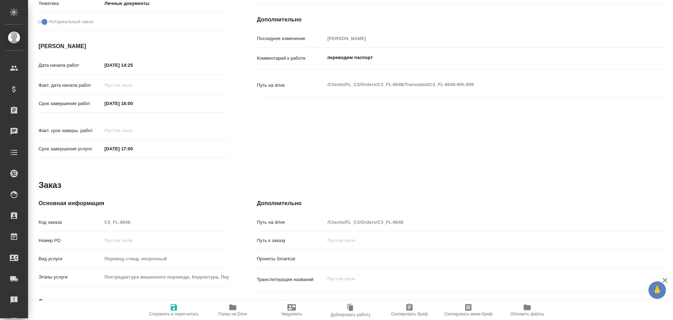
type textarea "x"
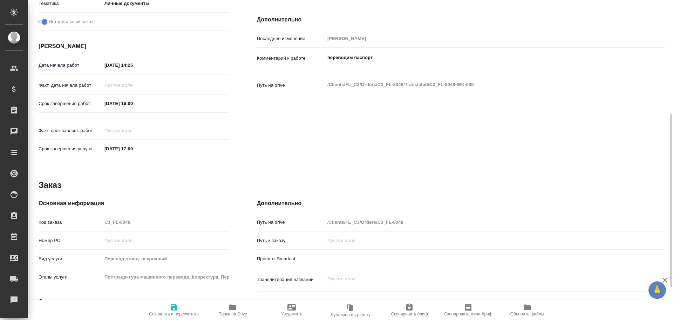
scroll to position [270, 0]
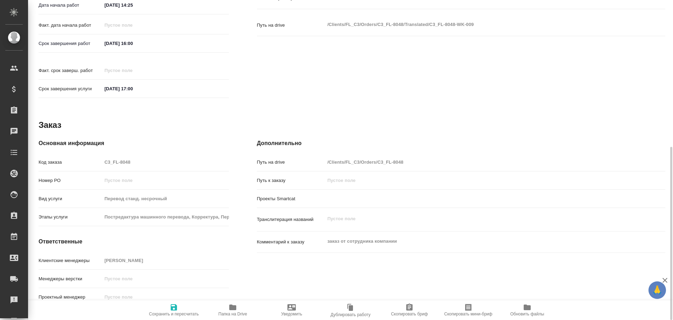
type textarea "x"
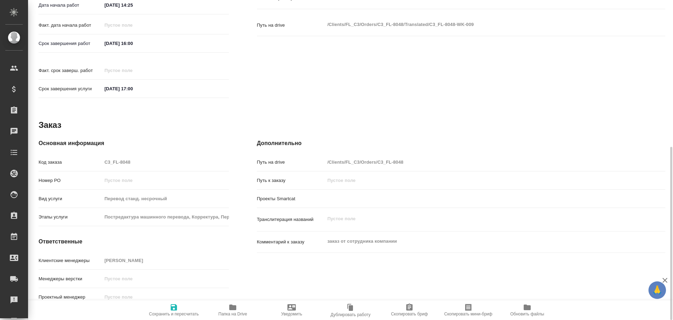
type textarea "x"
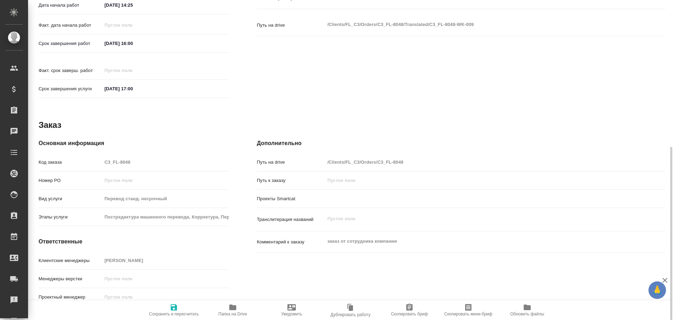
click at [227, 304] on span "Папка на Drive" at bounding box center [233, 309] width 51 height 13
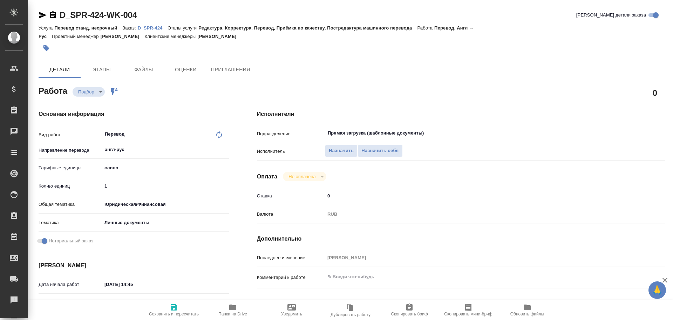
type textarea "x"
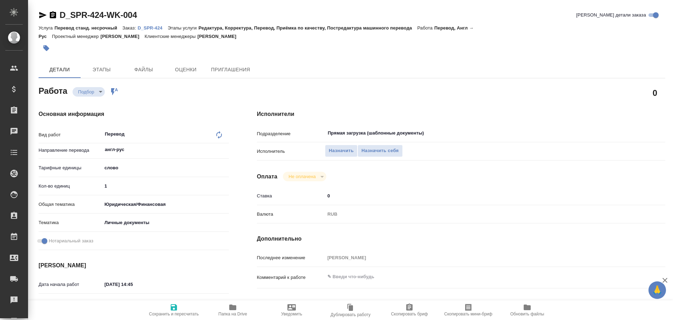
type textarea "x"
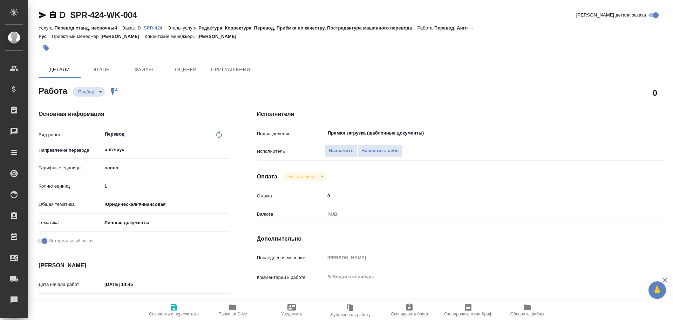
type textarea "x"
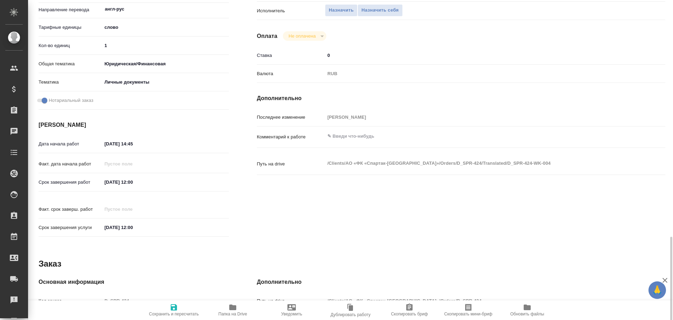
scroll to position [279, 0]
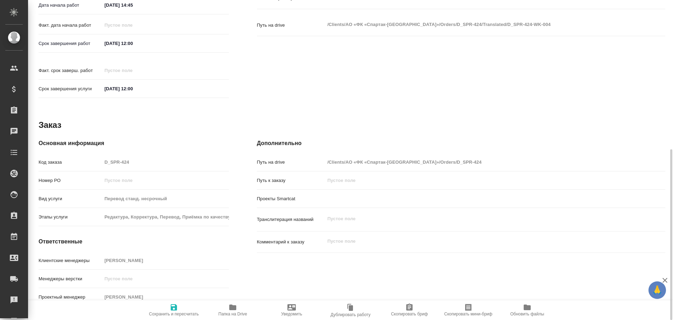
type textarea "x"
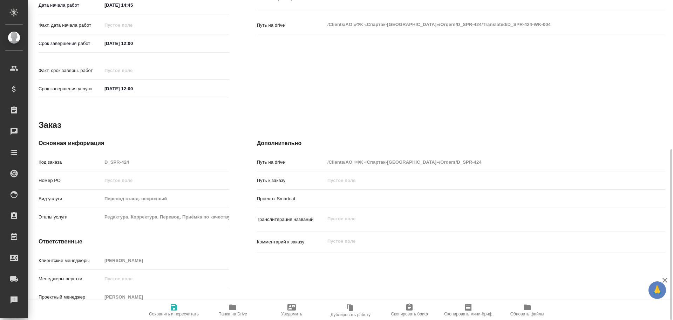
type textarea "x"
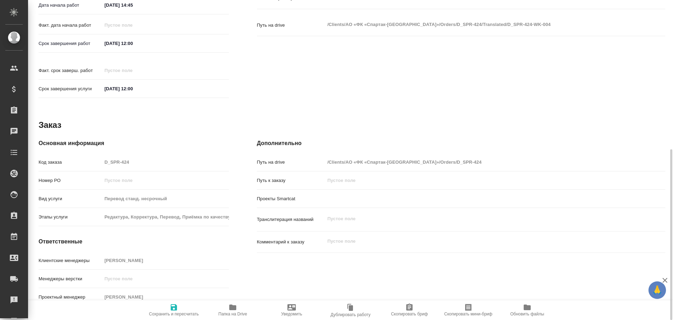
click at [224, 307] on span "Папка на Drive" at bounding box center [233, 309] width 51 height 13
type textarea "x"
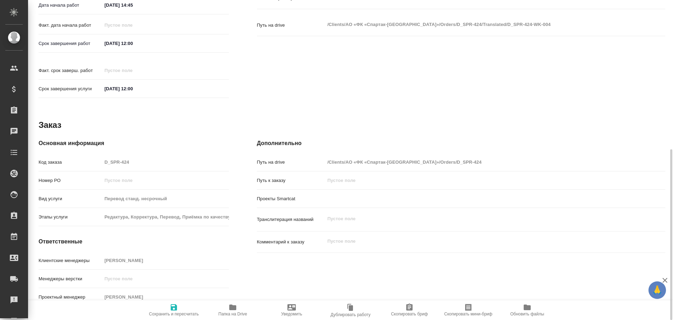
type textarea "x"
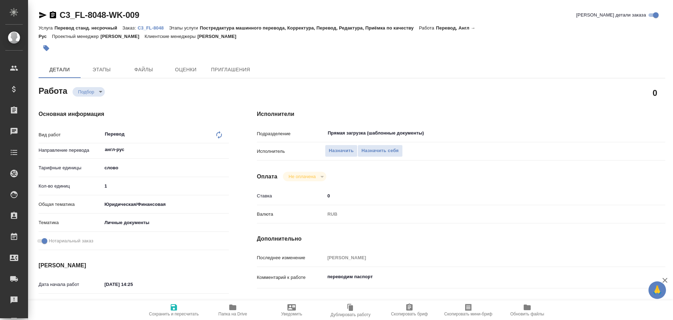
type textarea "x"
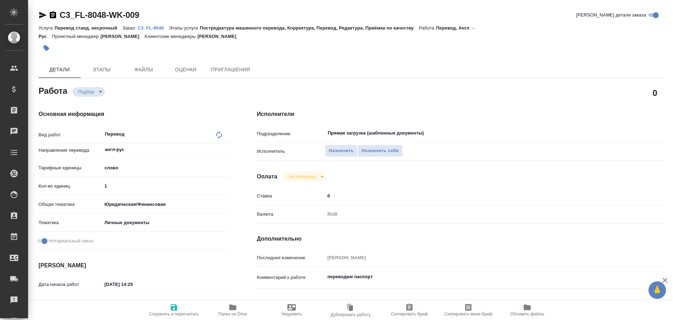
type textarea "x"
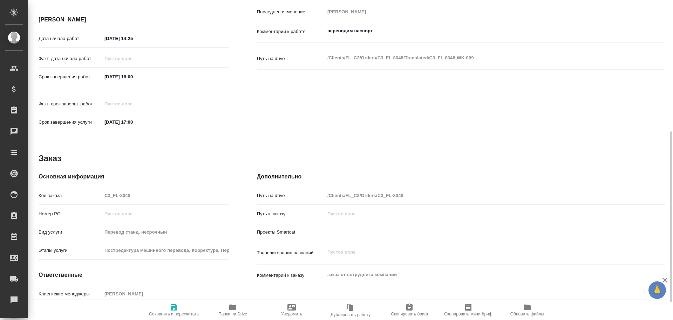
type textarea "x"
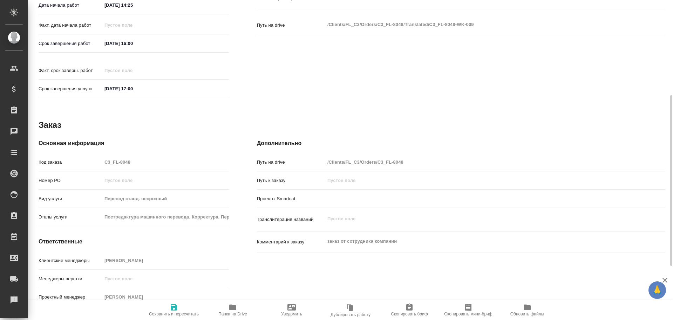
type textarea "x"
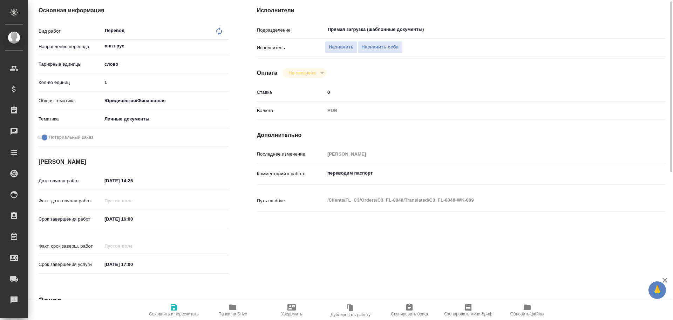
scroll to position [33, 0]
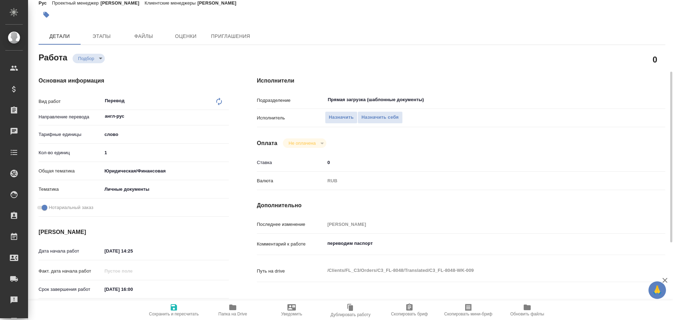
type textarea "x"
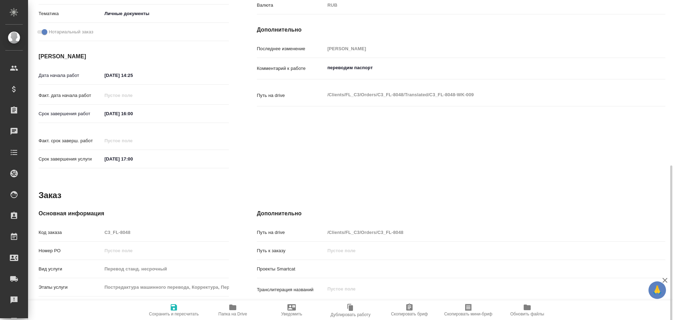
scroll to position [244, 0]
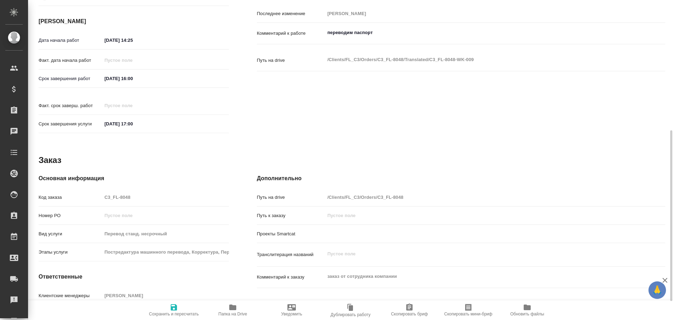
click at [235, 310] on icon "button" at bounding box center [232, 307] width 7 height 6
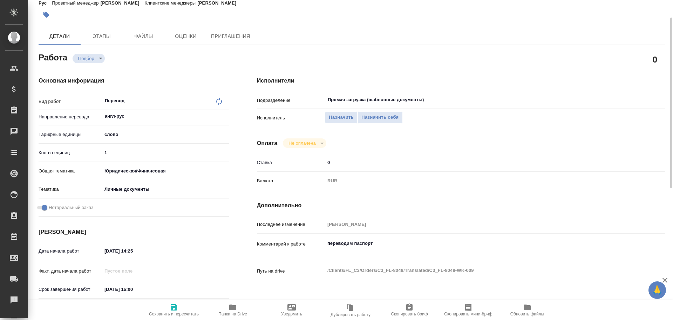
scroll to position [0, 0]
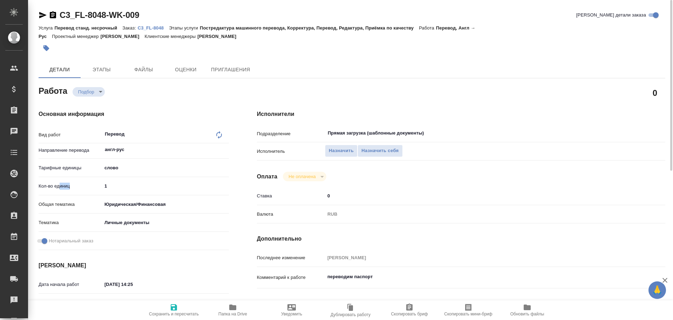
drag, startPoint x: 121, startPoint y: 192, endPoint x: 61, endPoint y: 185, distance: 60.3
click at [61, 185] on div "Кол-во единиц 1" at bounding box center [134, 186] width 190 height 12
drag, startPoint x: 113, startPoint y: 186, endPoint x: 79, endPoint y: 182, distance: 35.0
click at [78, 186] on div "Кол-во единиц 1" at bounding box center [134, 186] width 190 height 12
type textarea "x"
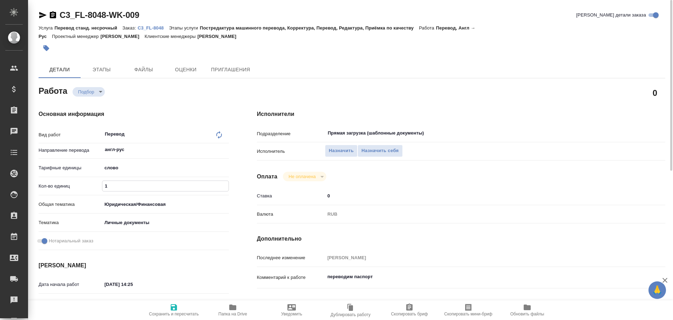
type input "7"
type textarea "x"
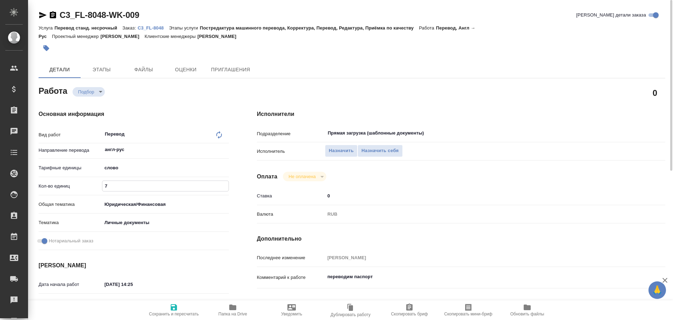
type textarea "x"
type input "75"
type textarea "x"
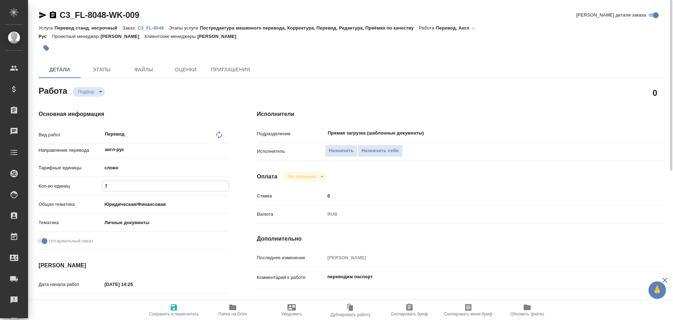
type textarea "x"
type input "75"
click at [167, 310] on span "Сохранить и пересчитать" at bounding box center [174, 309] width 51 height 13
type textarea "x"
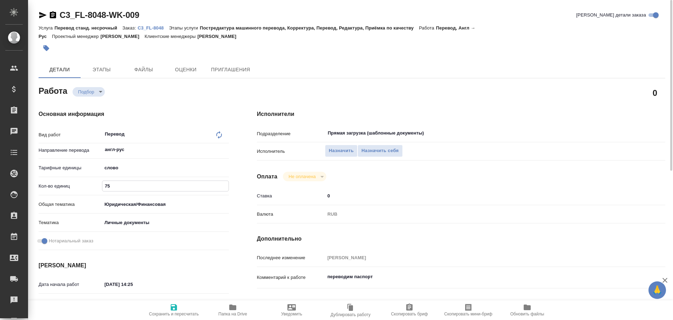
type textarea "x"
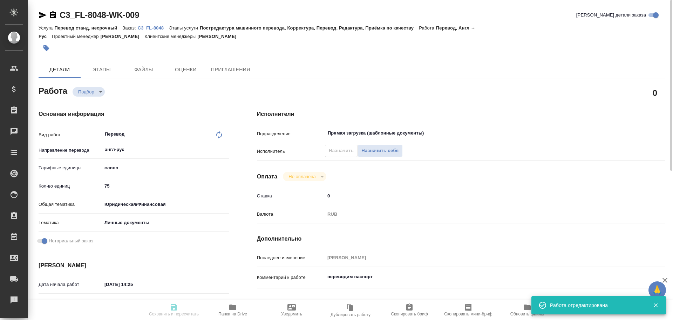
type textarea "x"
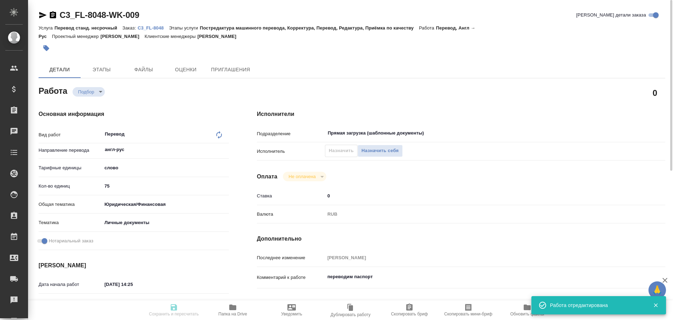
type input "recruiting"
type textarea "Перевод"
type textarea "x"
type input "англ-рус"
type input "5a8b1489cc6b4906c91bfd90"
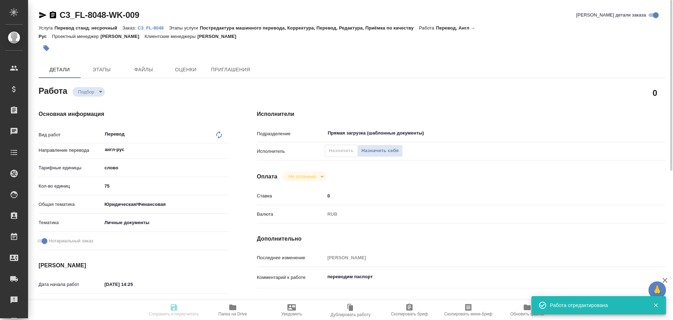
type input "75"
type input "yr-fn"
type input "5a8b8b956a9677013d343cfe"
checkbox input "true"
type input "[DATE] 14:25"
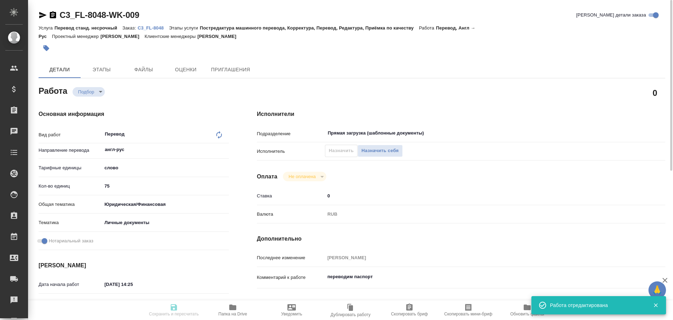
type input "[DATE] 16:00"
type input "13.08.2025 17:00"
type input "Прямая загрузка (шаблонные документы)"
type input "notPayed"
type input "0"
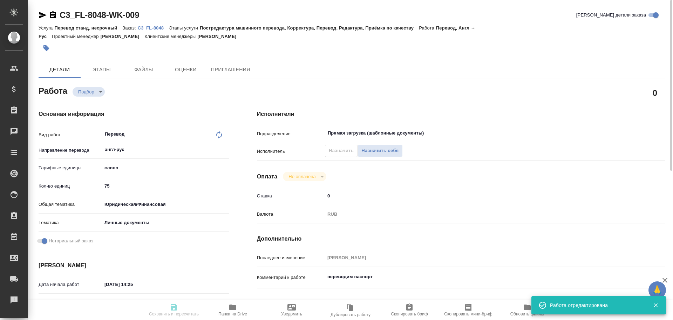
type input "RUB"
type input "[PERSON_NAME]"
type textarea "переводим паспорт"
type textarea "x"
type textarea "/Clients/FL_C3/Orders/C3_FL-8048/Translated/C3_FL-8048-WK-009"
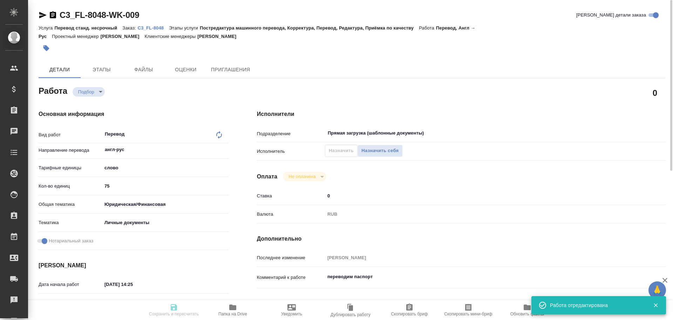
type textarea "x"
type input "C3_FL-8048"
type input "Перевод станд. несрочный"
type input "Постредактура машинного перевода, Корректура, Перевод, Редактура, Приёмка по ка…"
type input "Никитина Татьяна"
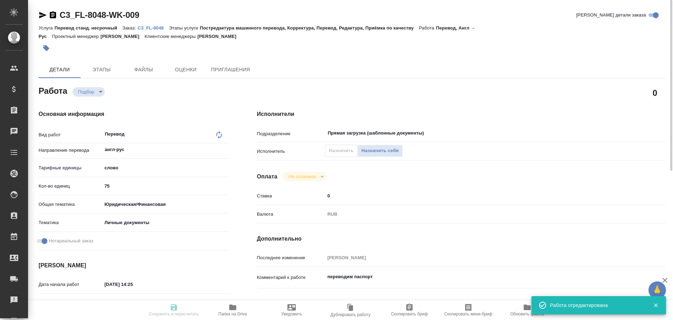
type input "/Clients/FL_C3/Orders/C3_FL-8048"
type textarea "x"
type textarea "заказ от сотрудника компании"
type textarea "x"
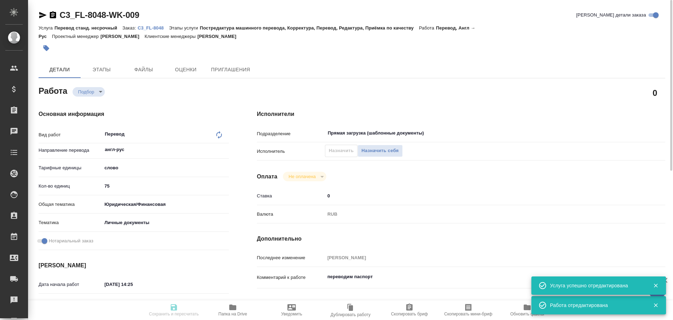
type textarea "x"
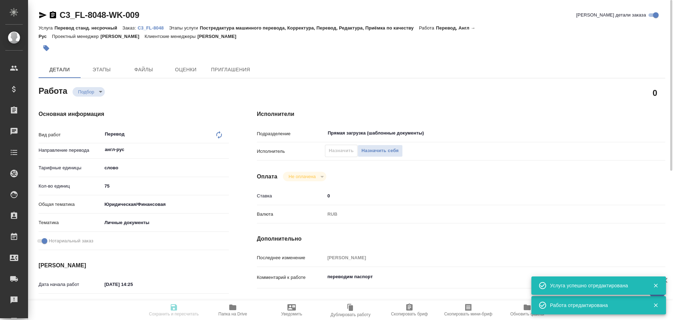
type textarea "x"
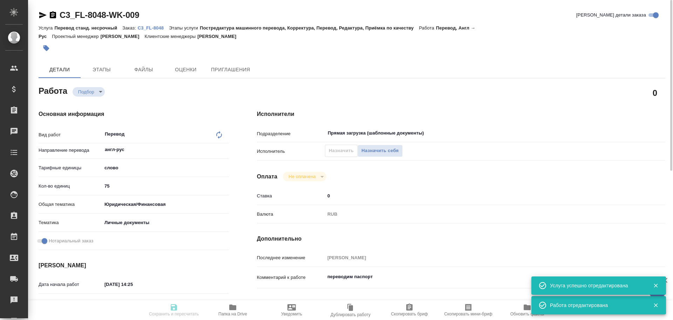
type textarea "x"
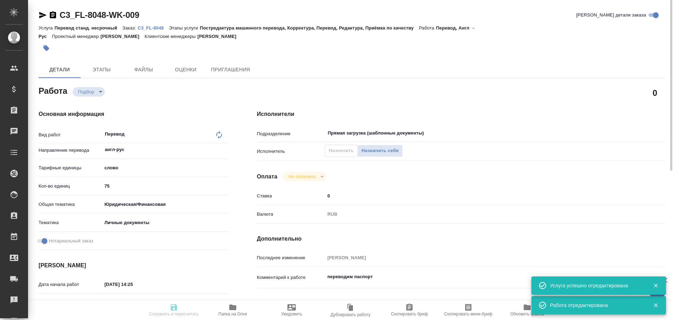
type textarea "x"
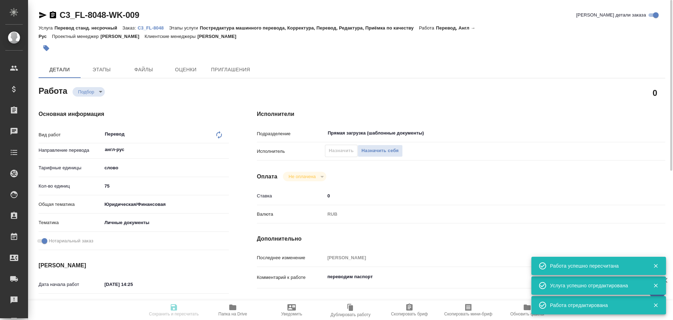
type input "recruiting"
type textarea "Перевод"
type textarea "x"
type input "англ-рус"
type input "5a8b1489cc6b4906c91bfd90"
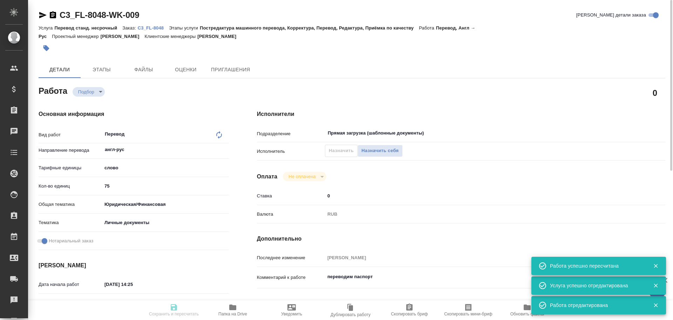
type input "75"
type input "yr-fn"
type input "5a8b8b956a9677013d343cfe"
checkbox input "true"
type input "[DATE] 14:25"
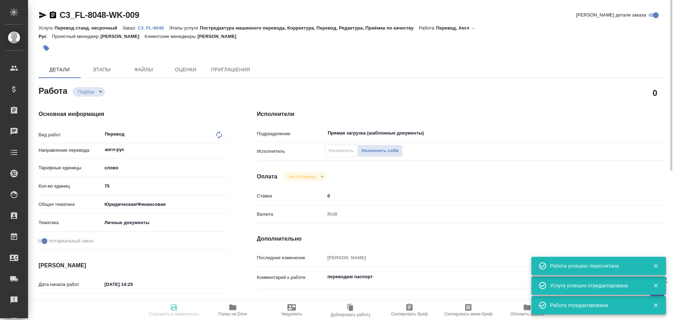
type input "[DATE] 16:00"
type input "[DATE] 17:00"
type input "Прямая загрузка (шаблонные документы)"
type input "notPayed"
type input "0"
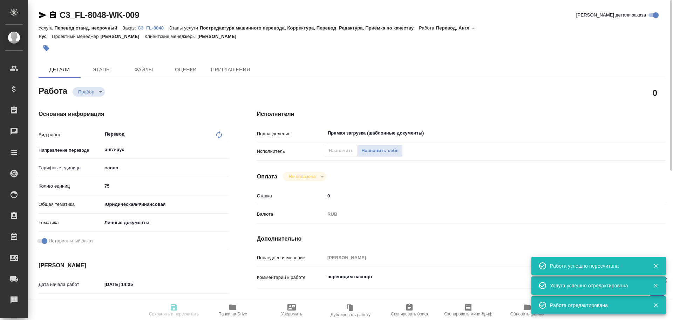
type input "RUB"
type input "[PERSON_NAME]"
type textarea "переводим паспорт"
type textarea "x"
type textarea "/Clients/FL_C3/Orders/C3_FL-8048/Translated/C3_FL-8048-WK-009"
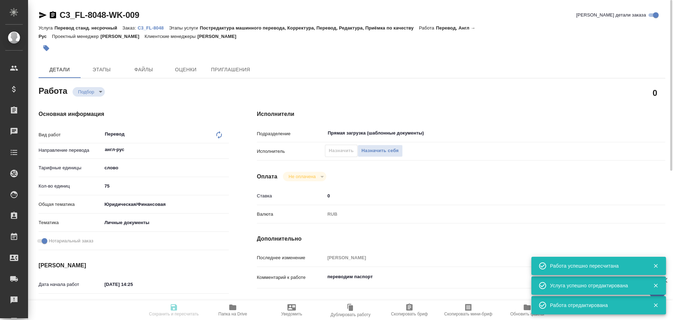
type textarea "x"
type input "C3_FL-8048"
type input "Перевод станд. несрочный"
type input "Постредактура машинного перевода, Корректура, Перевод, Редактура, Приёмка по ка…"
type input "[PERSON_NAME]"
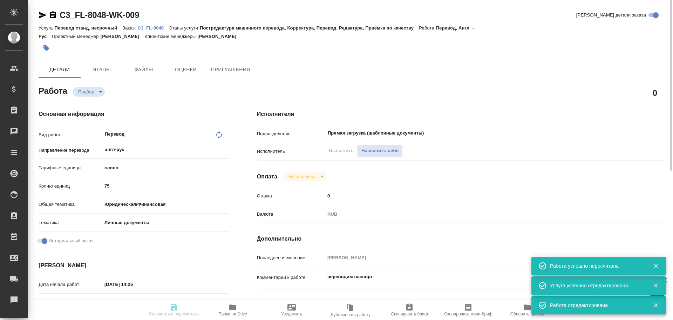
type input "/Clients/FL_C3/Orders/C3_FL-8048"
type textarea "x"
type textarea "заказ от сотрудника компании"
type textarea "x"
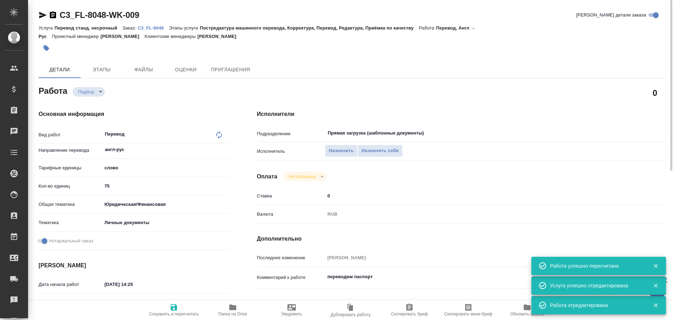
type textarea "x"
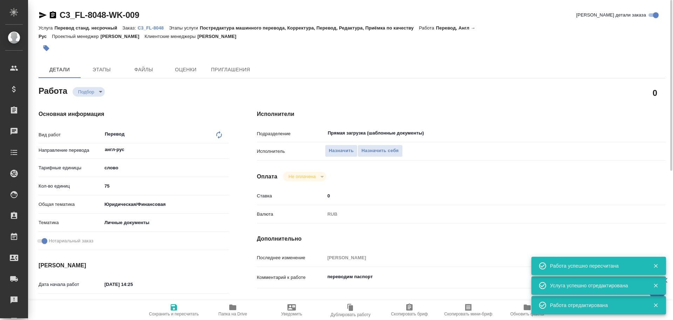
type textarea "x"
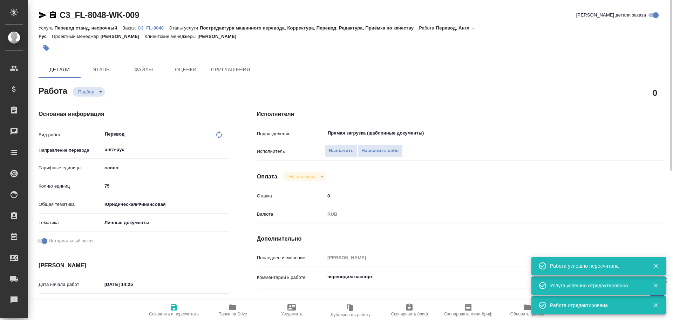
type textarea "x"
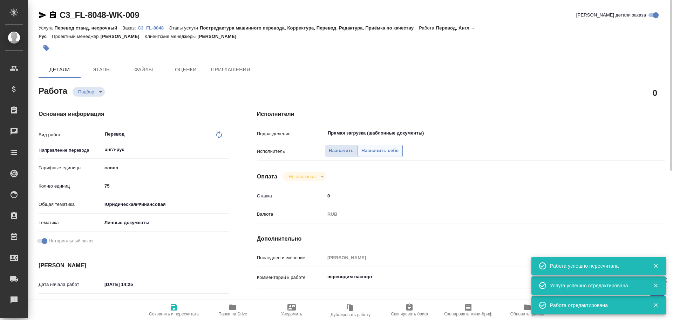
type textarea "x"
click at [374, 147] on span "Назначить себя" at bounding box center [380, 151] width 37 height 8
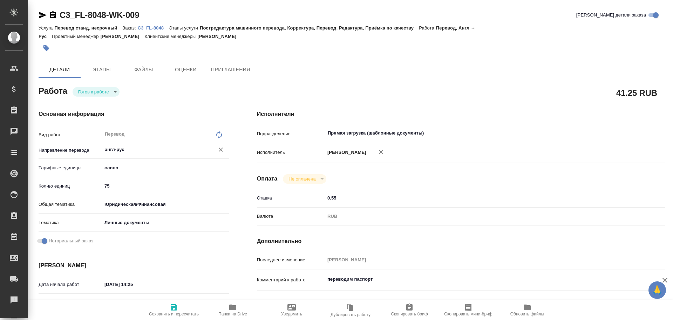
type textarea "x"
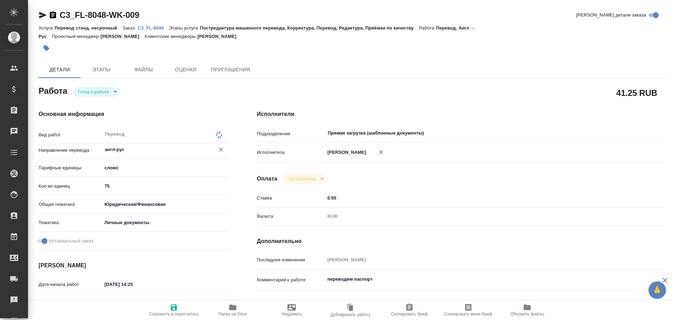
type textarea "x"
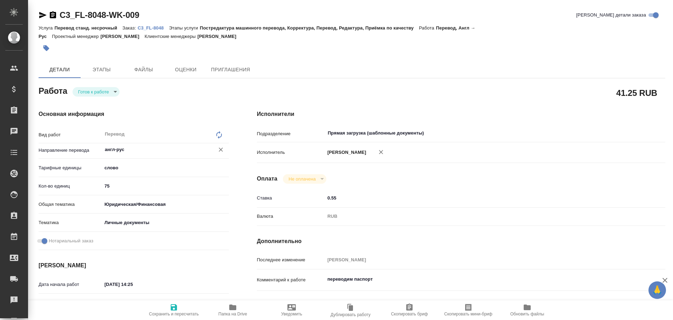
type textarea "x"
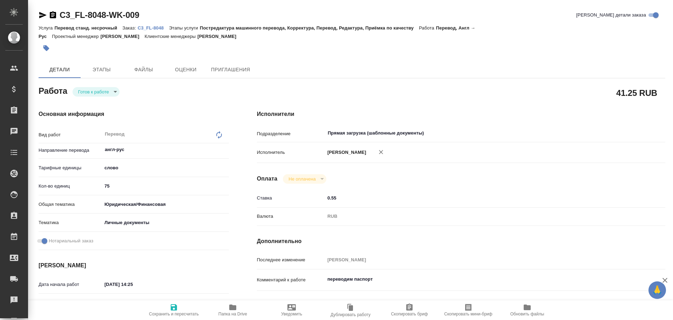
type textarea "x"
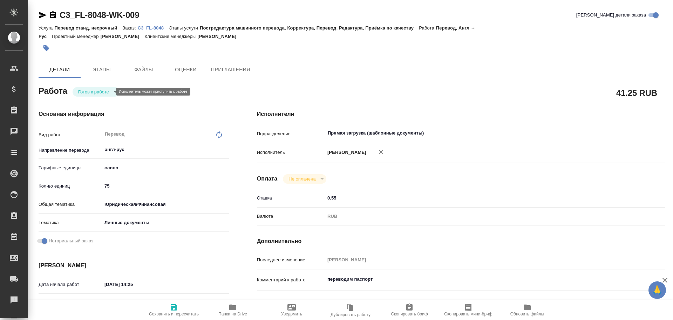
click at [99, 92] on body "🙏 .cls-1 fill:#fff; AWATERA [PERSON_NAME] Спецификации Заказы Чаты Todo Проекты…" at bounding box center [336, 160] width 673 height 320
type textarea "x"
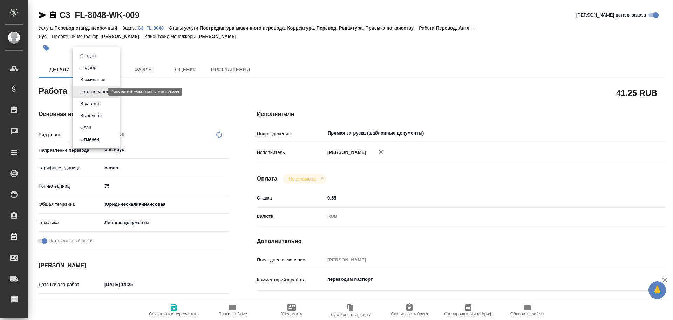
type textarea "x"
click at [94, 105] on button "В работе" at bounding box center [89, 104] width 23 height 8
type textarea "x"
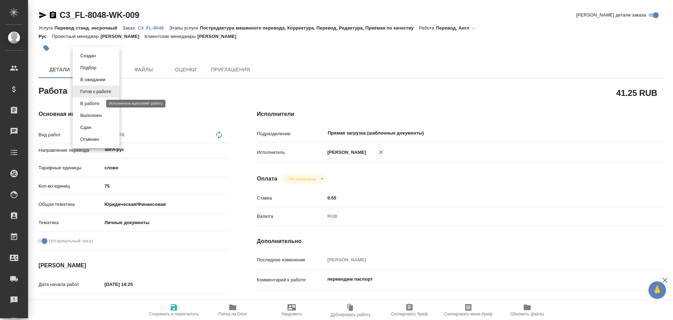
type textarea "x"
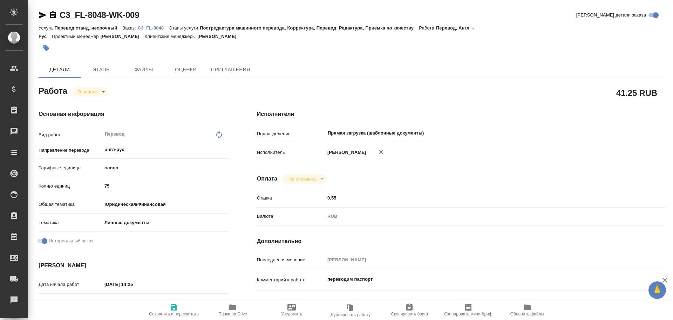
type textarea "x"
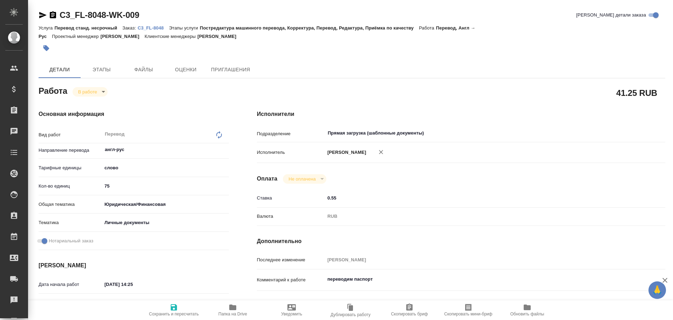
type textarea "x"
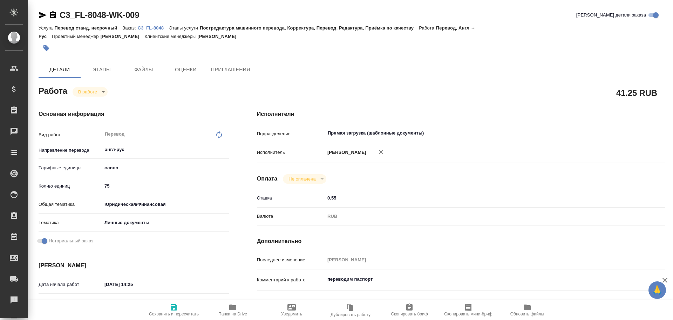
type textarea "x"
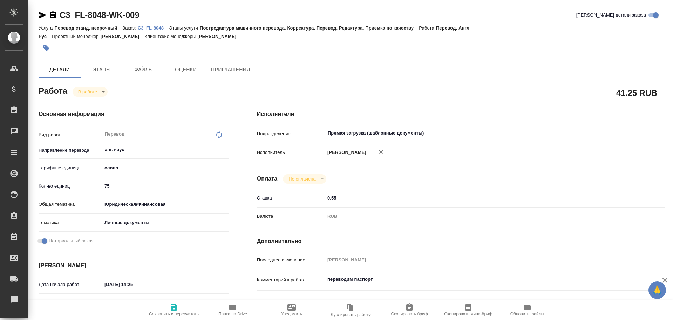
type textarea "x"
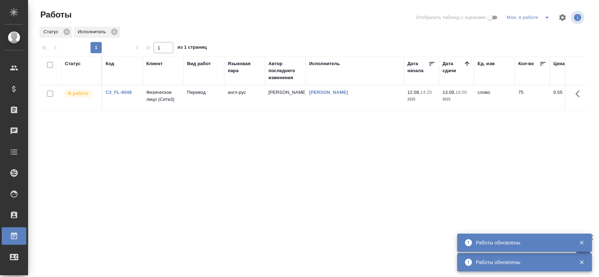
click at [189, 100] on td "Перевод" at bounding box center [203, 98] width 41 height 25
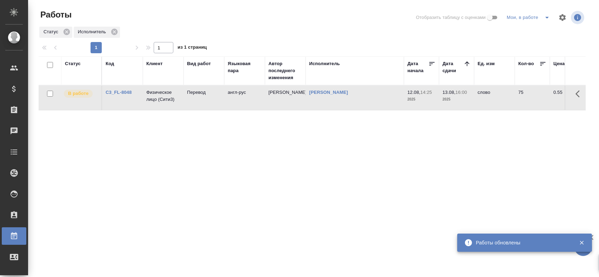
click at [189, 100] on td "Перевод" at bounding box center [203, 98] width 41 height 25
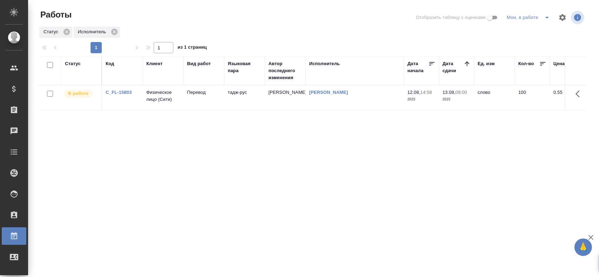
click at [181, 96] on td "Физическое лицо (Сити)" at bounding box center [163, 98] width 41 height 25
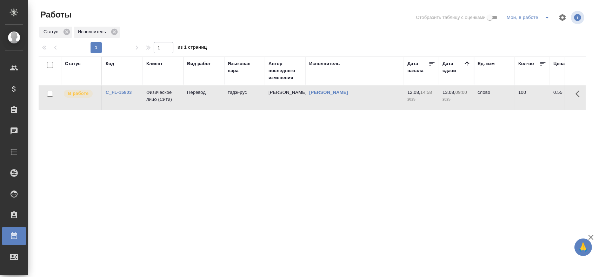
click at [181, 96] on td "Физическое лицо (Сити)" at bounding box center [163, 98] width 41 height 25
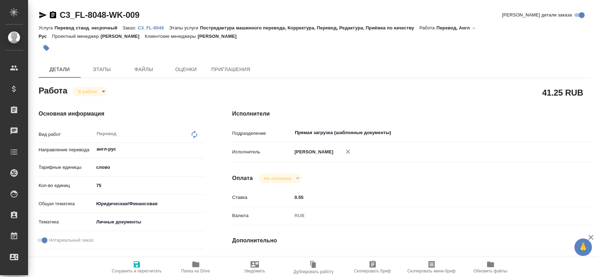
type textarea "x"
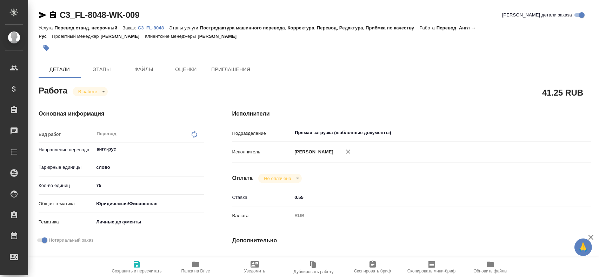
type textarea "x"
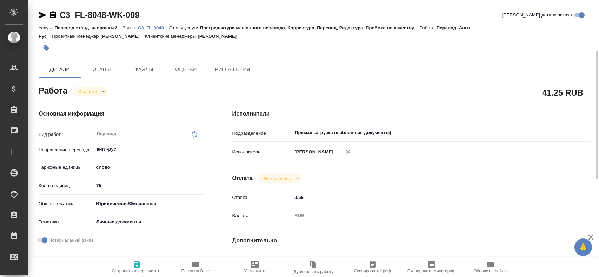
type textarea "x"
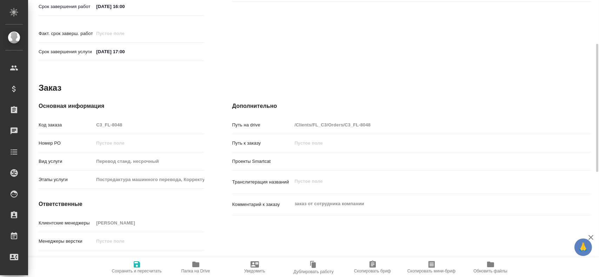
type textarea "x"
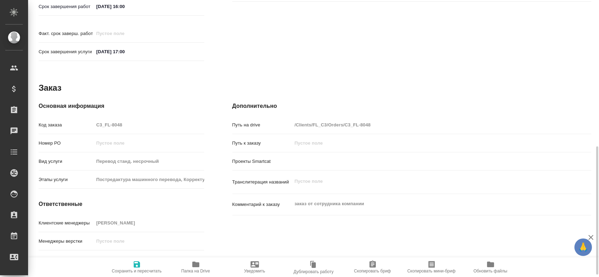
scroll to position [321, 0]
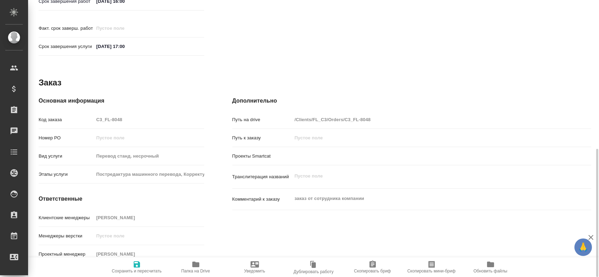
type textarea "x"
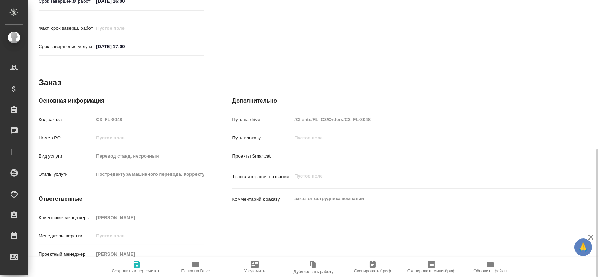
click at [202, 267] on span "Папка на Drive" at bounding box center [195, 267] width 51 height 13
type textarea "x"
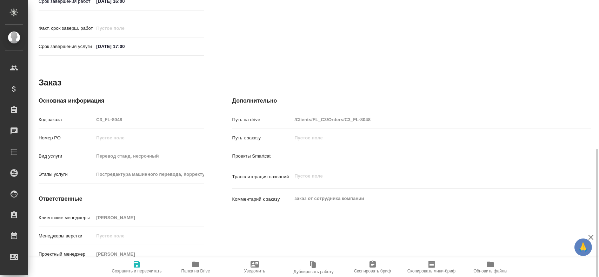
type textarea "x"
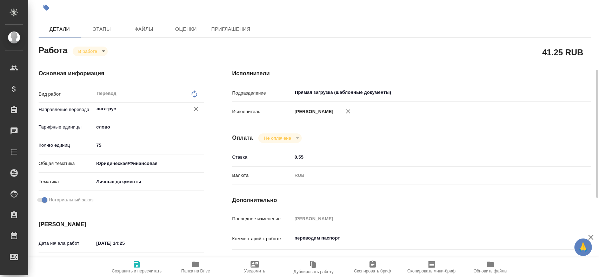
scroll to position [5, 0]
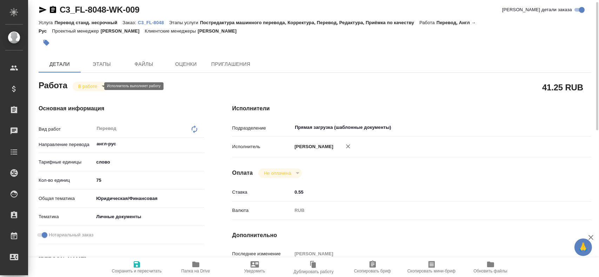
click at [79, 85] on body "🙏 .cls-1 fill:#fff; AWATERA Gusev Alexandr Клиенты Спецификации Заказы 0 Чаты T…" at bounding box center [299, 138] width 599 height 277
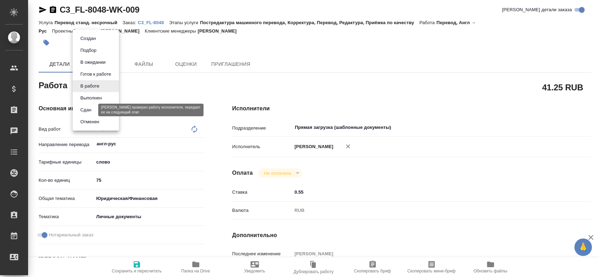
click at [80, 110] on button "Сдан" at bounding box center [85, 110] width 15 height 8
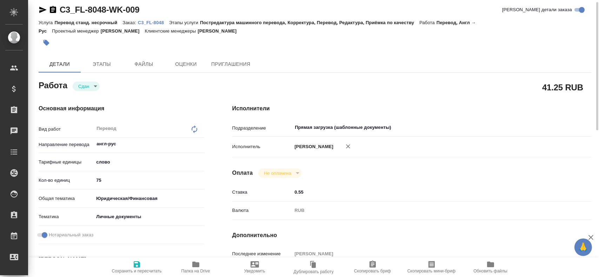
type textarea "x"
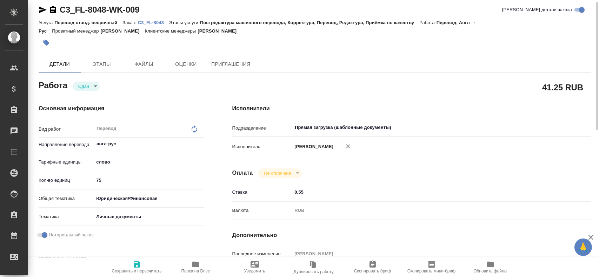
type textarea "x"
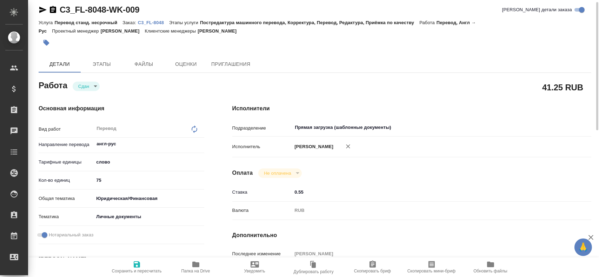
type textarea "x"
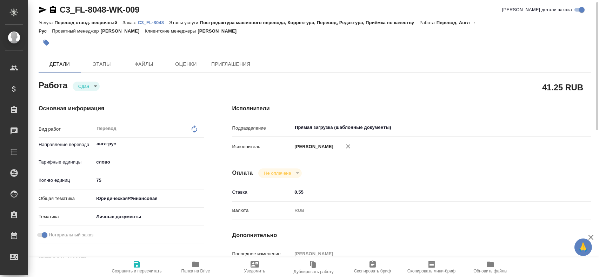
click at [132, 260] on button "Сохранить и пересчитать" at bounding box center [136, 268] width 59 height 20
type textarea "x"
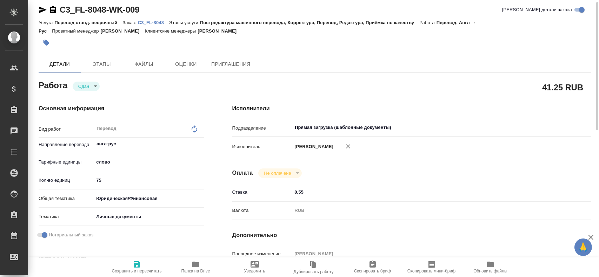
type textarea "x"
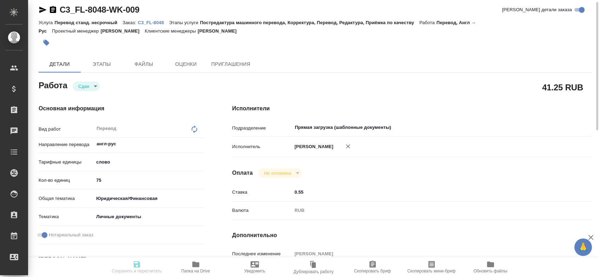
type textarea "x"
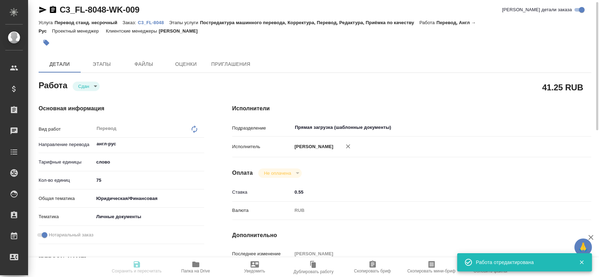
type textarea "x"
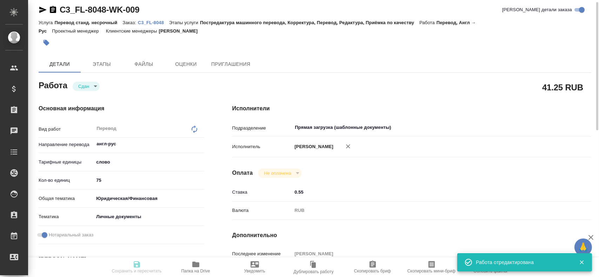
type input "closed"
type textarea "Перевод"
type textarea "x"
type input "англ-рус"
type input "5a8b1489cc6b4906c91bfd90"
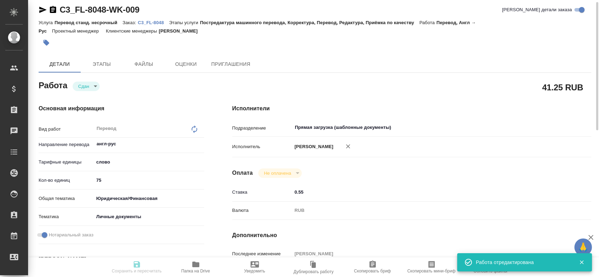
type input "75"
type input "yr-fn"
type input "5a8b8b956a9677013d343cfe"
checkbox input "true"
type input "12.08.2025 14:25"
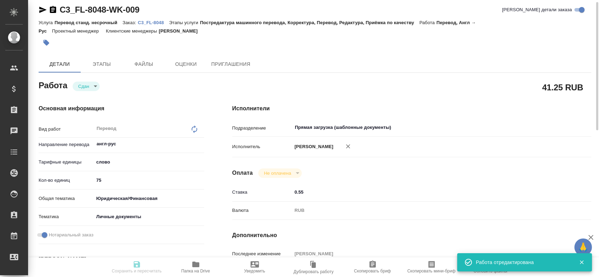
type input "12.08.2025 14:54"
type input "13.08.2025 16:00"
type input "12.08.2025 15:11"
type input "13.08.2025 17:00"
type input "Прямая загрузка (шаблонные документы)"
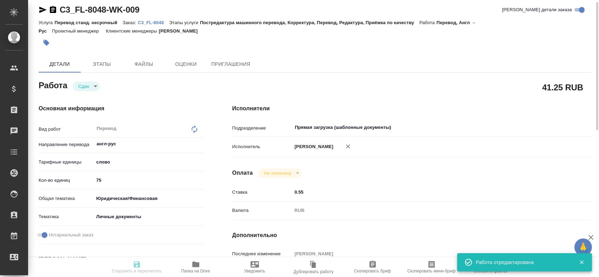
type input "notPayed"
type input "0.55"
type input "RUB"
type input "Гусев Александр"
type textarea "переводим паспорт"
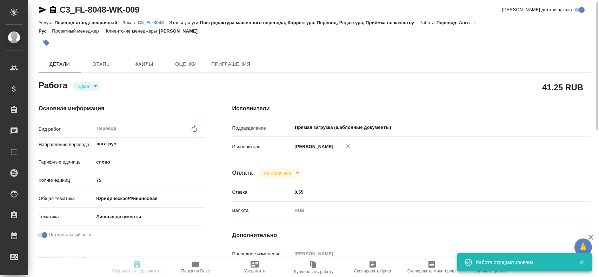
type textarea "x"
type textarea "/Clients/FL_C3/Orders/C3_FL-8048/Translated/C3_FL-8048-WK-009"
type textarea "x"
type input "C3_FL-8048"
type input "Перевод станд. несрочный"
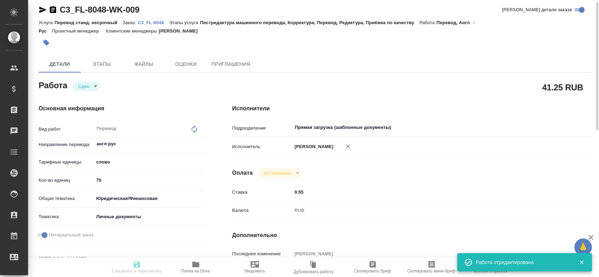
type input "Постредактура машинного перевода, Корректура, Перевод, Редактура, Приёмка по ка…"
type input "Никитина Татьяна"
type input "/Clients/FL_C3/Orders/C3_FL-8048"
type textarea "x"
type textarea "заказ от сотрудника компании"
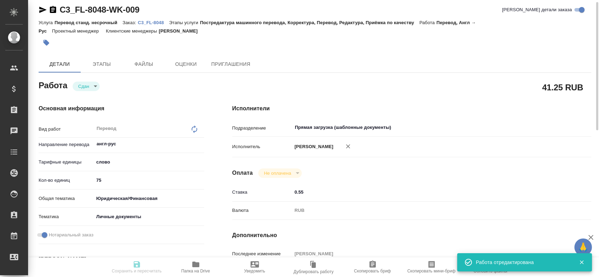
type textarea "x"
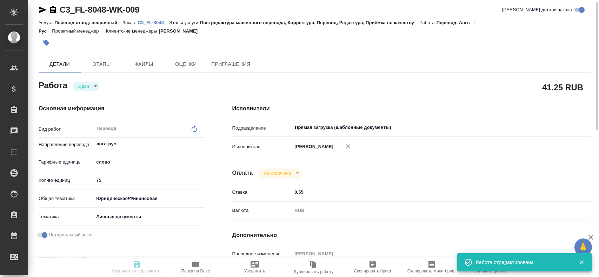
type textarea "x"
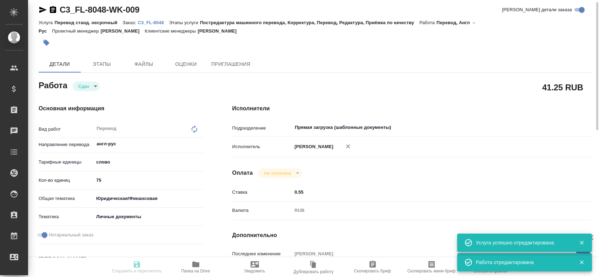
type textarea "x"
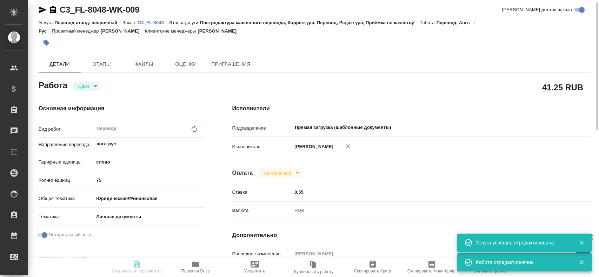
type textarea "x"
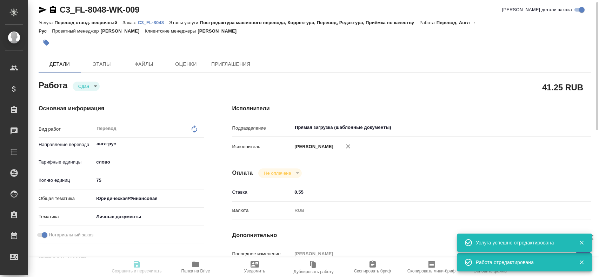
type textarea "x"
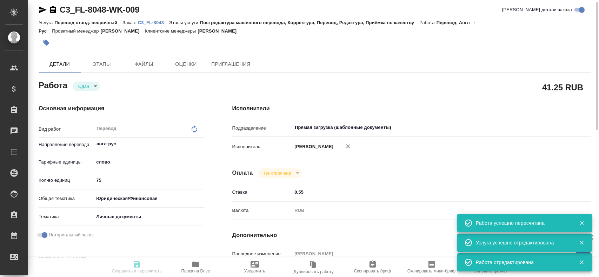
type input "closed"
type textarea "Перевод"
type textarea "x"
type input "англ-рус"
type input "5a8b1489cc6b4906c91bfd90"
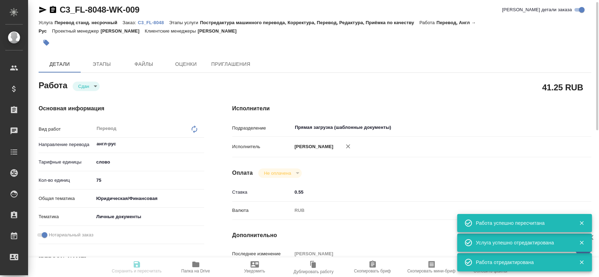
type input "75"
type input "yr-fn"
type input "5a8b8b956a9677013d343cfe"
checkbox input "true"
type input "12.08.2025 14:25"
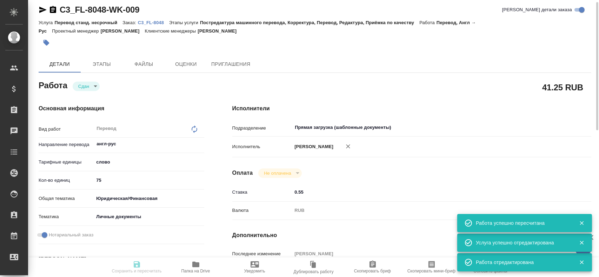
type input "12.08.2025 14:54"
type input "13.08.2025 16:00"
type input "12.08.2025 15:11"
type input "13.08.2025 17:00"
type input "Прямая загрузка (шаблонные документы)"
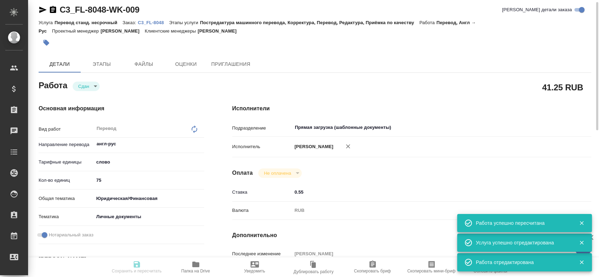
type input "notPayed"
type input "0.55"
type input "RUB"
type input "Гусев Александр"
type textarea "переводим паспорт"
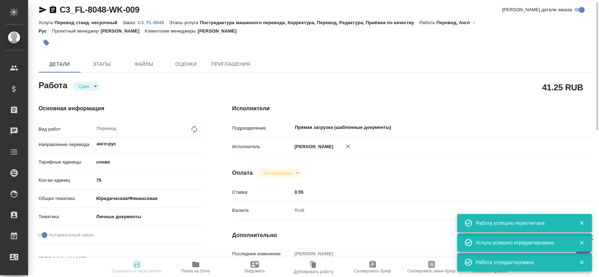
type textarea "x"
type textarea "/Clients/FL_C3/Orders/C3_FL-8048/Translated/C3_FL-8048-WK-009"
type textarea "x"
type input "C3_FL-8048"
type input "Перевод станд. несрочный"
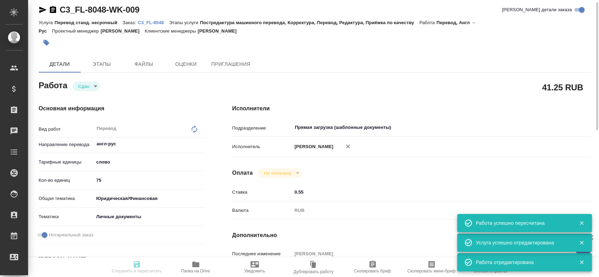
type input "Постредактура машинного перевода, Корректура, Перевод, Редактура, Приёмка по ка…"
type input "Никитина Татьяна"
type input "/Clients/FL_C3/Orders/C3_FL-8048"
type textarea "x"
type textarea "заказ от сотрудника компании"
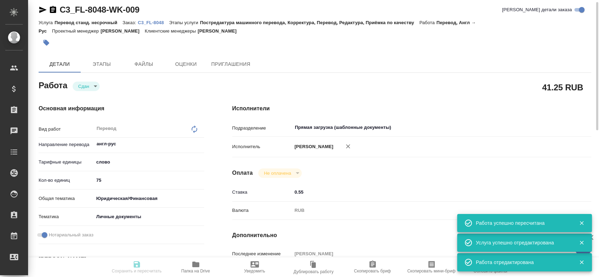
type textarea "x"
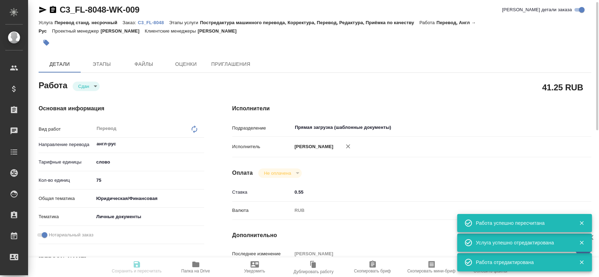
type textarea "x"
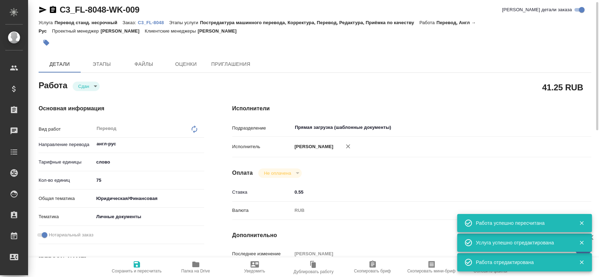
type textarea "x"
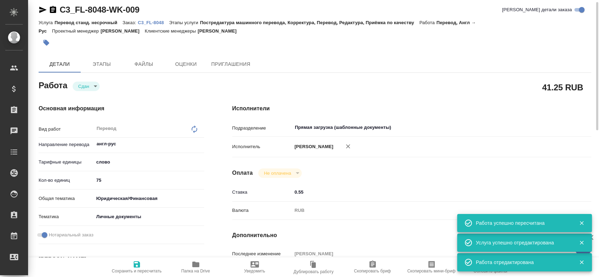
type textarea "x"
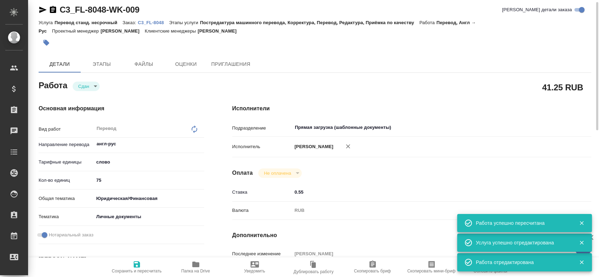
type textarea "x"
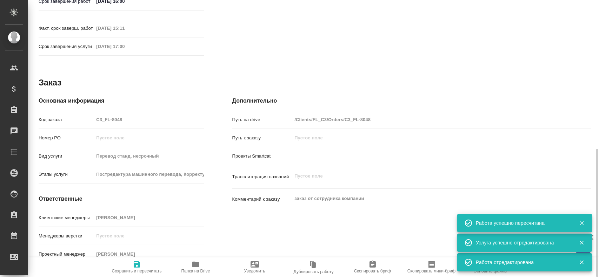
type textarea "x"
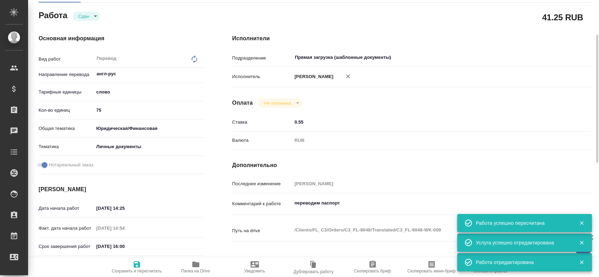
scroll to position [0, 0]
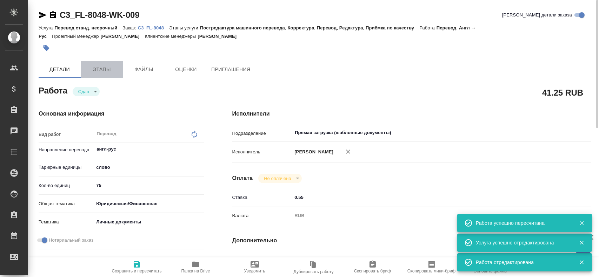
click at [97, 68] on span "Этапы" at bounding box center [102, 69] width 34 height 9
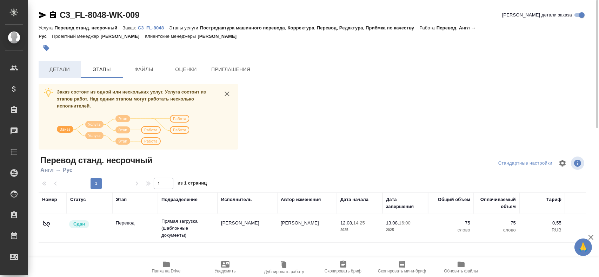
click at [69, 69] on span "Детали" at bounding box center [60, 69] width 34 height 9
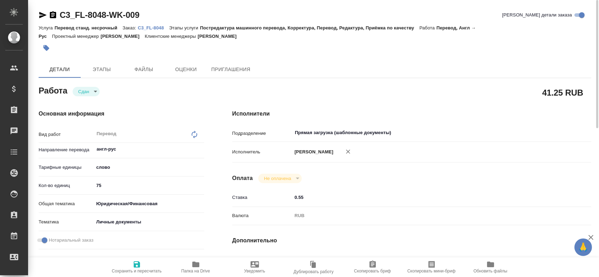
type textarea "x"
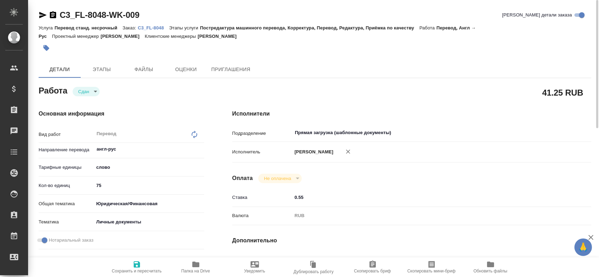
type textarea "x"
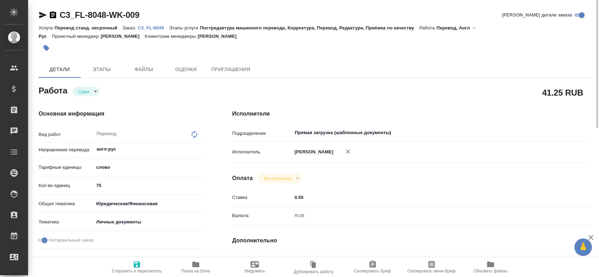
type textarea "x"
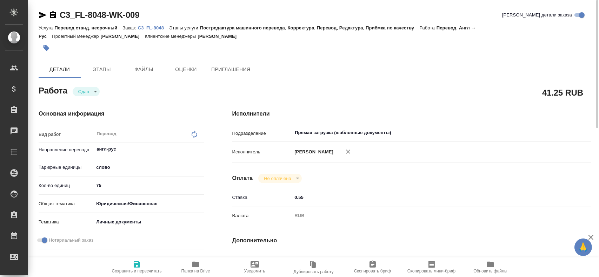
type textarea "x"
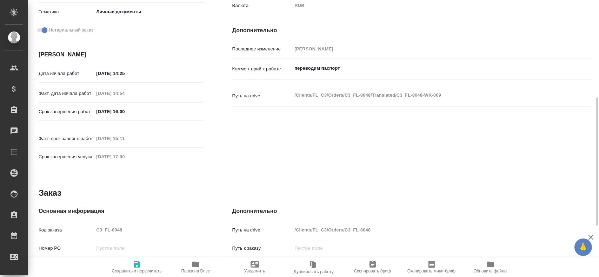
type textarea "x"
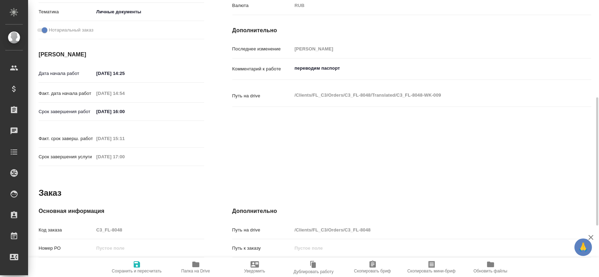
scroll to position [321, 0]
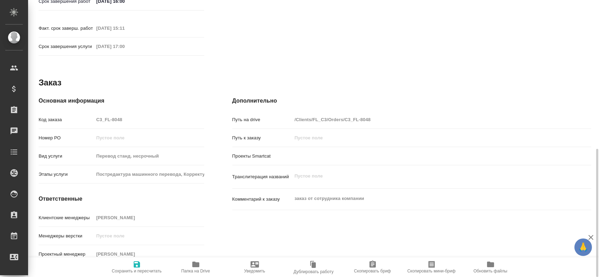
type textarea "x"
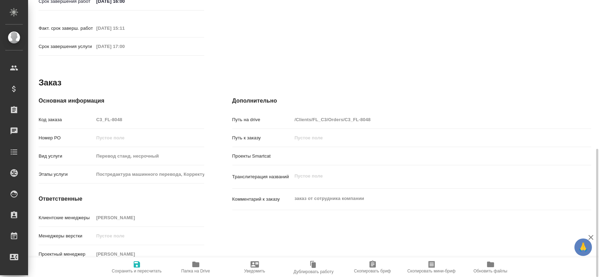
type textarea "x"
click at [67, 114] on div "Код заказа C3_FL-8048" at bounding box center [122, 120] width 166 height 12
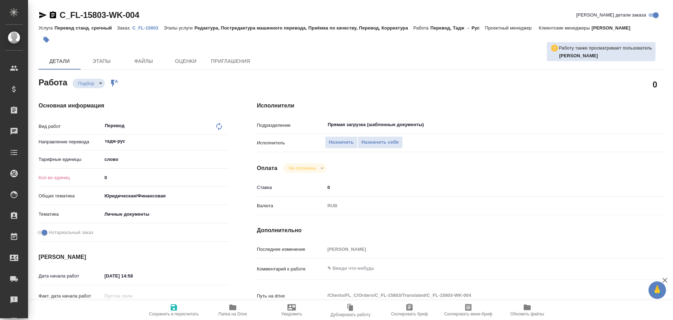
type textarea "x"
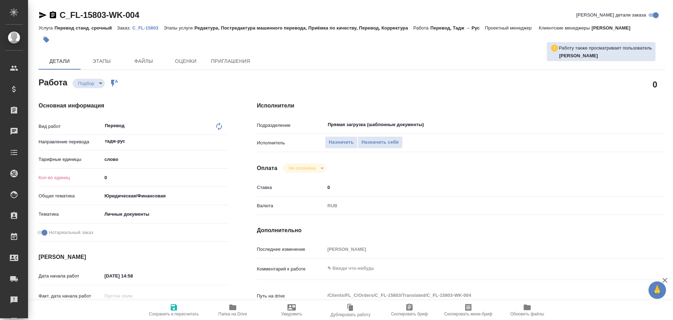
type textarea "x"
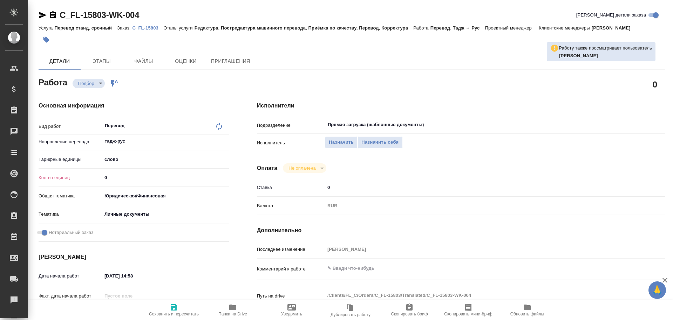
type textarea "x"
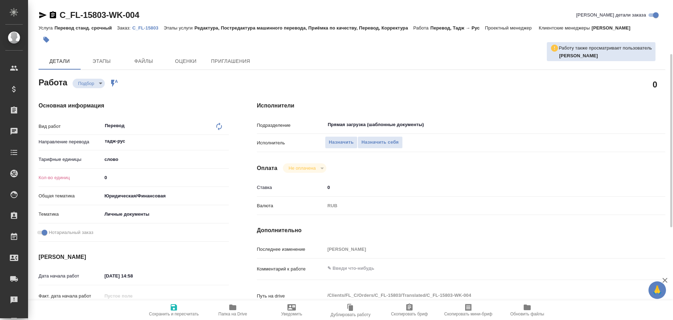
type textarea "x"
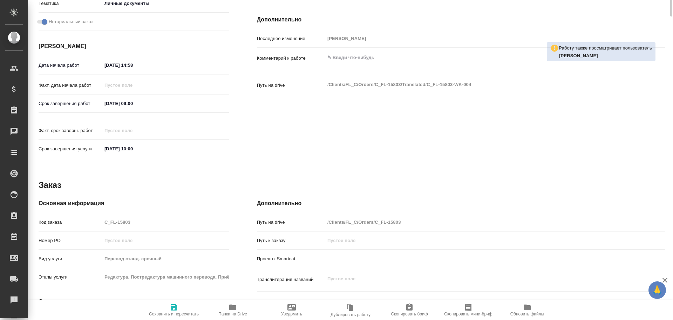
scroll to position [270, 0]
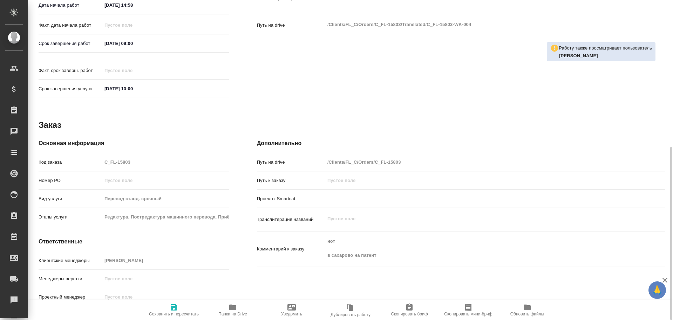
type textarea "x"
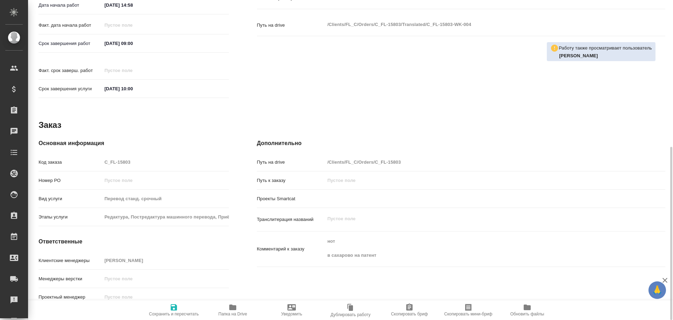
type textarea "x"
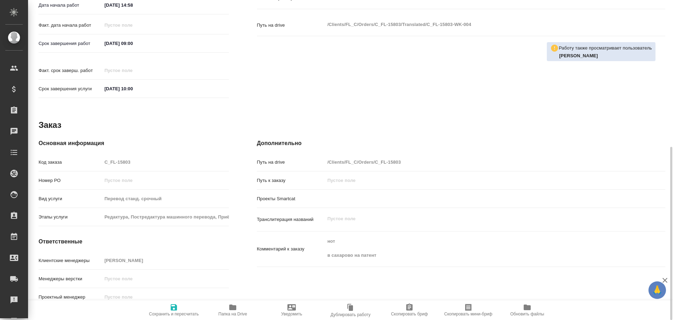
click at [232, 310] on icon "button" at bounding box center [233, 307] width 8 height 8
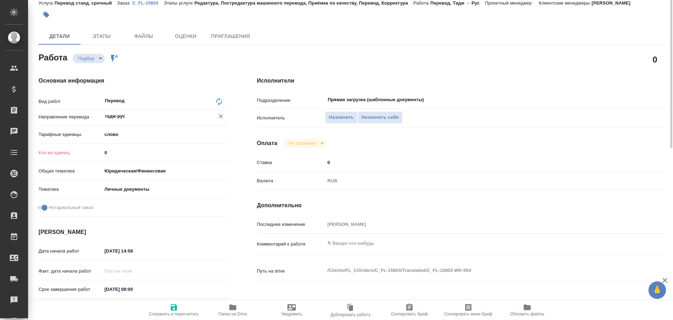
scroll to position [0, 0]
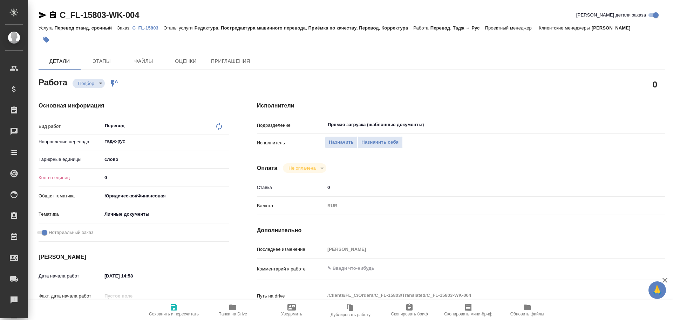
type textarea "x"
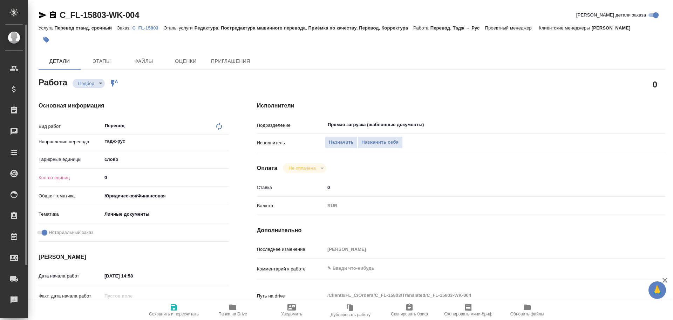
type textarea "x"
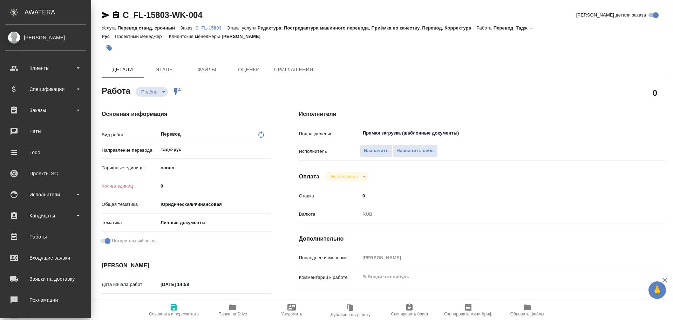
type textarea "x"
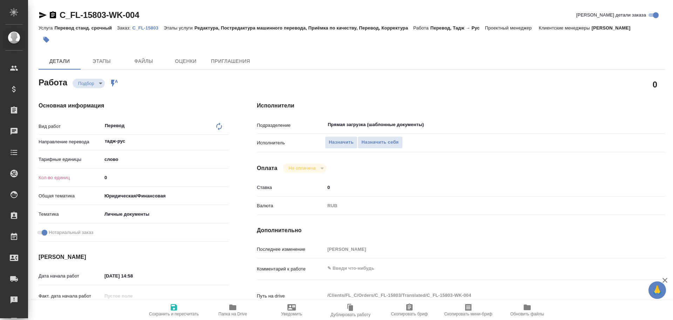
type textarea "x"
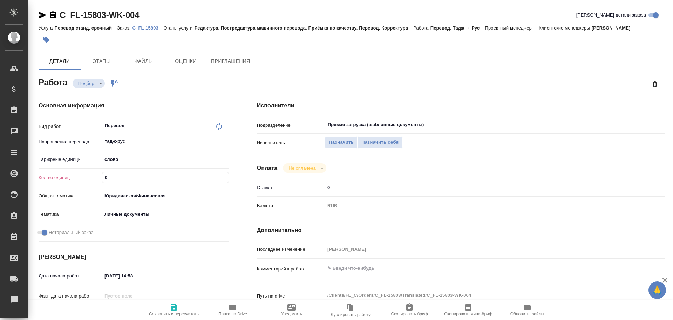
drag, startPoint x: 115, startPoint y: 178, endPoint x: 40, endPoint y: 169, distance: 74.8
click at [40, 169] on div "Вид работ Перевод x ​ Направление перевода тадж-рус ​ Тарифные единицы слово 5a…" at bounding box center [134, 181] width 190 height 126
type textarea "x"
type input "4"
type textarea "x"
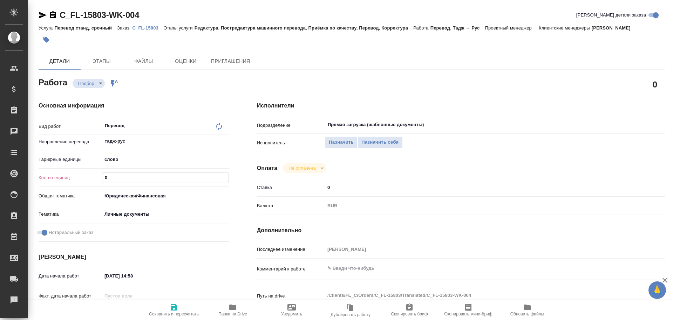
type textarea "x"
type input "41"
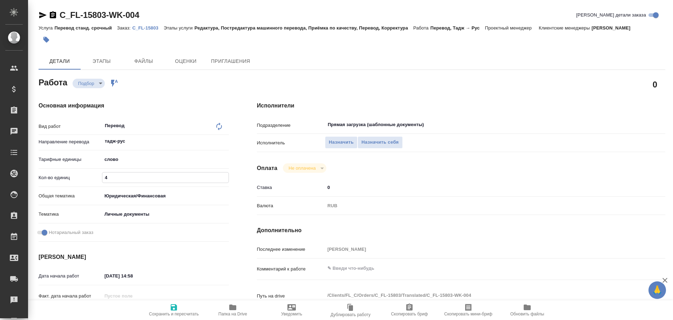
type textarea "x"
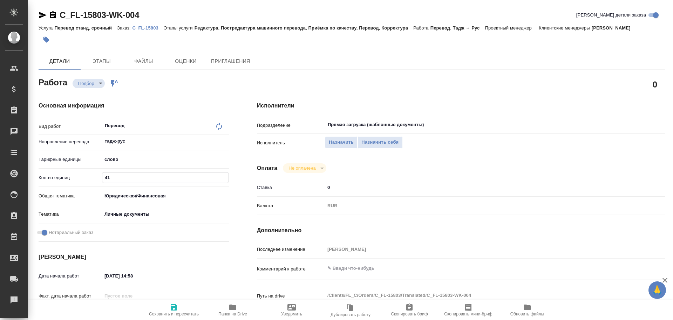
type input "411"
type textarea "x"
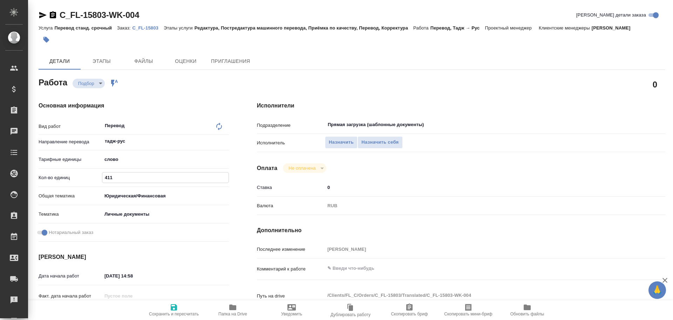
type textarea "x"
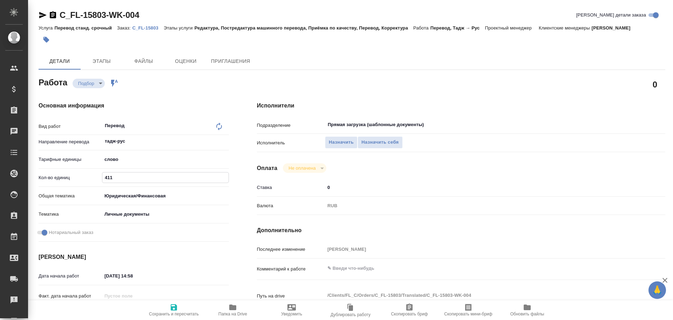
type textarea "x"
type input "41"
type textarea "x"
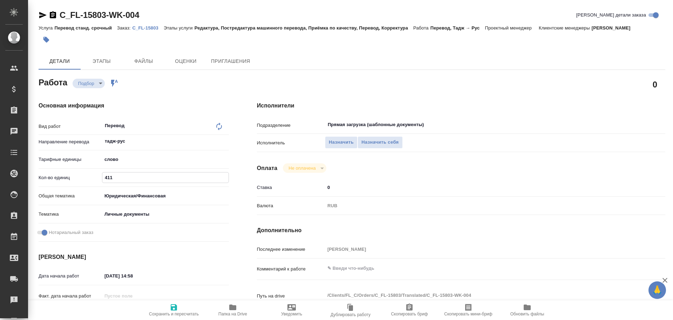
type textarea "x"
type input "4"
type textarea "x"
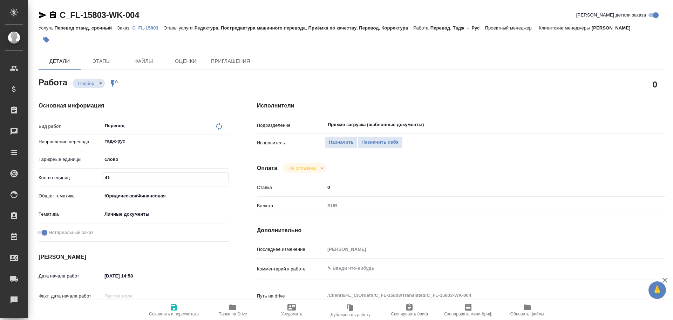
type textarea "x"
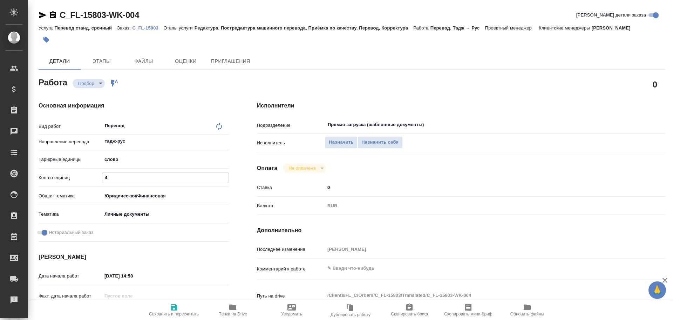
type textarea "x"
type input "1"
type textarea "x"
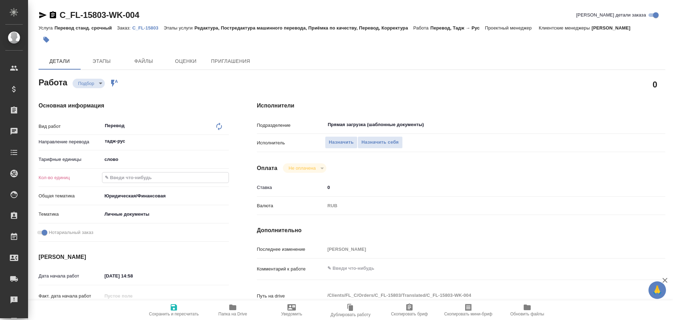
type textarea "x"
type input "10"
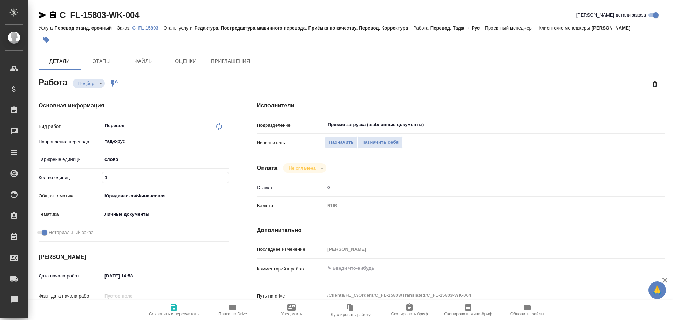
type textarea "x"
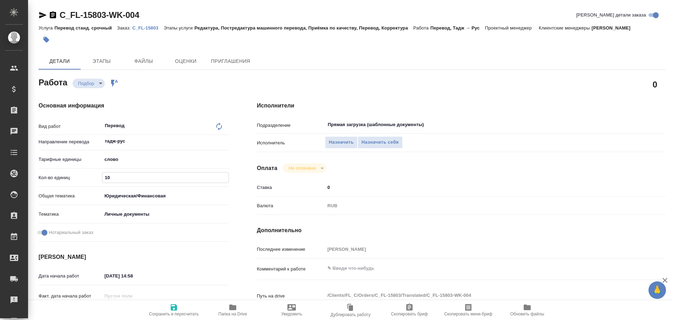
type input "100"
type textarea "x"
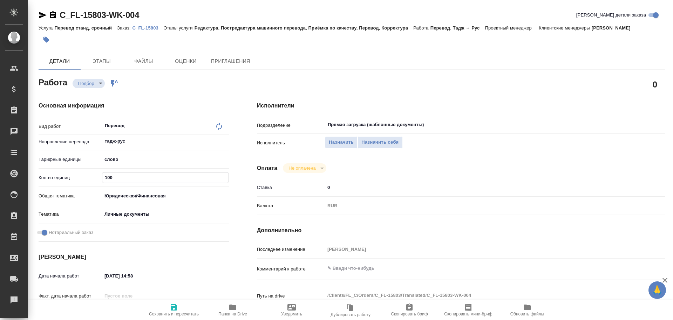
type input "100"
click at [176, 311] on icon "button" at bounding box center [174, 307] width 8 height 8
type textarea "x"
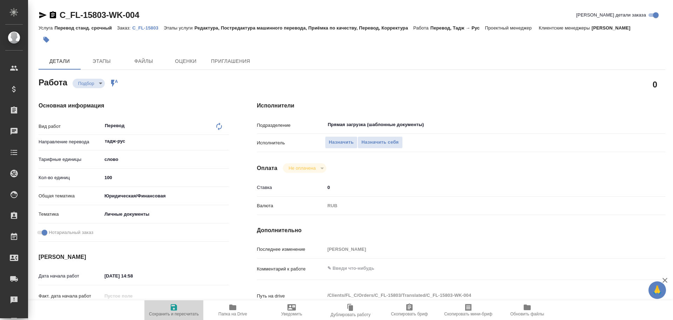
type textarea "x"
type input "recruiting"
type textarea "Перевод"
type textarea "x"
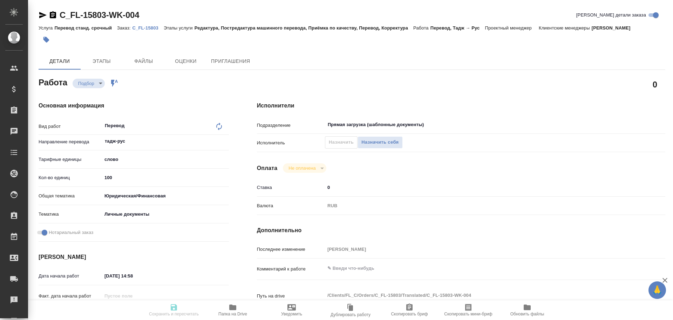
type input "тадж-рус"
type input "5a8b1489cc6b4906c91bfd90"
type input "100"
type input "yr-fn"
type input "5a8b8b956a9677013d343cfe"
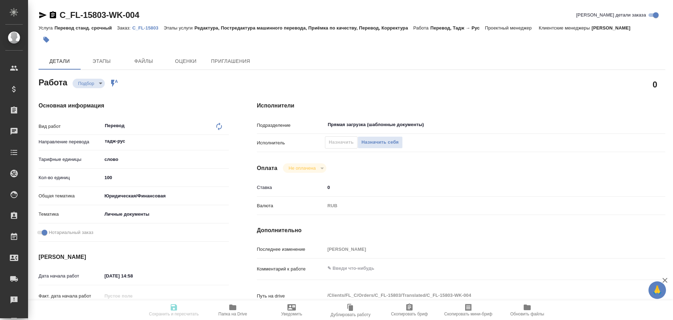
checkbox input "true"
type input "12.08.2025 14:58"
type input "13.08.2025 09:00"
type input "13.08.2025 10:00"
type input "Прямая загрузка (шаблонные документы)"
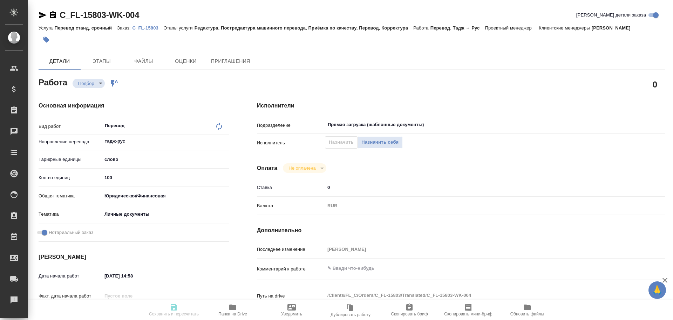
type input "notPayed"
type input "0"
type input "RUB"
type input "Гусев Александр"
type textarea "x"
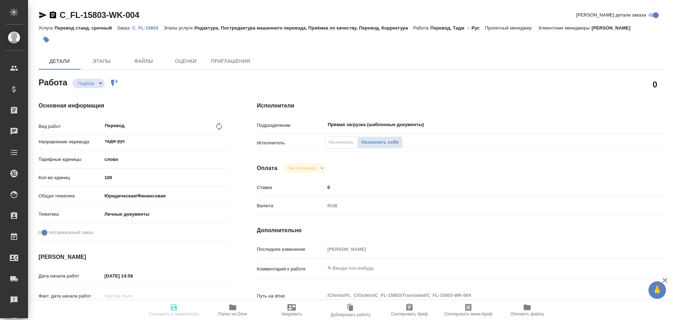
type textarea "/Clients/FL_C/Orders/C_FL-15803/Translated/C_FL-15803-WK-004"
type textarea "x"
type input "C_FL-15803"
type input "Перевод станд. срочный"
type input "Редактура, Постредактура машинного перевода, Приёмка по качеству, Перевод, Корр…"
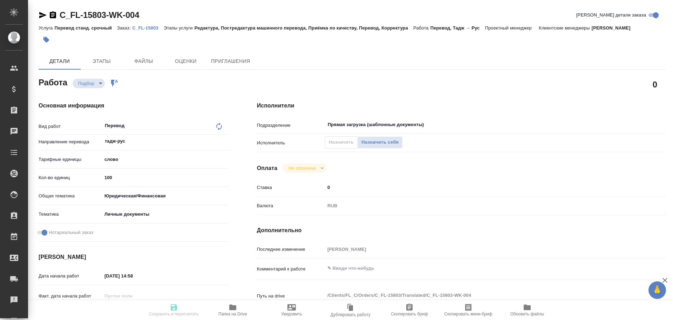
type input "Лямина Надежда"
type input "/Clients/FL_C/Orders/C_FL-15803"
type textarea "x"
type textarea "нот в сахарово на патент"
type textarea "x"
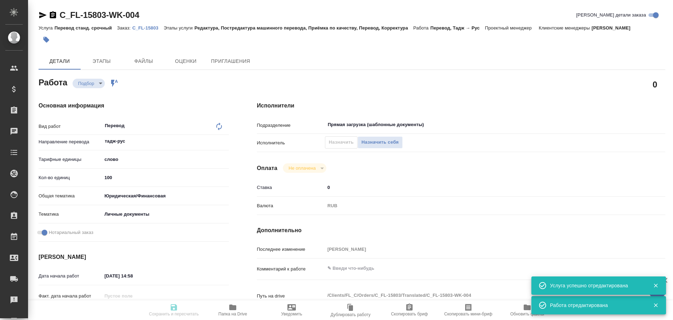
type textarea "x"
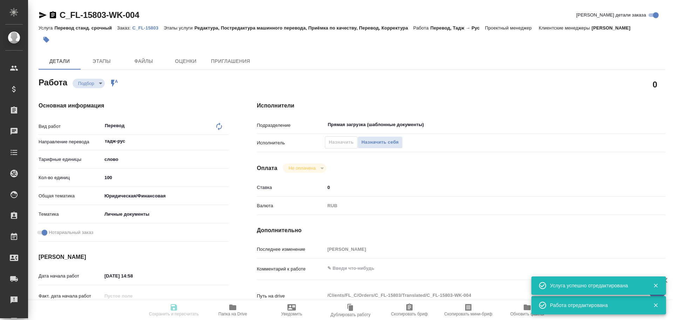
type textarea "x"
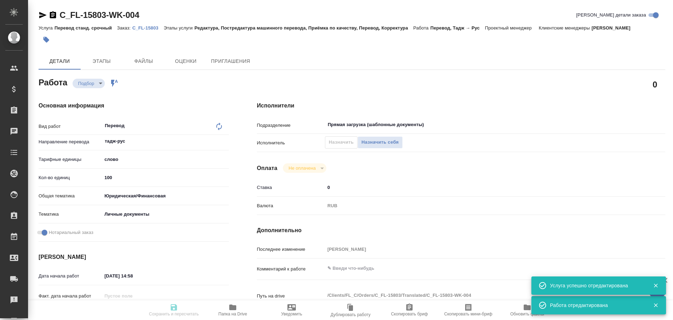
type textarea "x"
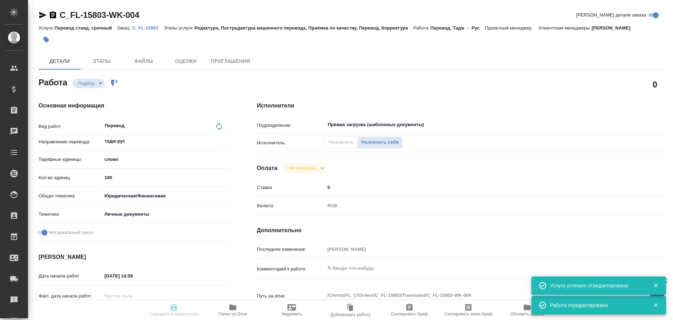
type textarea "x"
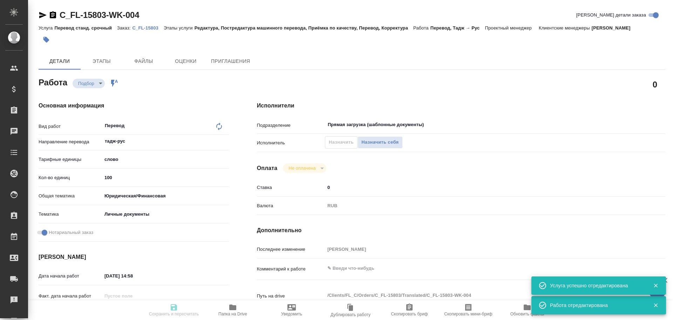
type textarea "x"
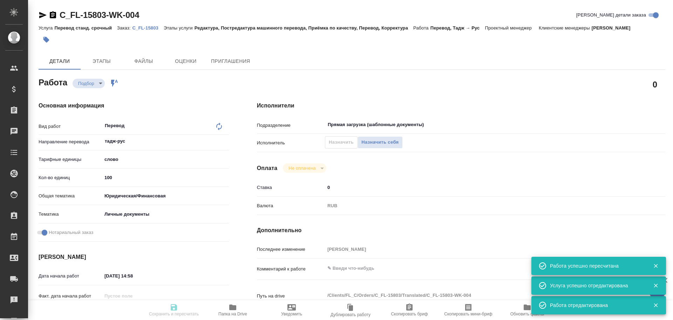
type input "recruiting"
type textarea "Перевод"
type textarea "x"
type input "тадж-рус"
type input "5a8b1489cc6b4906c91bfd90"
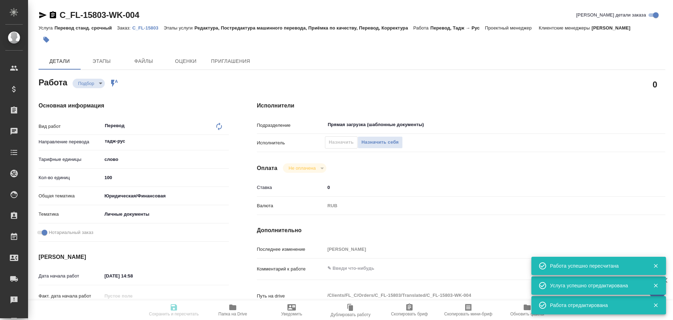
type input "100"
type input "yr-fn"
type input "5a8b8b956a9677013d343cfe"
checkbox input "true"
type input "12.08.2025 14:58"
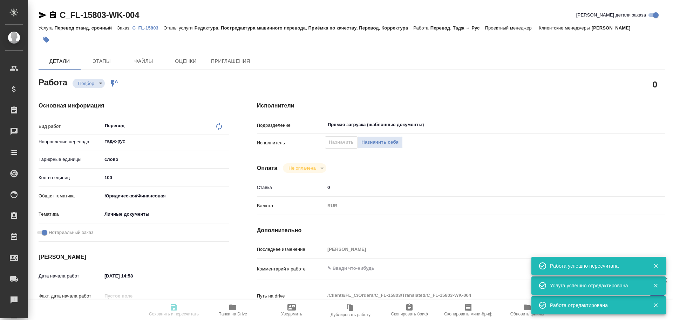
type input "13.08.2025 09:00"
type input "13.08.2025 10:00"
type input "Прямая загрузка (шаблонные документы)"
type input "notPayed"
type input "0"
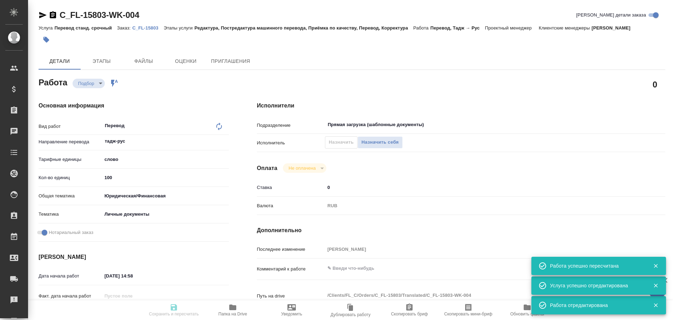
type input "RUB"
type input "Гусев Александр"
type textarea "x"
type textarea "/Clients/FL_C/Orders/C_FL-15803/Translated/C_FL-15803-WK-004"
type textarea "x"
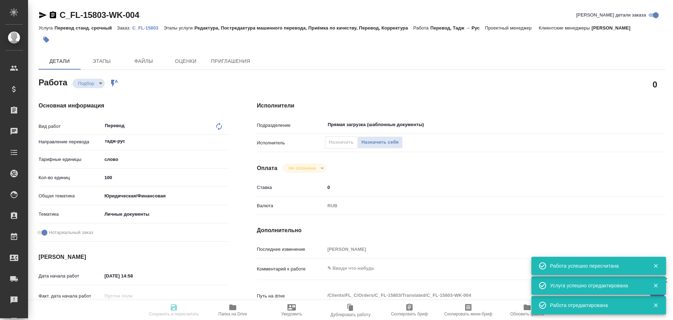
type input "C_FL-15803"
type input "Перевод станд. срочный"
type input "Редактура, Постредактура машинного перевода, Приёмка по качеству, Перевод, Корр…"
type input "Лямина Надежда"
type input "/Clients/FL_C/Orders/C_FL-15803"
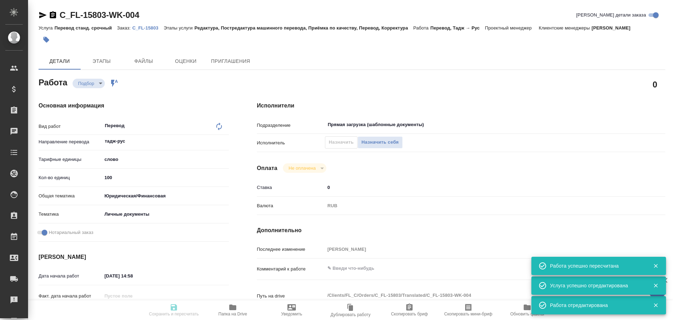
type textarea "x"
type textarea "нот в сахарово на патент"
type textarea "x"
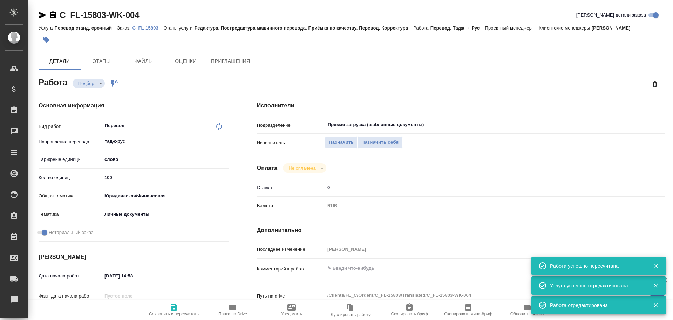
type textarea "x"
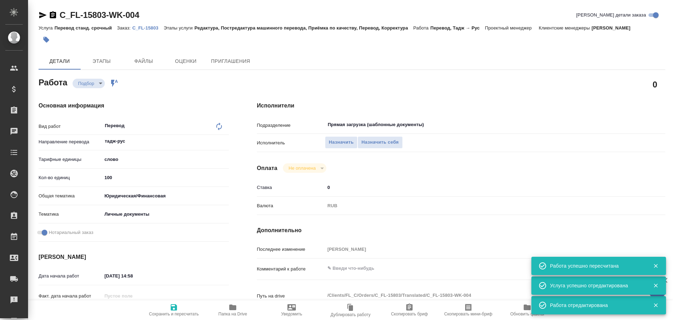
type textarea "x"
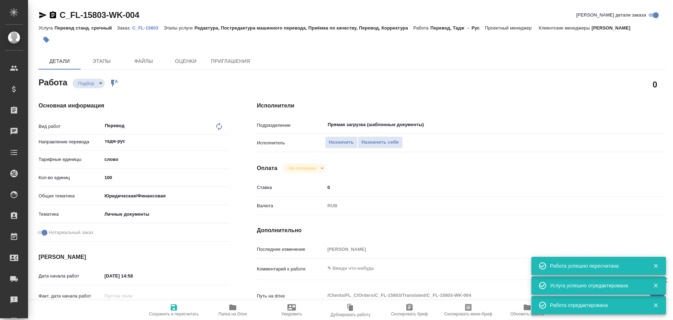
type textarea "x"
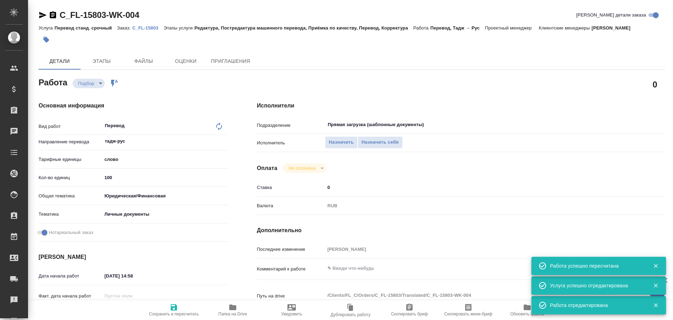
type textarea "x"
click at [374, 144] on span "Назначить себя" at bounding box center [380, 142] width 37 height 8
type textarea "x"
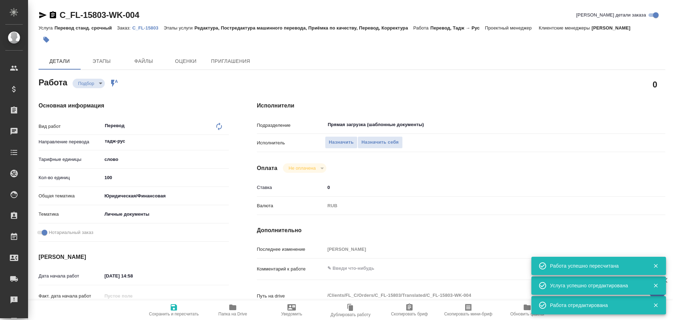
type textarea "x"
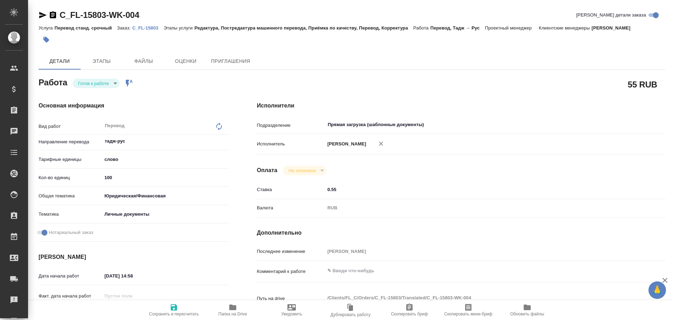
type textarea "x"
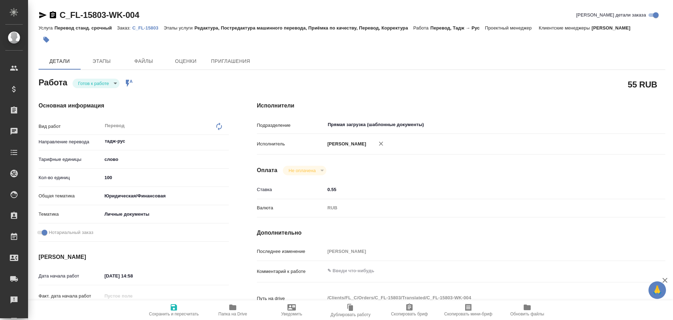
type textarea "x"
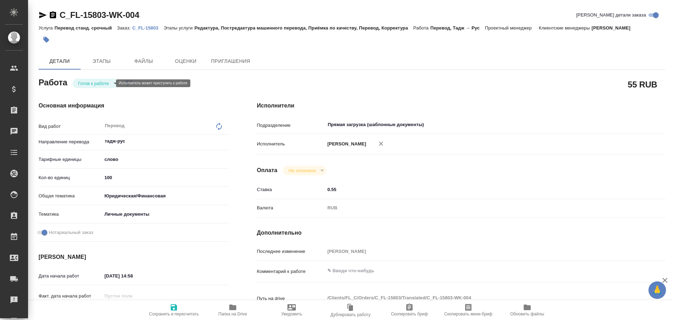
click at [101, 81] on body "🙏 .cls-1 fill:#fff; AWATERA [PERSON_NAME] Спецификации Заказы Чаты Todo Проекты…" at bounding box center [336, 160] width 673 height 320
type textarea "x"
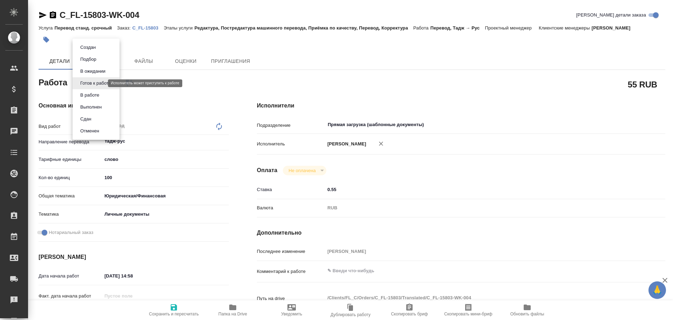
type textarea "x"
click at [92, 93] on button "В работе" at bounding box center [89, 95] width 23 height 8
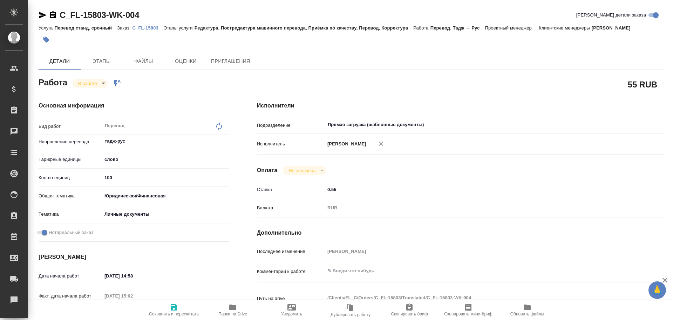
type textarea "x"
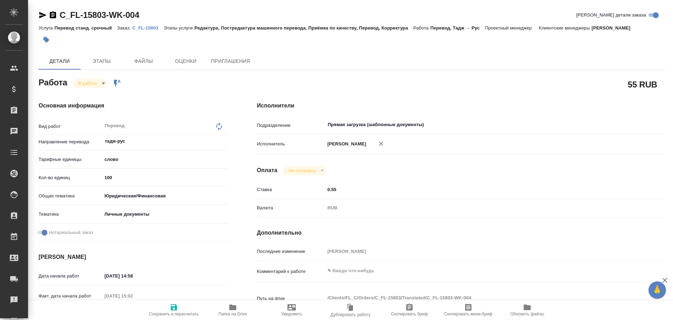
scroll to position [140, 0]
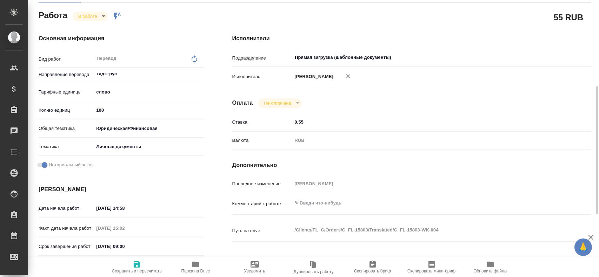
scroll to position [5, 0]
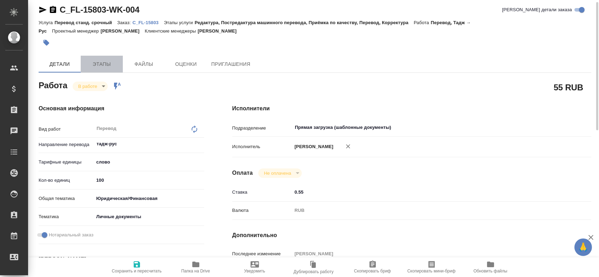
click at [102, 63] on span "Этапы" at bounding box center [102, 64] width 34 height 9
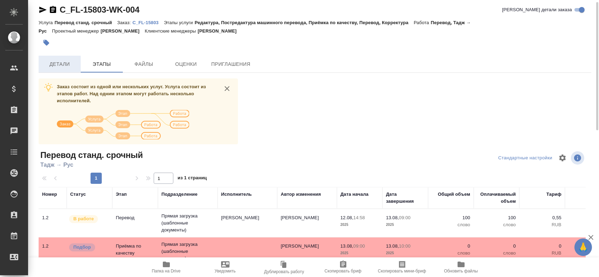
click at [68, 59] on button "Детали" at bounding box center [60, 64] width 42 height 17
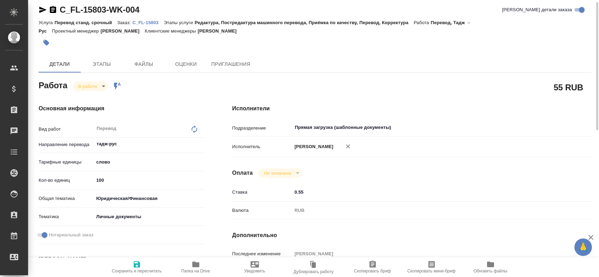
type textarea "x"
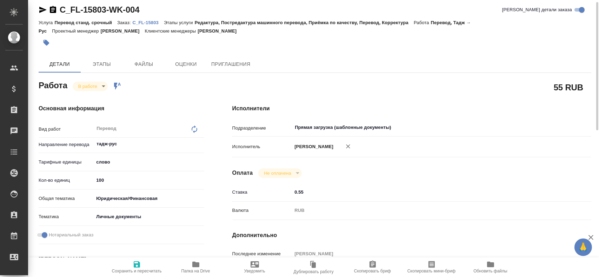
type textarea "x"
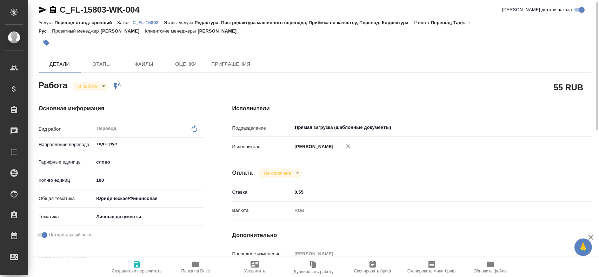
type textarea "x"
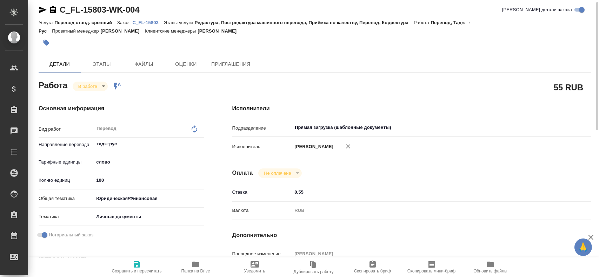
type textarea "x"
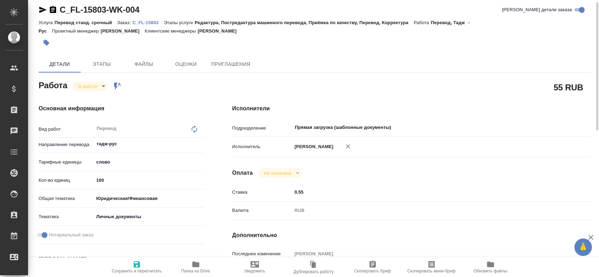
type textarea "x"
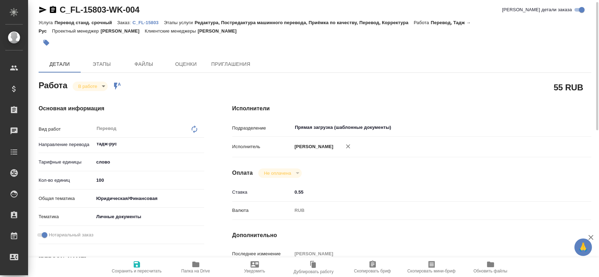
type textarea "x"
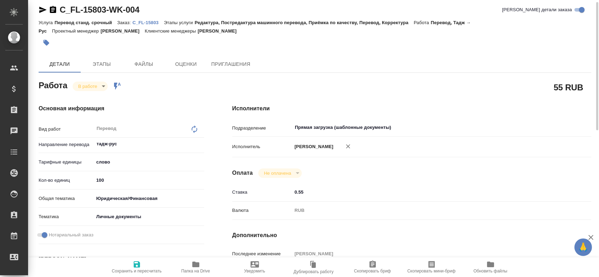
type textarea "x"
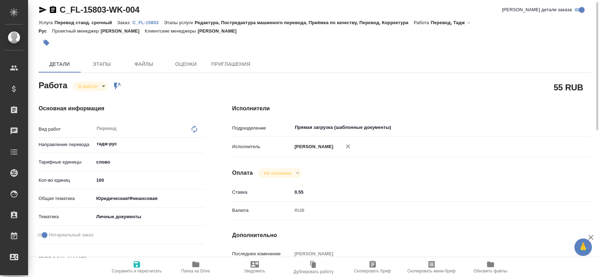
type textarea "x"
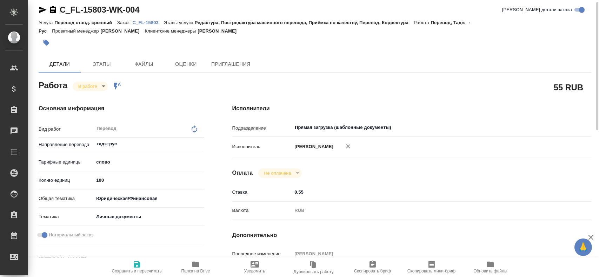
type textarea "x"
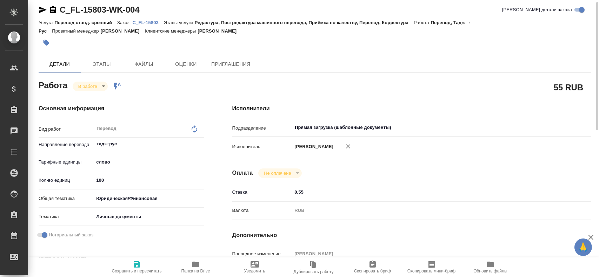
type textarea "x"
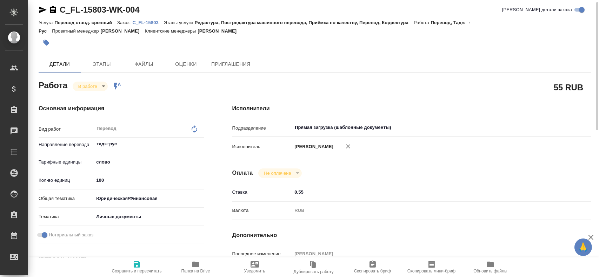
type textarea "x"
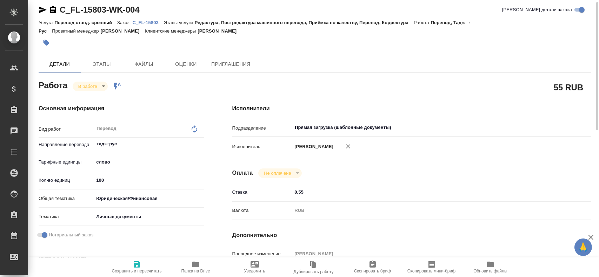
type textarea "x"
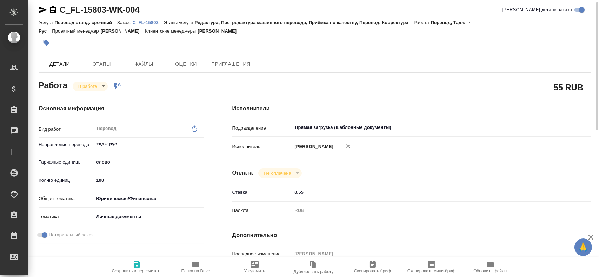
type textarea "x"
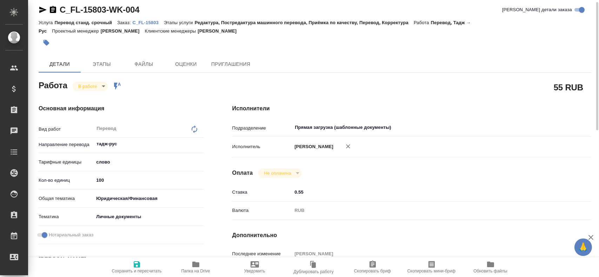
type textarea "x"
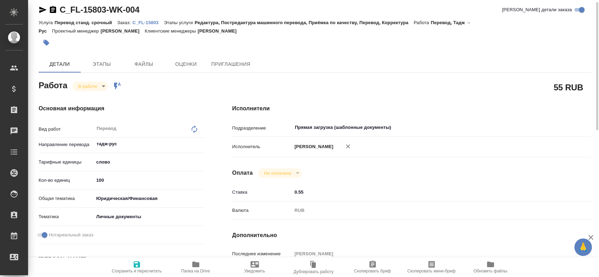
type textarea "x"
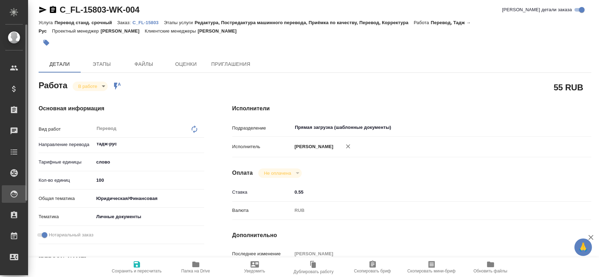
type textarea "x"
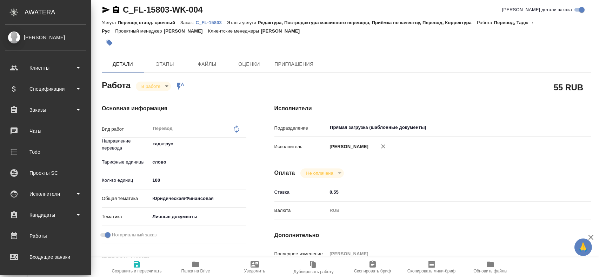
type textarea "x"
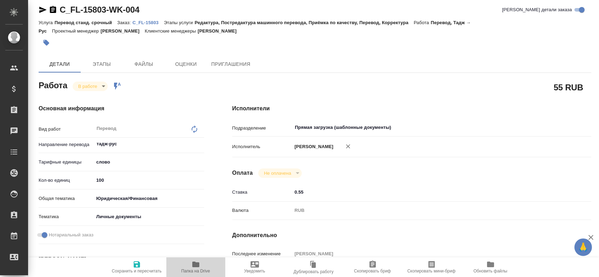
click at [189, 266] on span "Папка на Drive" at bounding box center [195, 267] width 51 height 13
click at [95, 87] on body "🙏 .cls-1 fill:#fff; AWATERA Gusev Alexandr Клиенты Спецификации Заказы 0 Чаты T…" at bounding box center [299, 138] width 599 height 277
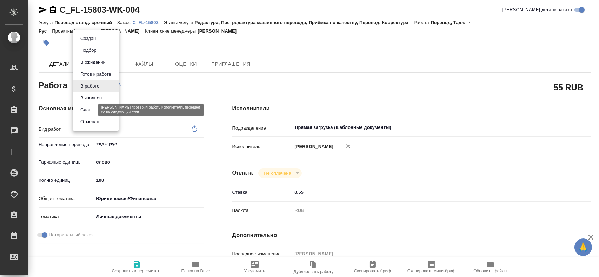
click at [93, 114] on button "Сдан" at bounding box center [85, 110] width 15 height 8
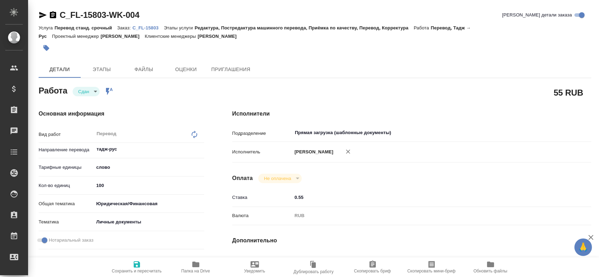
type textarea "x"
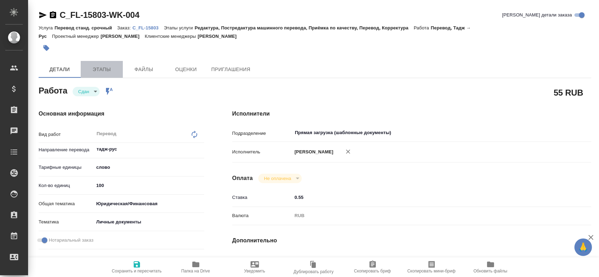
click at [88, 74] on span "Этапы" at bounding box center [102, 69] width 34 height 9
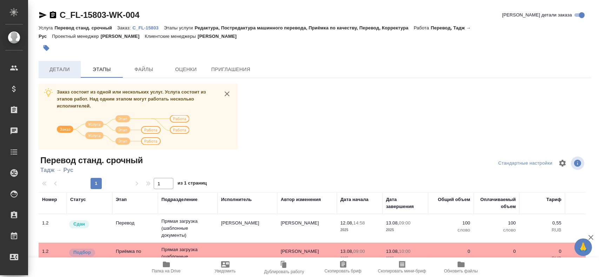
click at [60, 72] on span "Детали" at bounding box center [60, 69] width 34 height 9
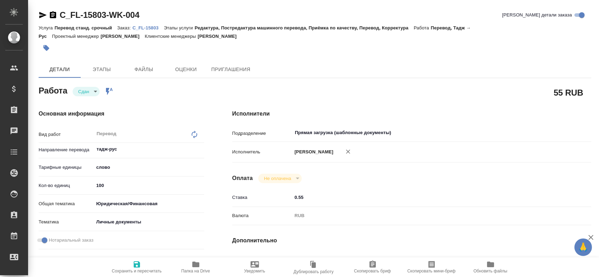
type textarea "x"
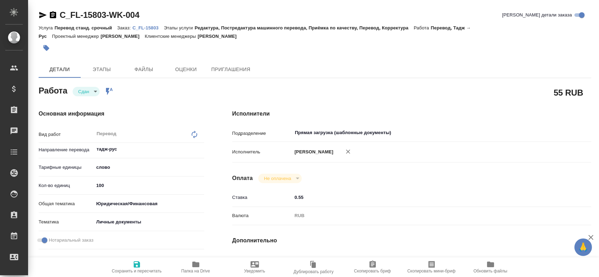
type textarea "x"
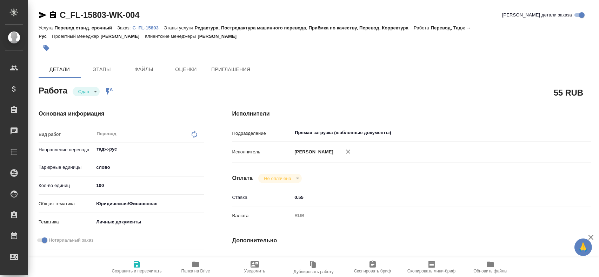
type textarea "x"
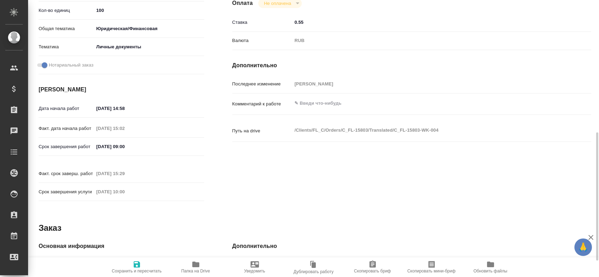
scroll to position [210, 0]
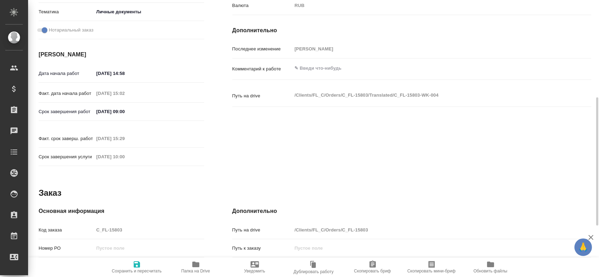
type textarea "x"
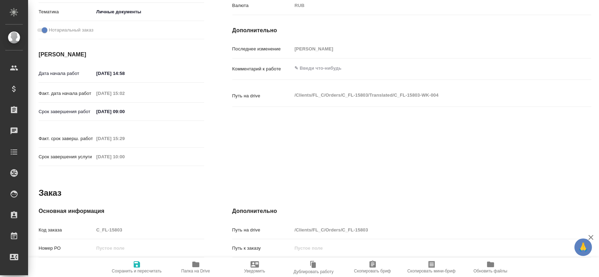
type textarea "x"
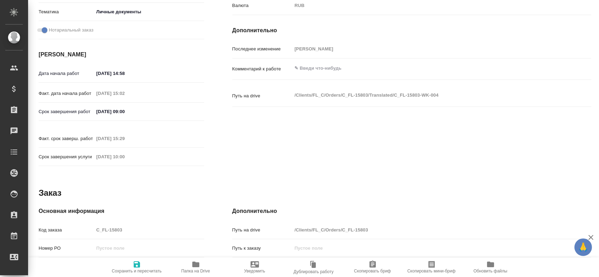
click at [92, 224] on div "Код заказа C_FL-15803" at bounding box center [122, 230] width 166 height 12
type textarea "x"
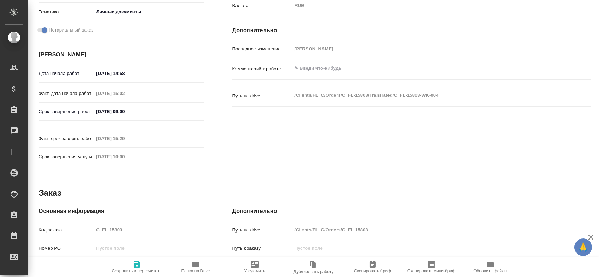
type textarea "x"
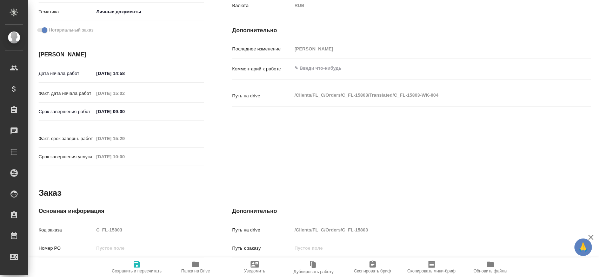
type textarea "x"
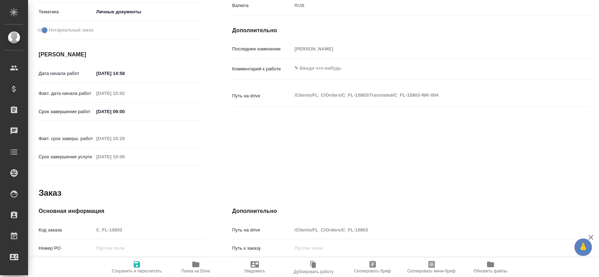
type textarea "x"
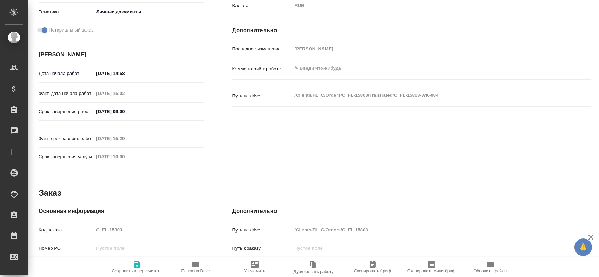
type textarea "x"
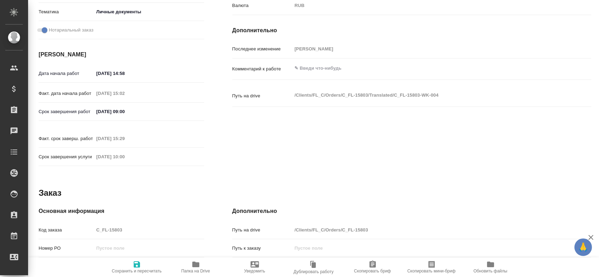
type textarea "x"
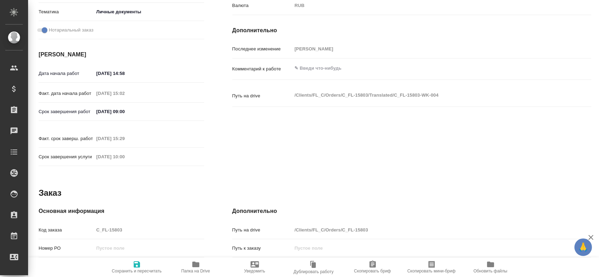
type textarea "x"
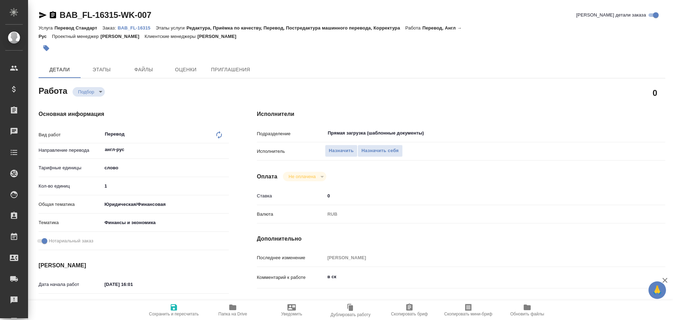
type textarea "x"
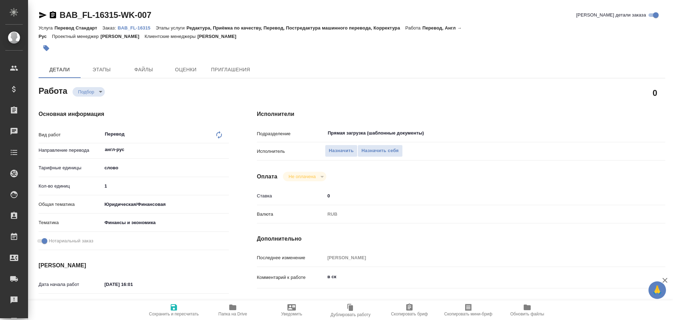
type textarea "x"
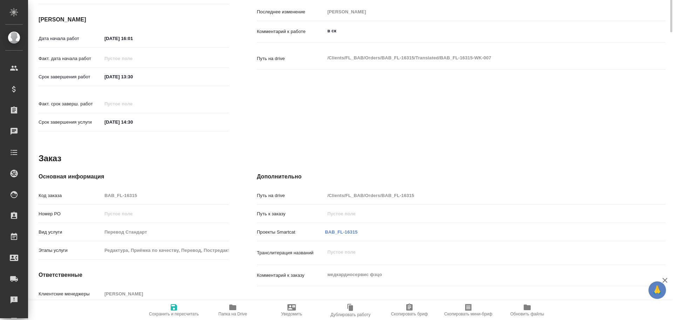
scroll to position [279, 0]
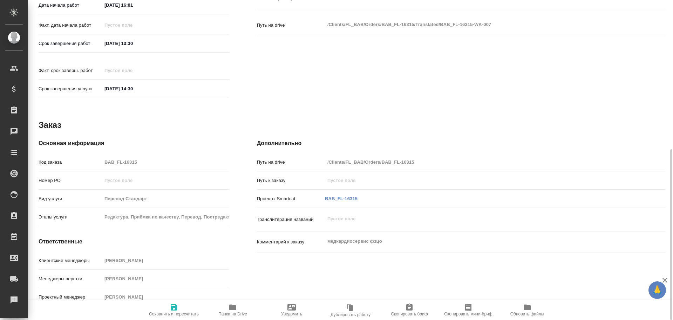
type textarea "x"
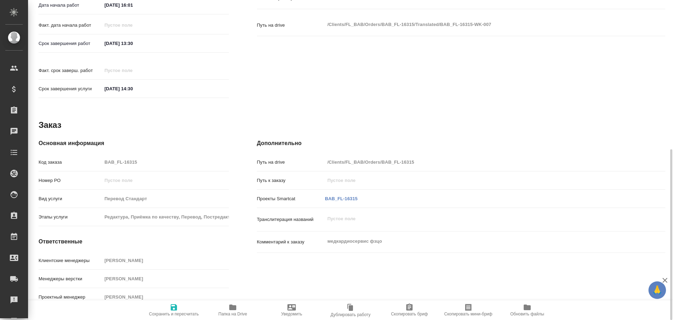
type textarea "x"
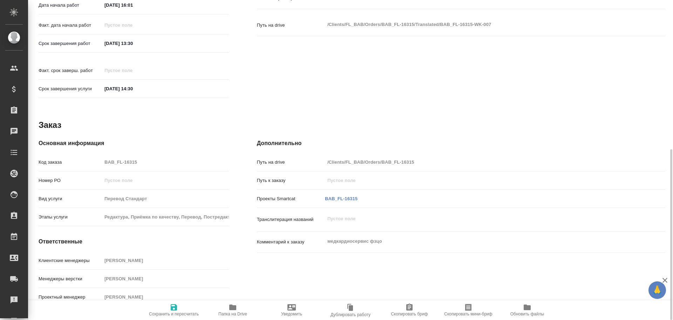
type textarea "x"
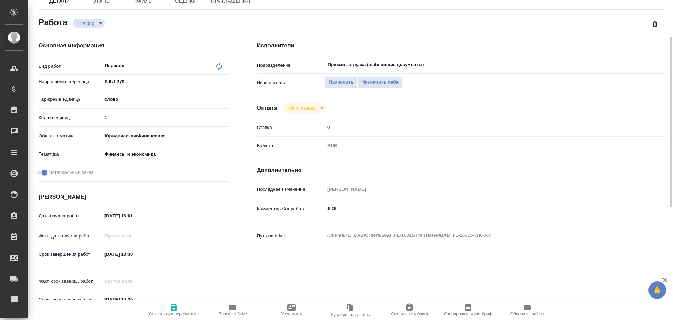
scroll to position [33, 0]
